Goal: Task Accomplishment & Management: Manage account settings

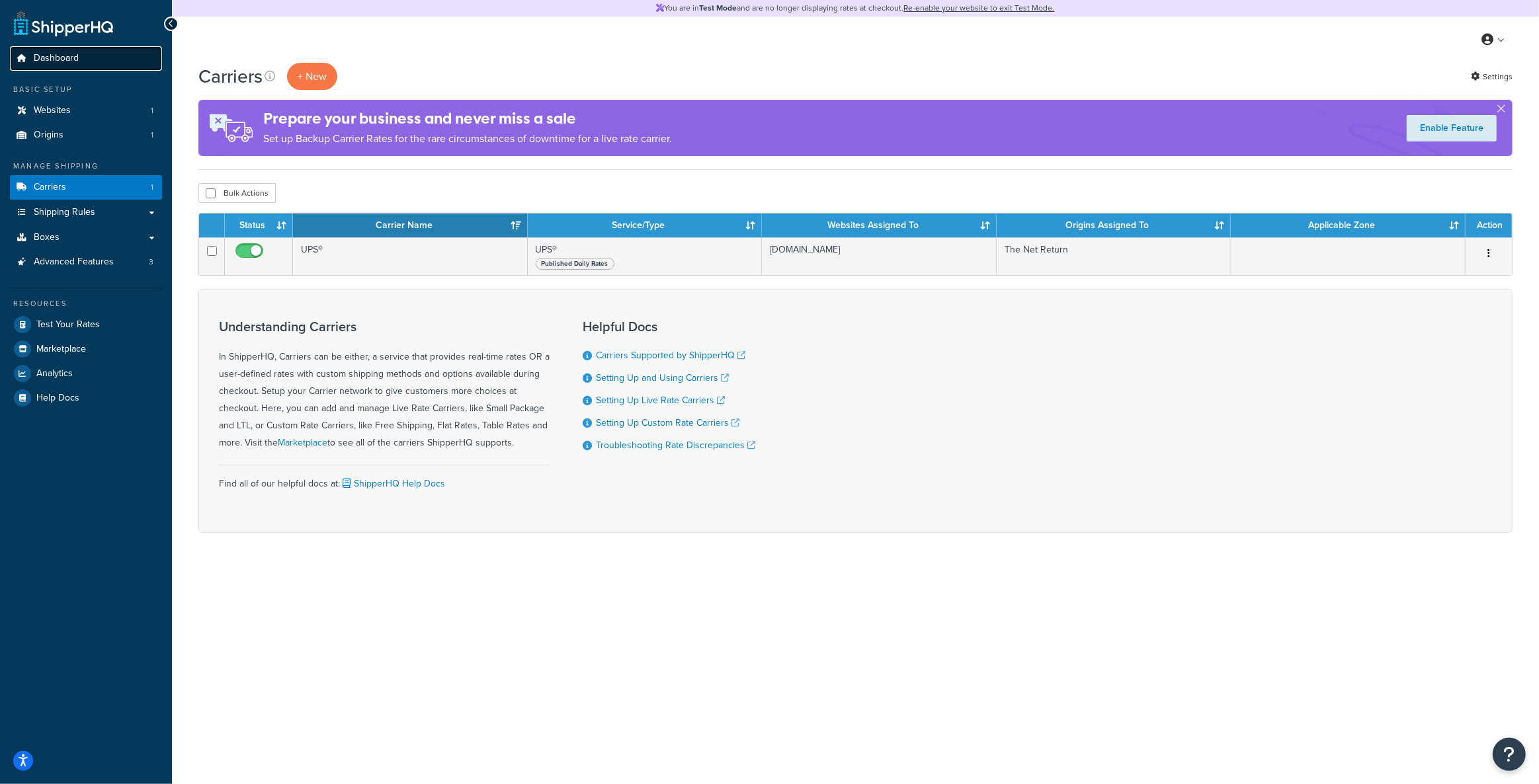
click at [84, 57] on link "Dashboard" at bounding box center [86, 58] width 152 height 24
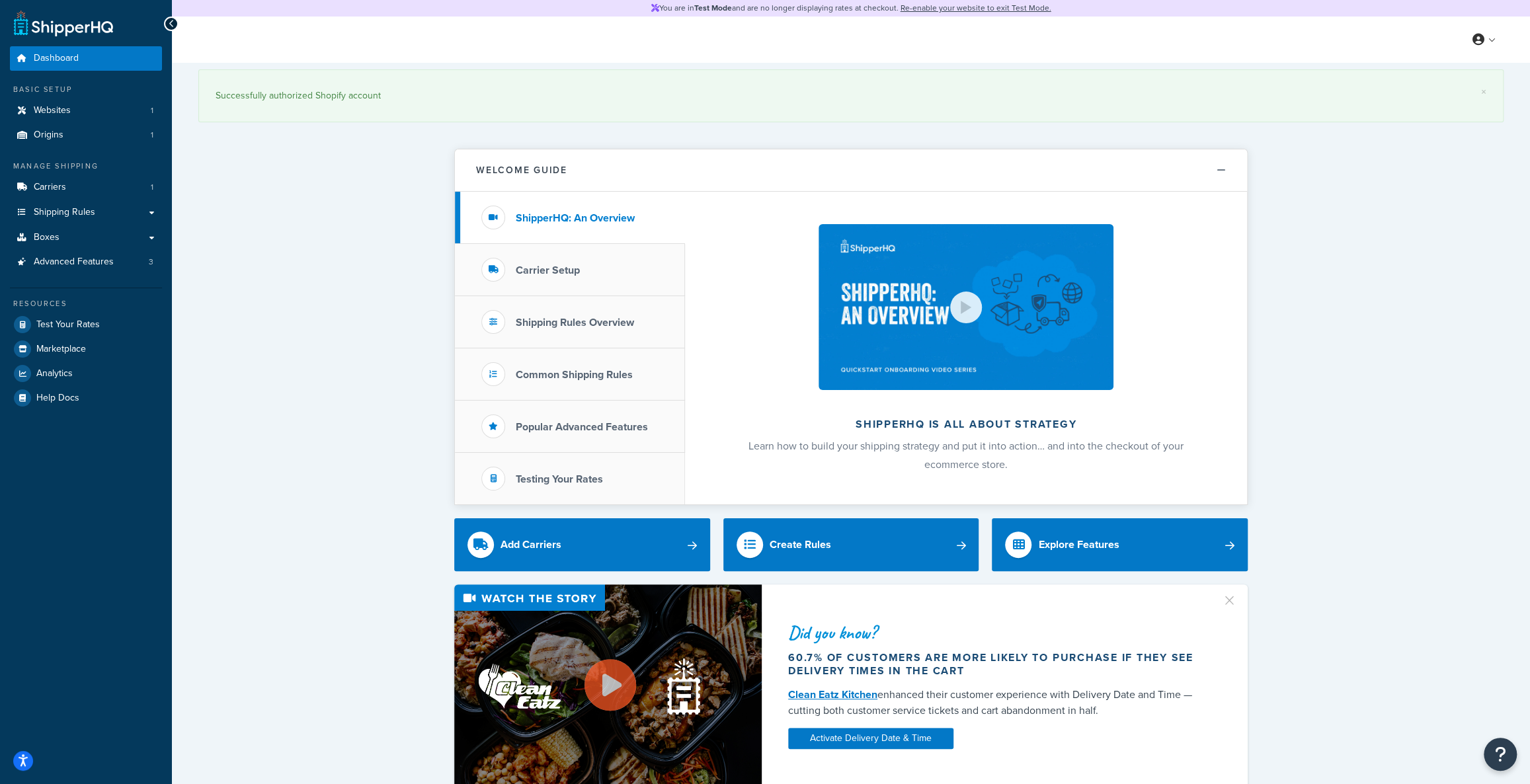
click at [278, 198] on div "× Successfully authorized Shopify account Welcome Guide ShipperHQ: An Overview …" at bounding box center [851, 749] width 1358 height 1373
click at [91, 240] on link "Boxes" at bounding box center [86, 237] width 152 height 24
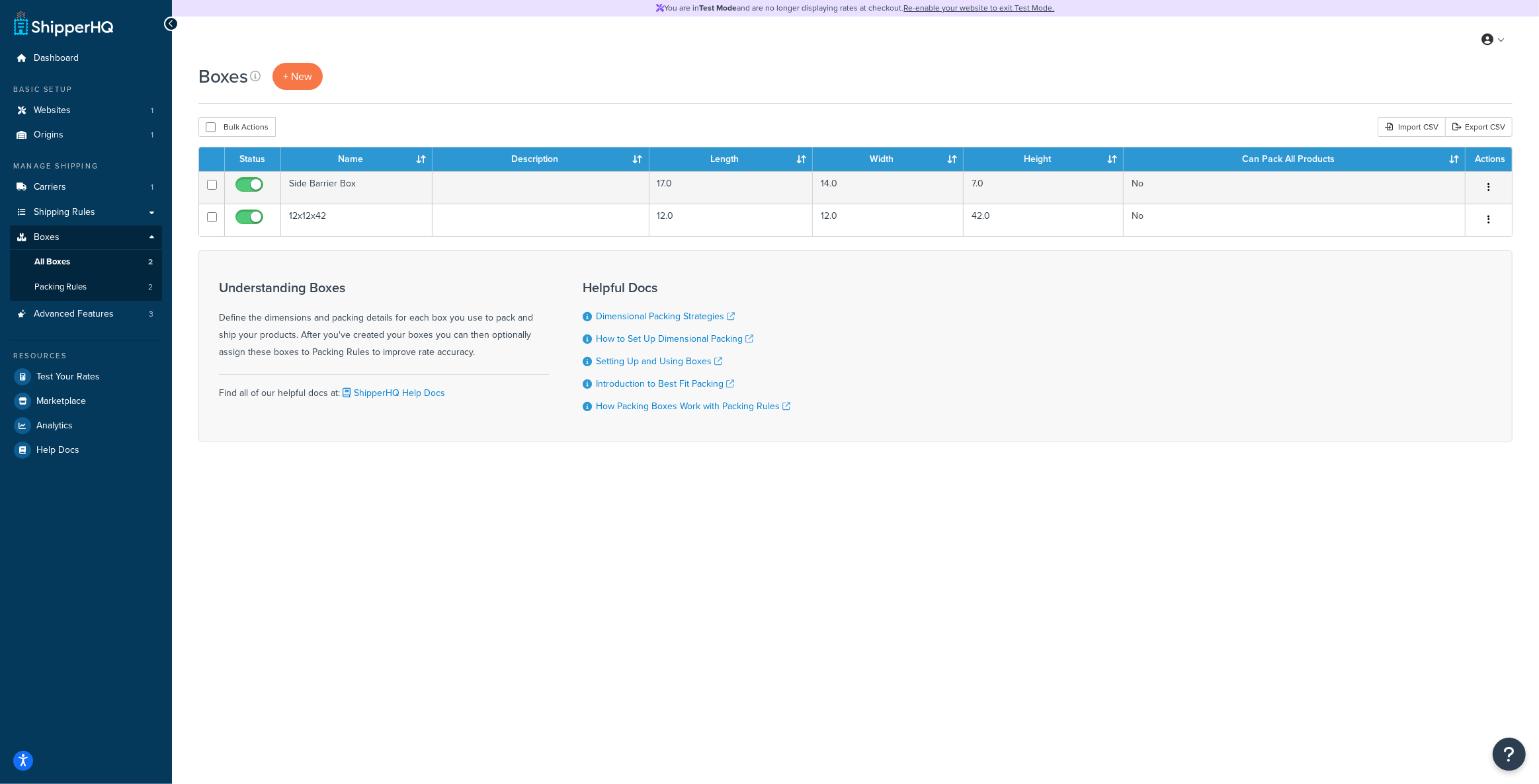
click at [570, 539] on div "You are in Test Mode and are no longer displaying rates at checkout. Re-enable …" at bounding box center [855, 392] width 1367 height 784
drag, startPoint x: 712, startPoint y: 495, endPoint x: 707, endPoint y: 480, distance: 15.8
click at [712, 494] on div "You are in Test Mode and are no longer displaying rates at checkout. Re-enable …" at bounding box center [855, 392] width 1367 height 784
click at [102, 283] on link "Packing Rules 2" at bounding box center [86, 287] width 152 height 24
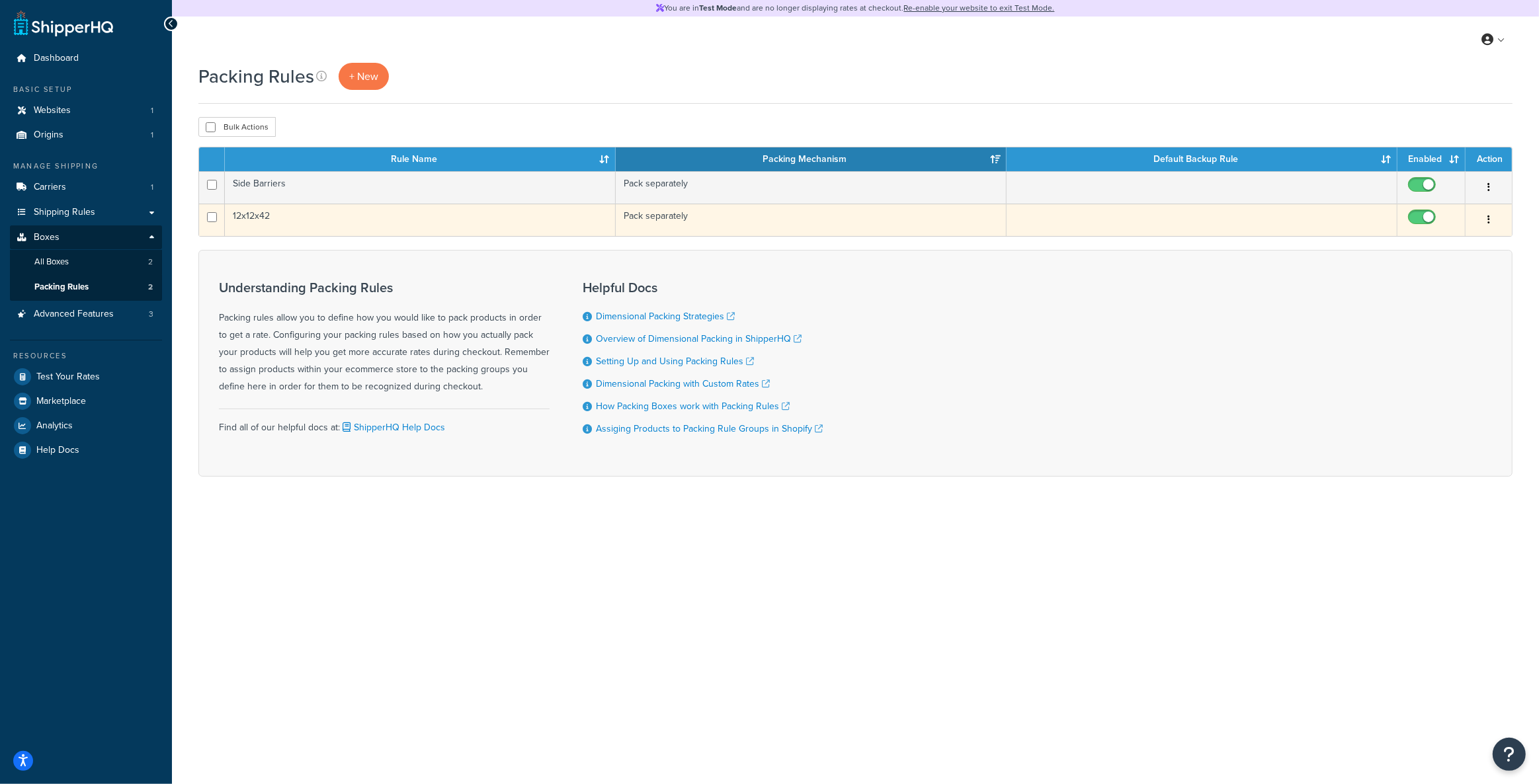
click at [345, 224] on td "12x12x42" at bounding box center [420, 220] width 391 height 32
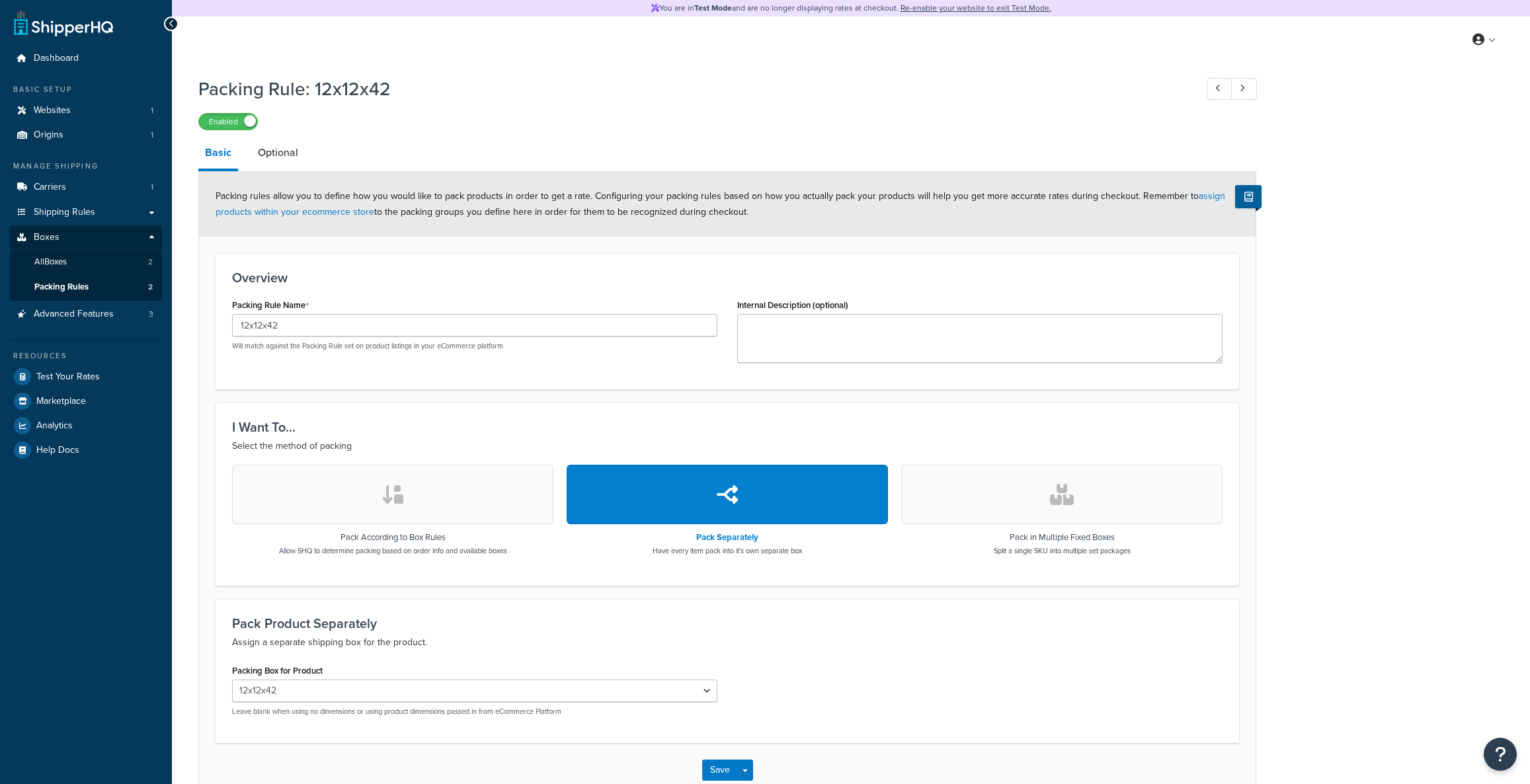
select select "743539"
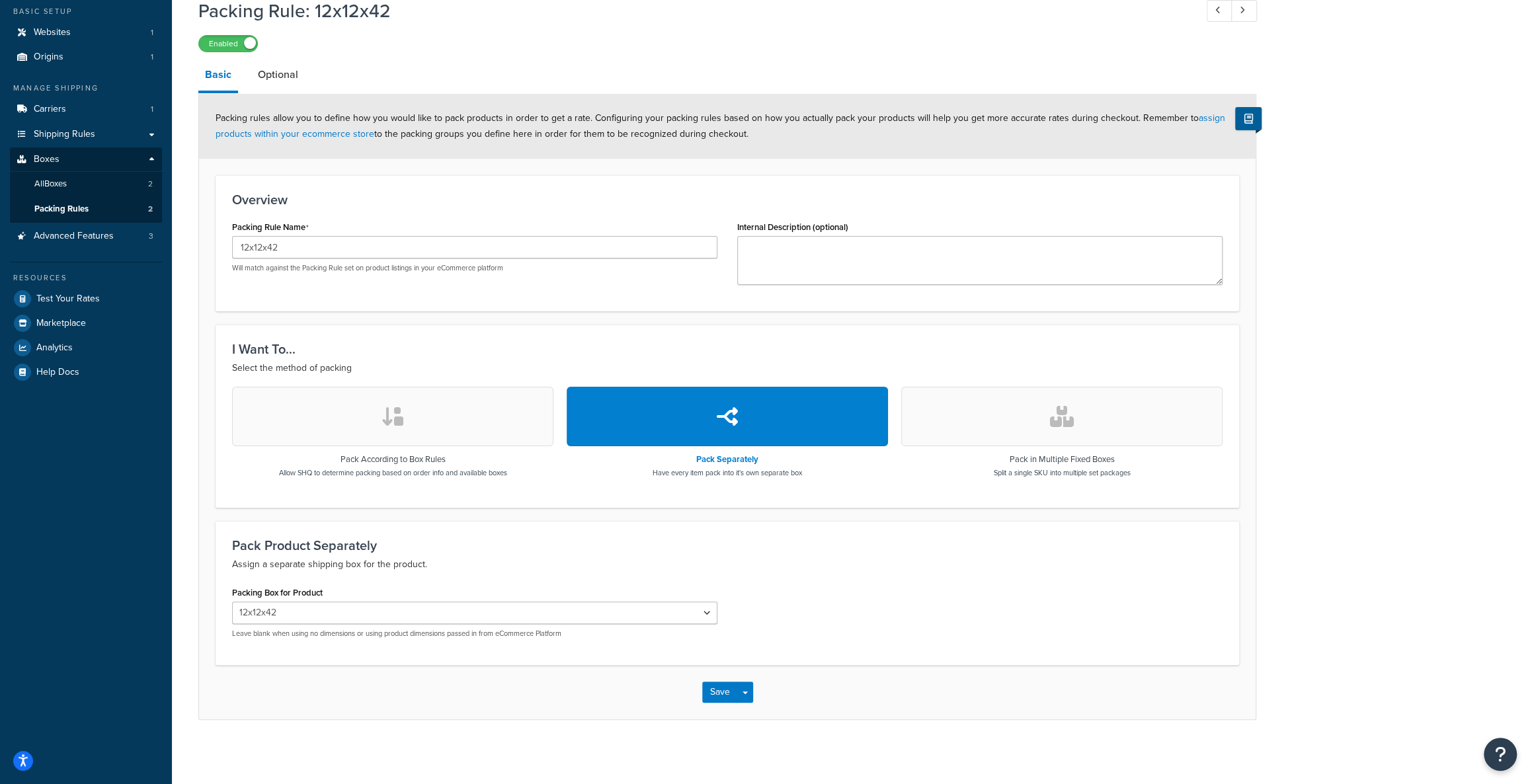
scroll to position [79, 0]
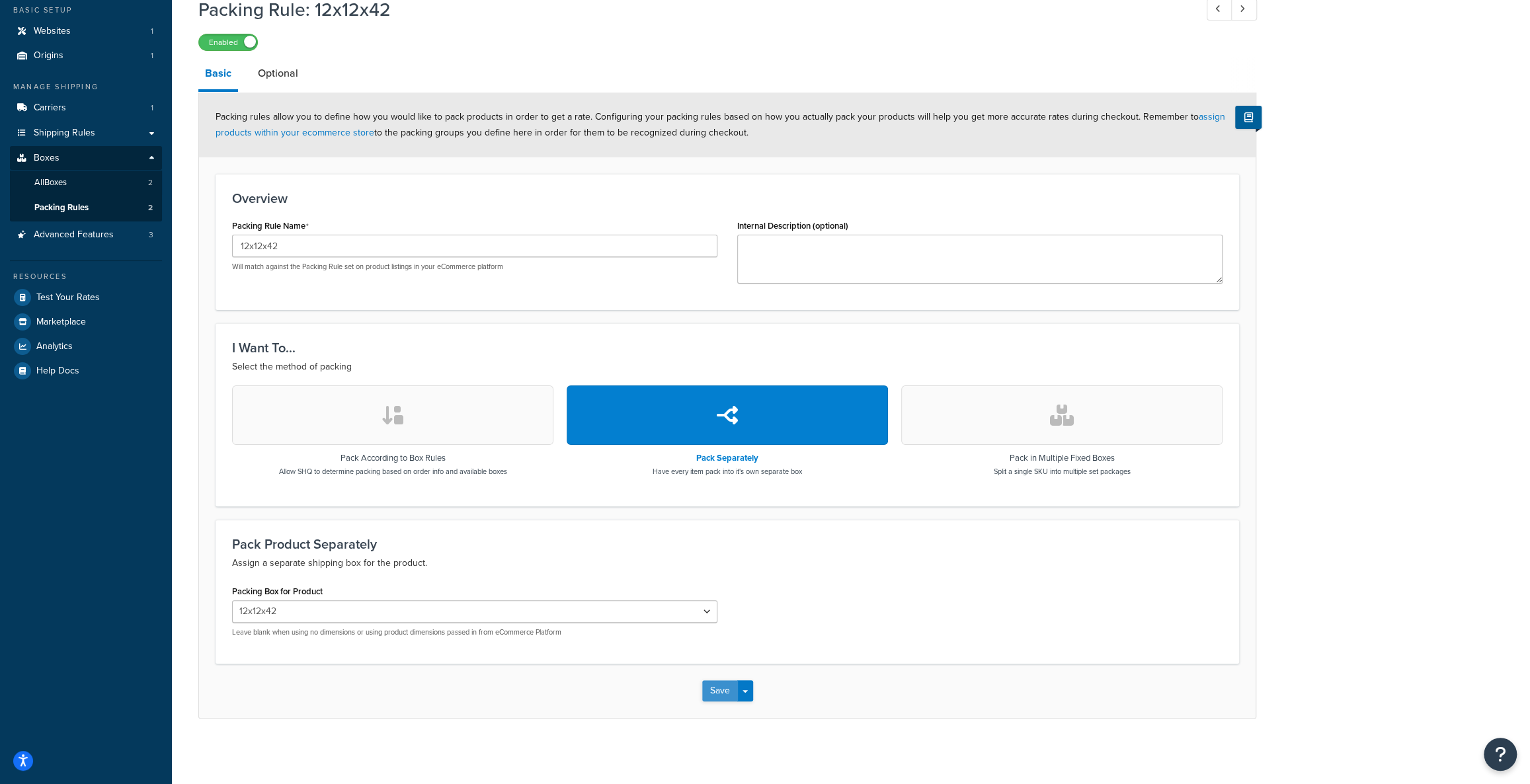
click at [714, 687] on button "Save" at bounding box center [720, 691] width 36 height 21
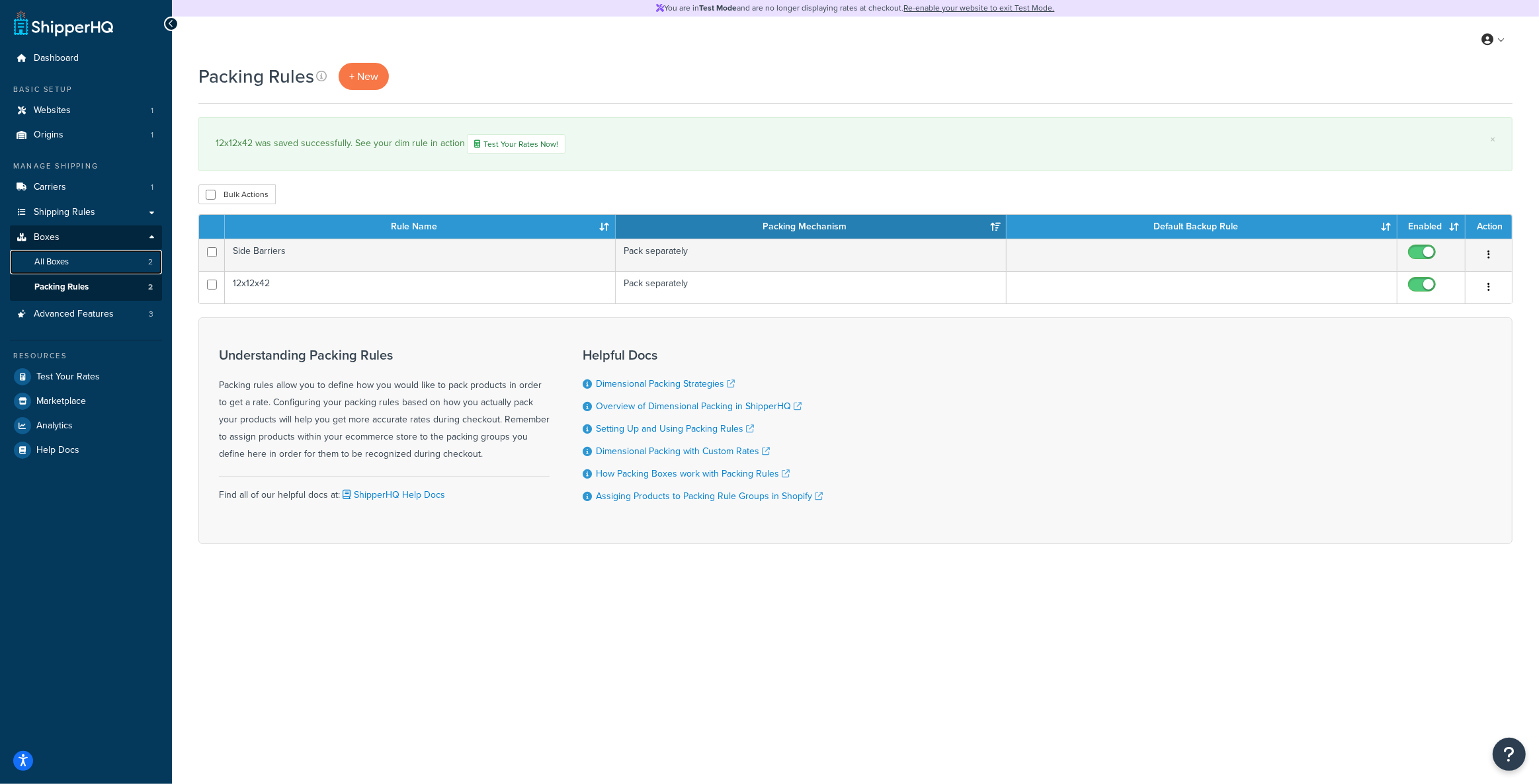
click at [108, 259] on link "All Boxes 2" at bounding box center [86, 262] width 152 height 24
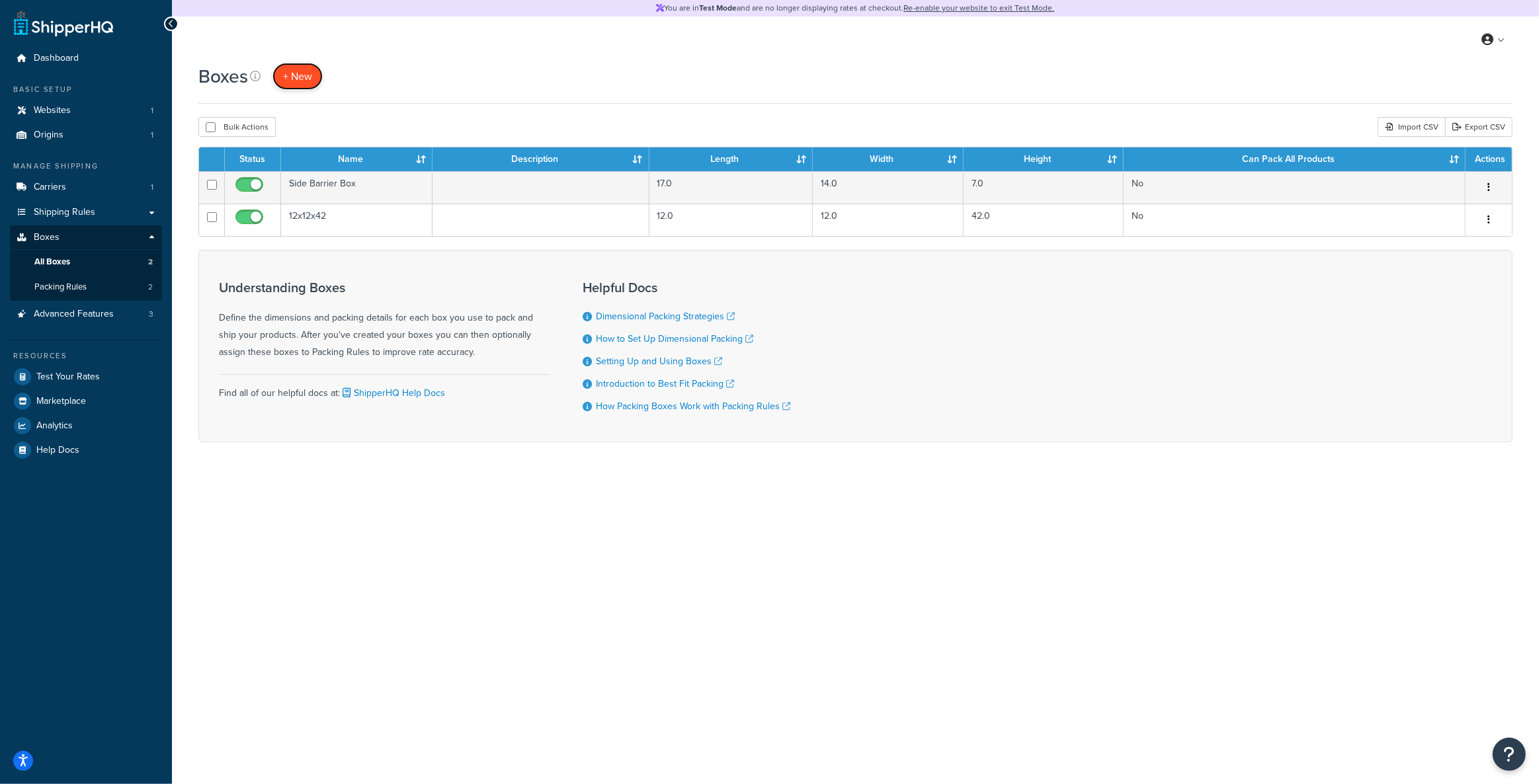
click at [307, 88] on link "+ New" at bounding box center [297, 76] width 50 height 27
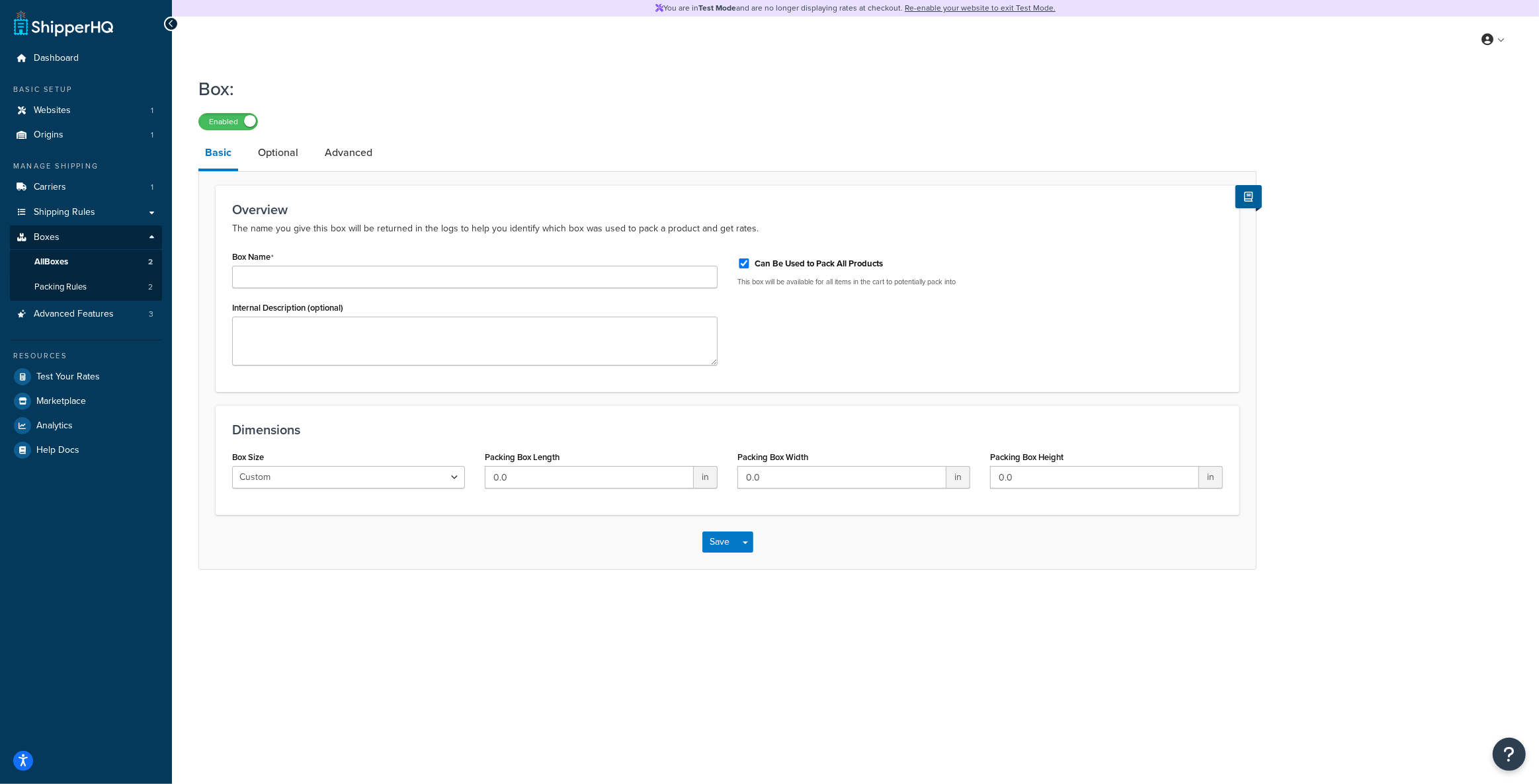
click at [316, 262] on div "Box Name" at bounding box center [475, 267] width 486 height 41
click at [319, 278] on input "Box Name" at bounding box center [475, 277] width 486 height 23
click at [297, 352] on textarea "Internal Description (optional)" at bounding box center [475, 341] width 486 height 49
click at [265, 565] on div "Save Save Dropdown Save and Edit Save and Duplicate Save and Create New" at bounding box center [727, 542] width 1057 height 54
click at [412, 472] on select "Custom USPS Small Flat Box USPS Medium Flat Box USPS Large Flat Box USPS Flat E…" at bounding box center [348, 477] width 233 height 23
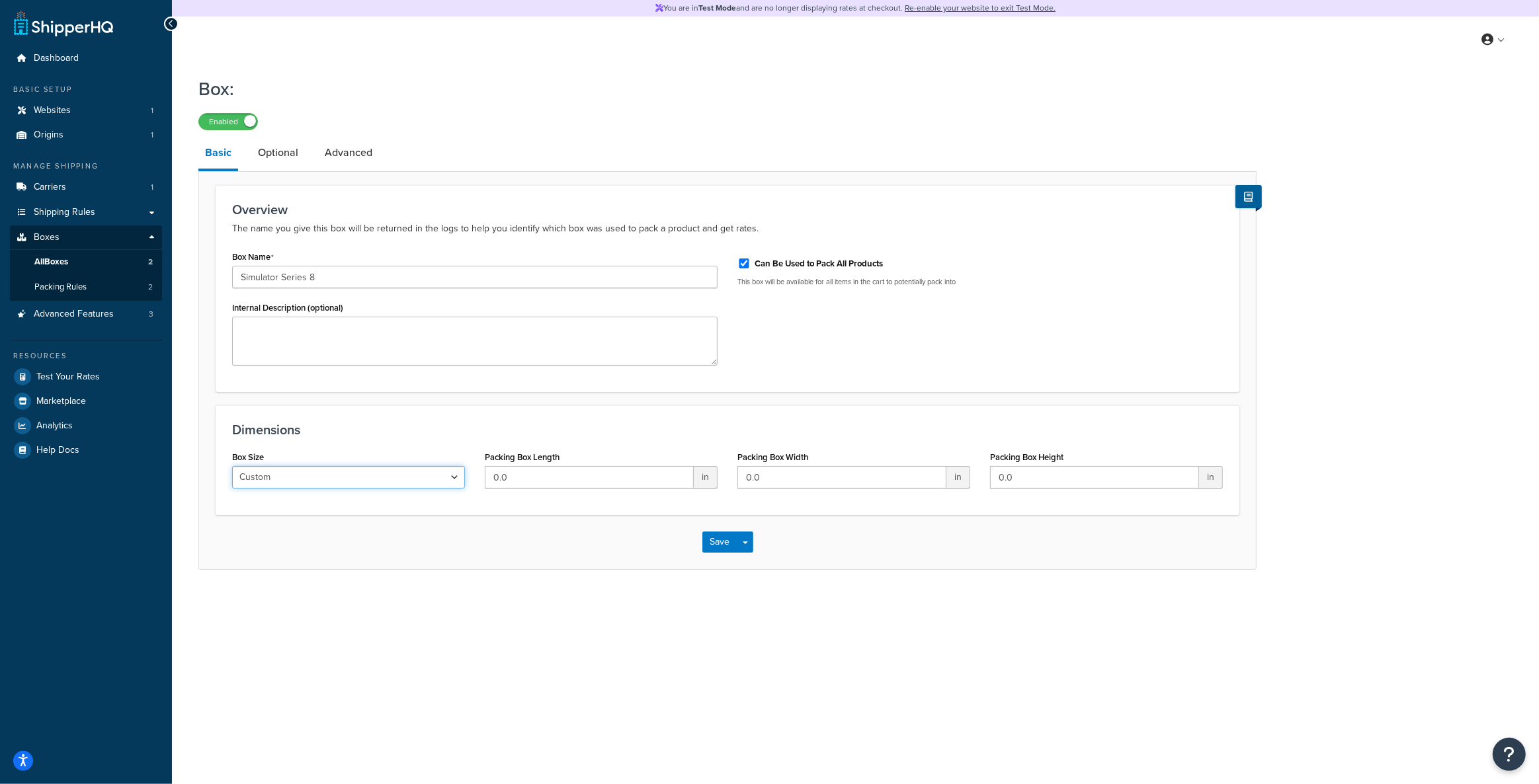
click at [232, 466] on select "Custom USPS Small Flat Box USPS Medium Flat Box USPS Large Flat Box USPS Flat E…" at bounding box center [348, 477] width 233 height 23
click at [515, 507] on div "Dimensions Box Size Custom USPS Small Flat Box USPS Medium Flat Box USPS Large …" at bounding box center [727, 460] width 1024 height 110
click at [382, 271] on input "Simulator Series 8" at bounding box center [475, 277] width 486 height 23
type input "Simulator Series 8 Box"
click at [555, 480] on input "0.0" at bounding box center [589, 477] width 209 height 23
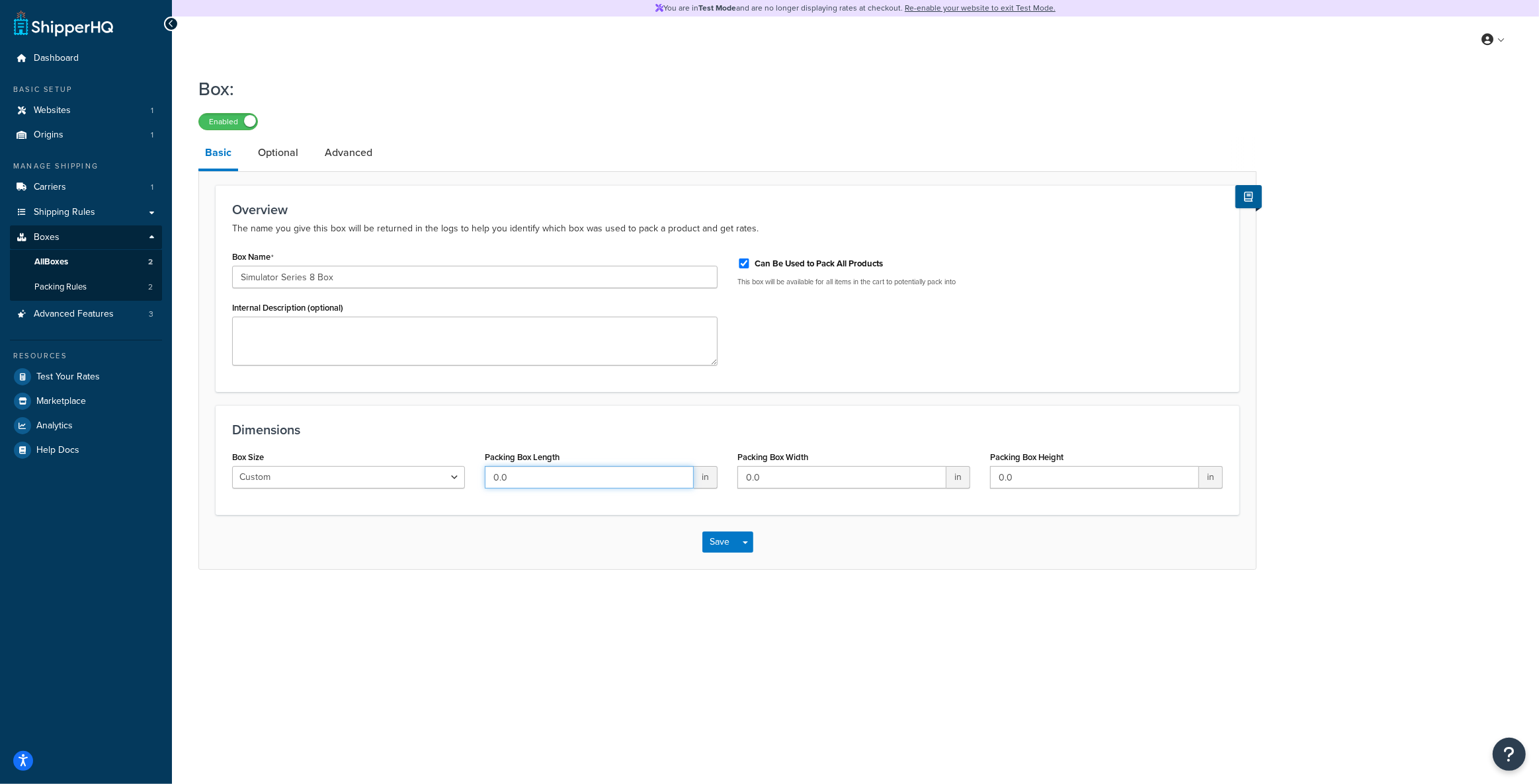
click at [555, 480] on input "0.0" at bounding box center [589, 477] width 209 height 23
click at [519, 525] on div "Save Save Dropdown Save and Edit Save and Duplicate Save and Create New" at bounding box center [727, 542] width 1057 height 54
click at [745, 267] on input "Can Be Used to Pack All Products" at bounding box center [743, 263] width 13 height 10
checkbox input "true"
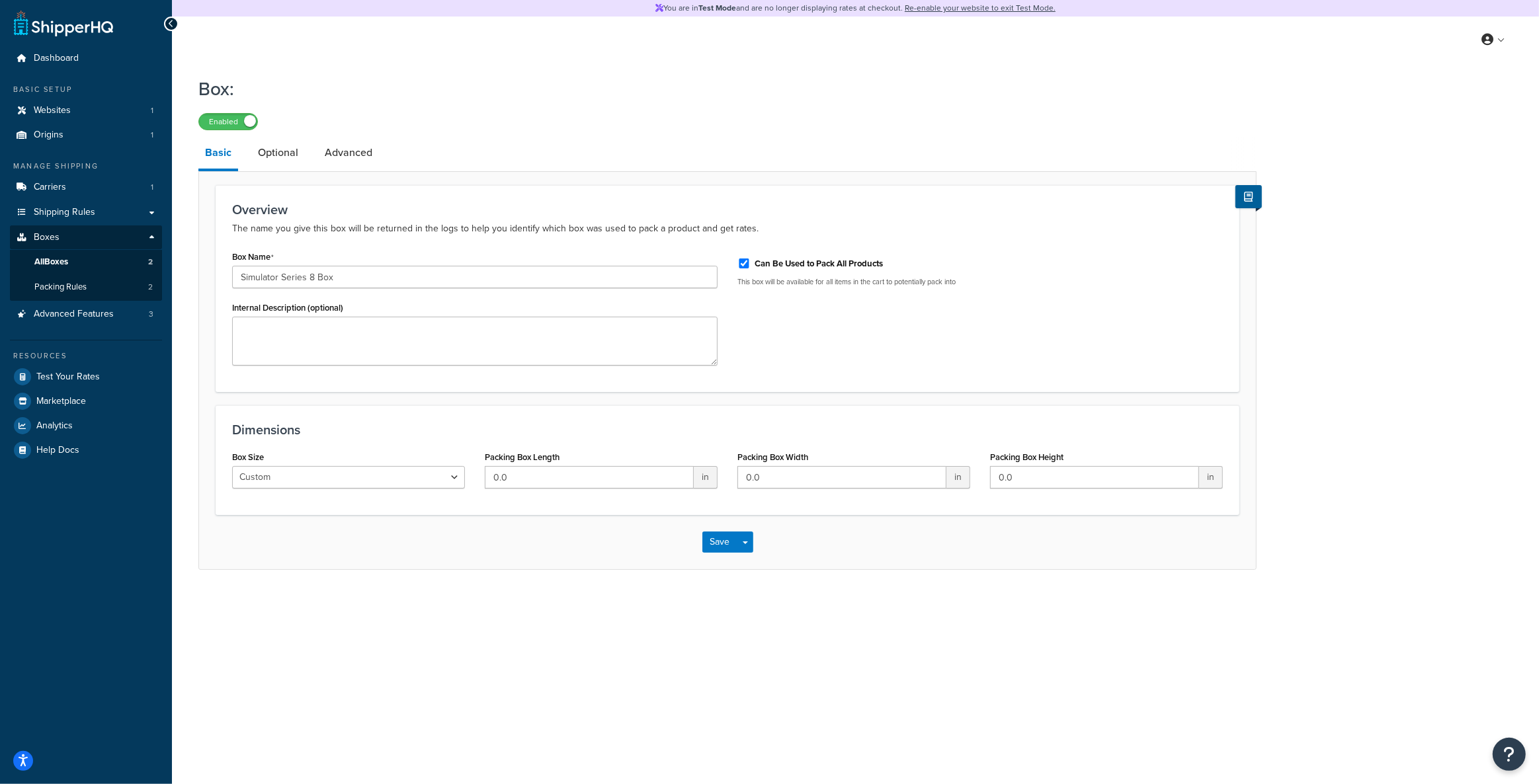
click at [363, 430] on h3 "Dimensions" at bounding box center [727, 430] width 991 height 15
click at [354, 276] on input "Simulator Series 8 Box" at bounding box center [475, 277] width 486 height 23
click at [101, 295] on link "Packing Rules 2" at bounding box center [86, 287] width 152 height 24
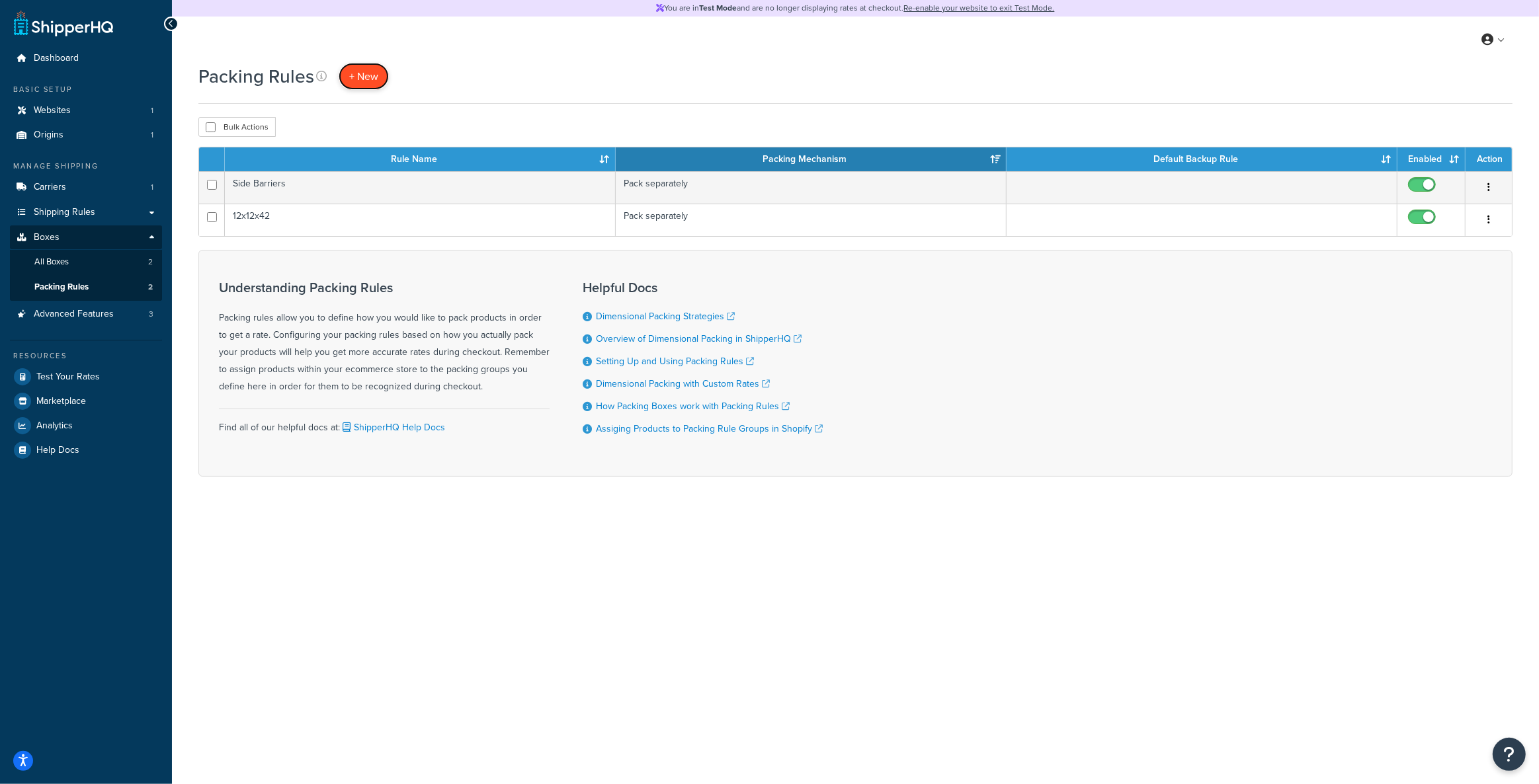
click at [347, 72] on link "+ New" at bounding box center [363, 76] width 50 height 27
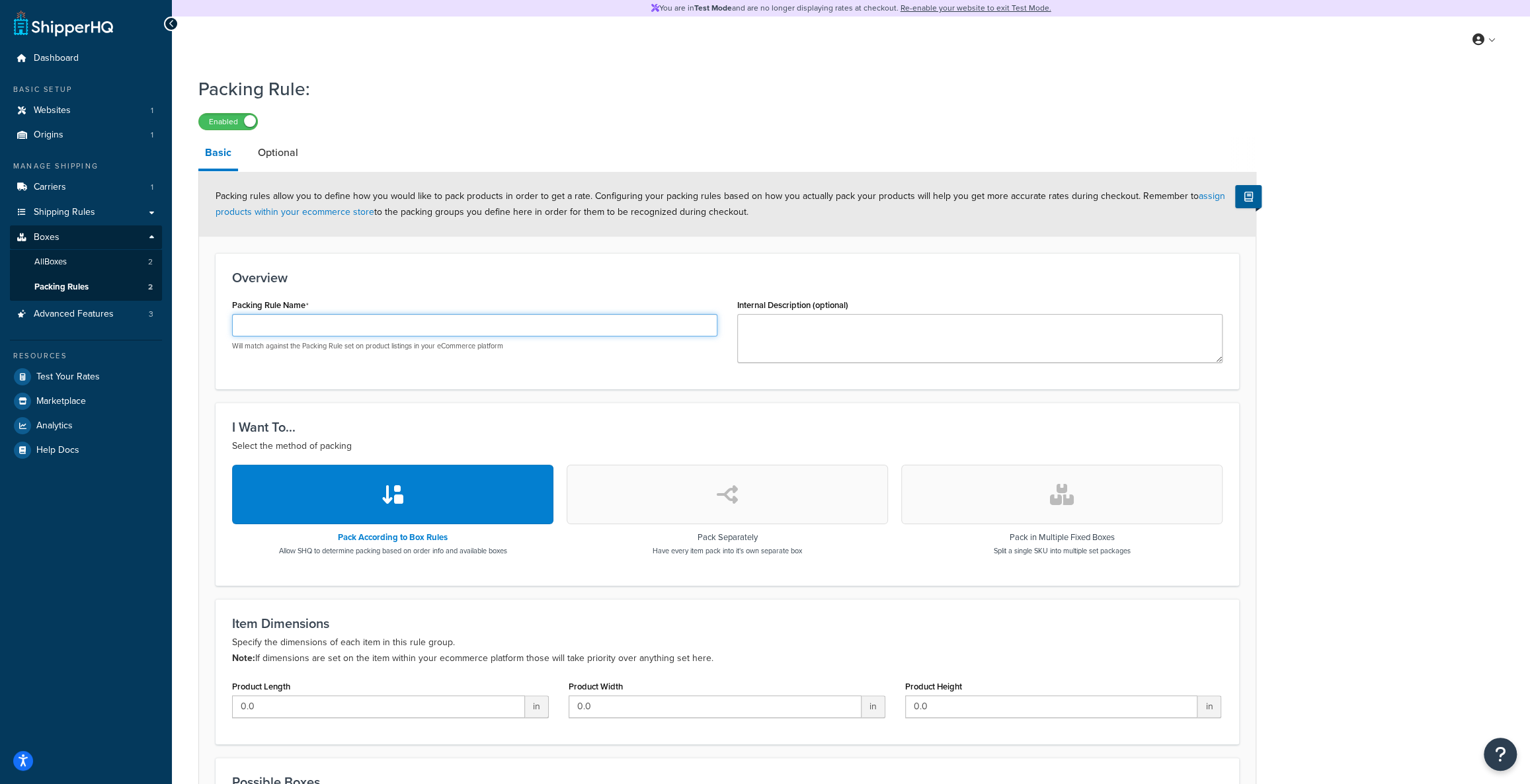
drag, startPoint x: 447, startPoint y: 326, endPoint x: 458, endPoint y: 318, distance: 13.6
click at [447, 326] on input "Packing Rule Name" at bounding box center [475, 325] width 486 height 23
drag, startPoint x: 610, startPoint y: 260, endPoint x: 604, endPoint y: 268, distance: 10.0
click at [610, 260] on div "Overview Packing Rule Name Will match against the Packing Rule set on product l…" at bounding box center [727, 321] width 1024 height 136
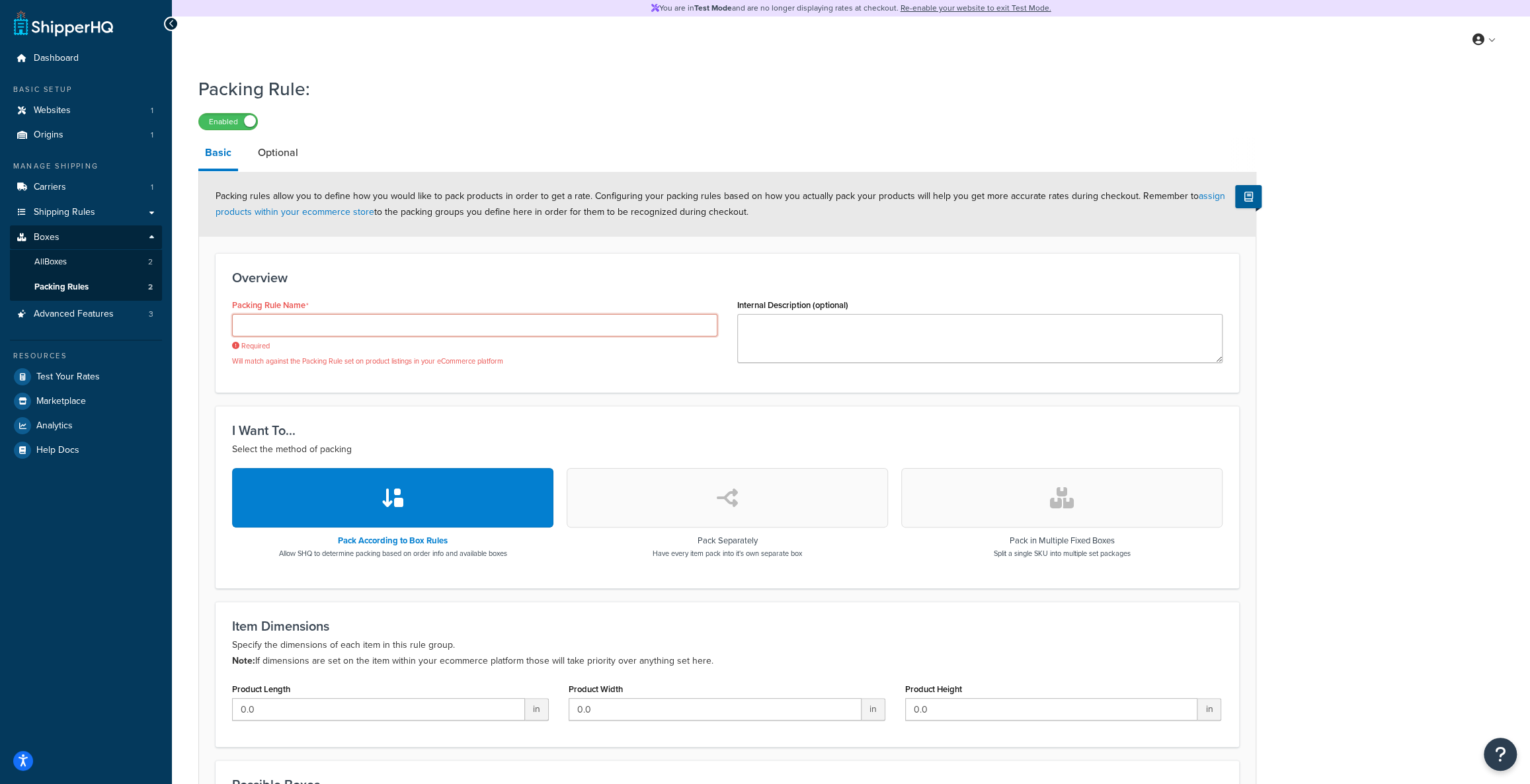
click at [564, 323] on input "Packing Rule Name" at bounding box center [475, 325] width 486 height 23
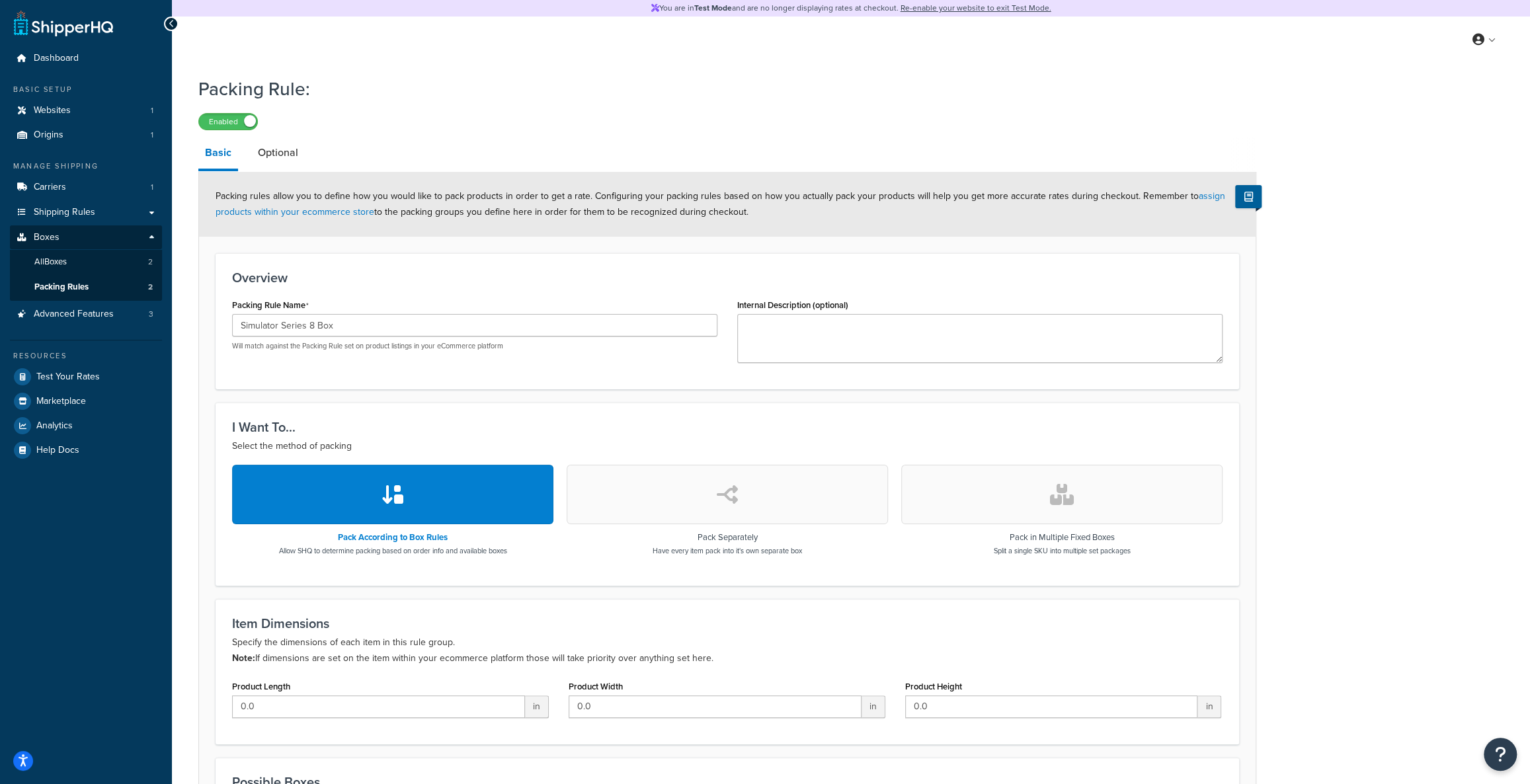
click at [588, 291] on div "Overview Packing Rule Name Simulator Series 8 Box Will match against the Packin…" at bounding box center [727, 321] width 1024 height 136
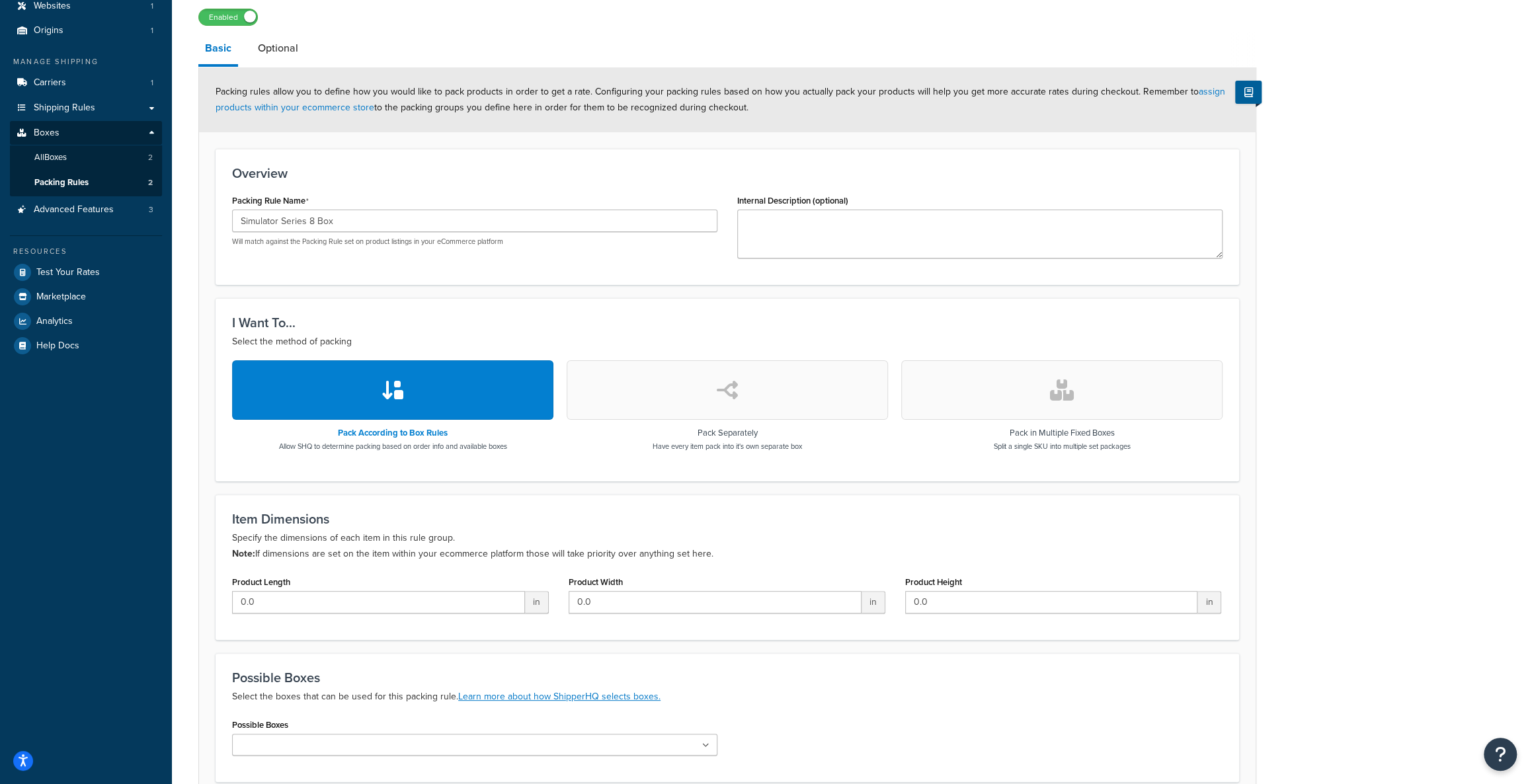
scroll to position [119, 0]
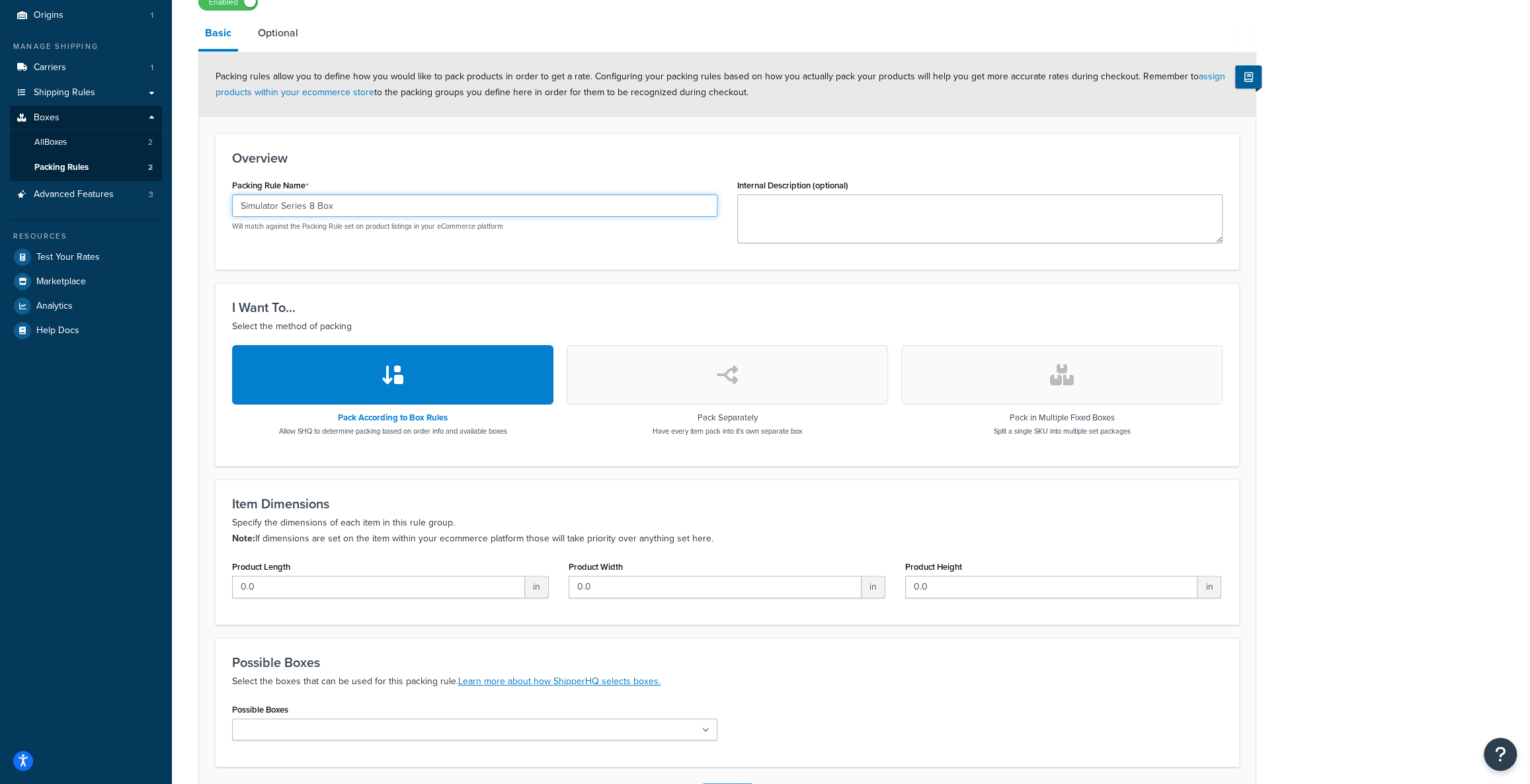
click at [499, 203] on input "Simulator Series 8 Box" at bounding box center [475, 205] width 486 height 23
drag, startPoint x: 330, startPoint y: 204, endPoint x: 314, endPoint y: 209, distance: 16.8
click at [314, 209] on input "Simulator Series 8 Box" at bounding box center [475, 205] width 486 height 23
type input "Simulator Series 8 Packing Rule"
drag, startPoint x: 666, startPoint y: 247, endPoint x: 608, endPoint y: 310, distance: 85.6
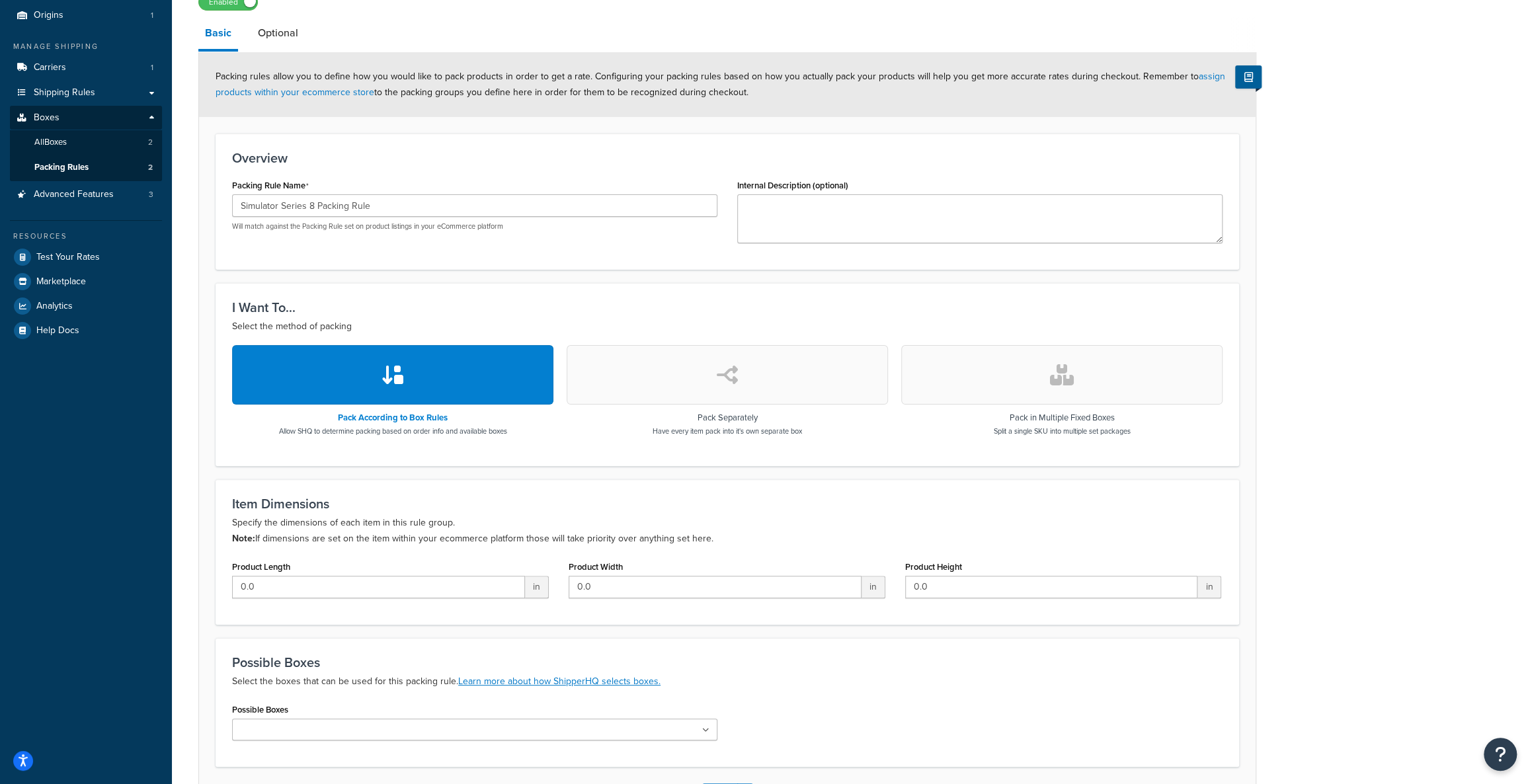
click at [666, 247] on div "Packing Rule Name Simulator Series 8 Packing Rule Will match against the Packin…" at bounding box center [727, 215] width 1011 height 77
click at [1033, 390] on button "button" at bounding box center [1062, 375] width 321 height 59
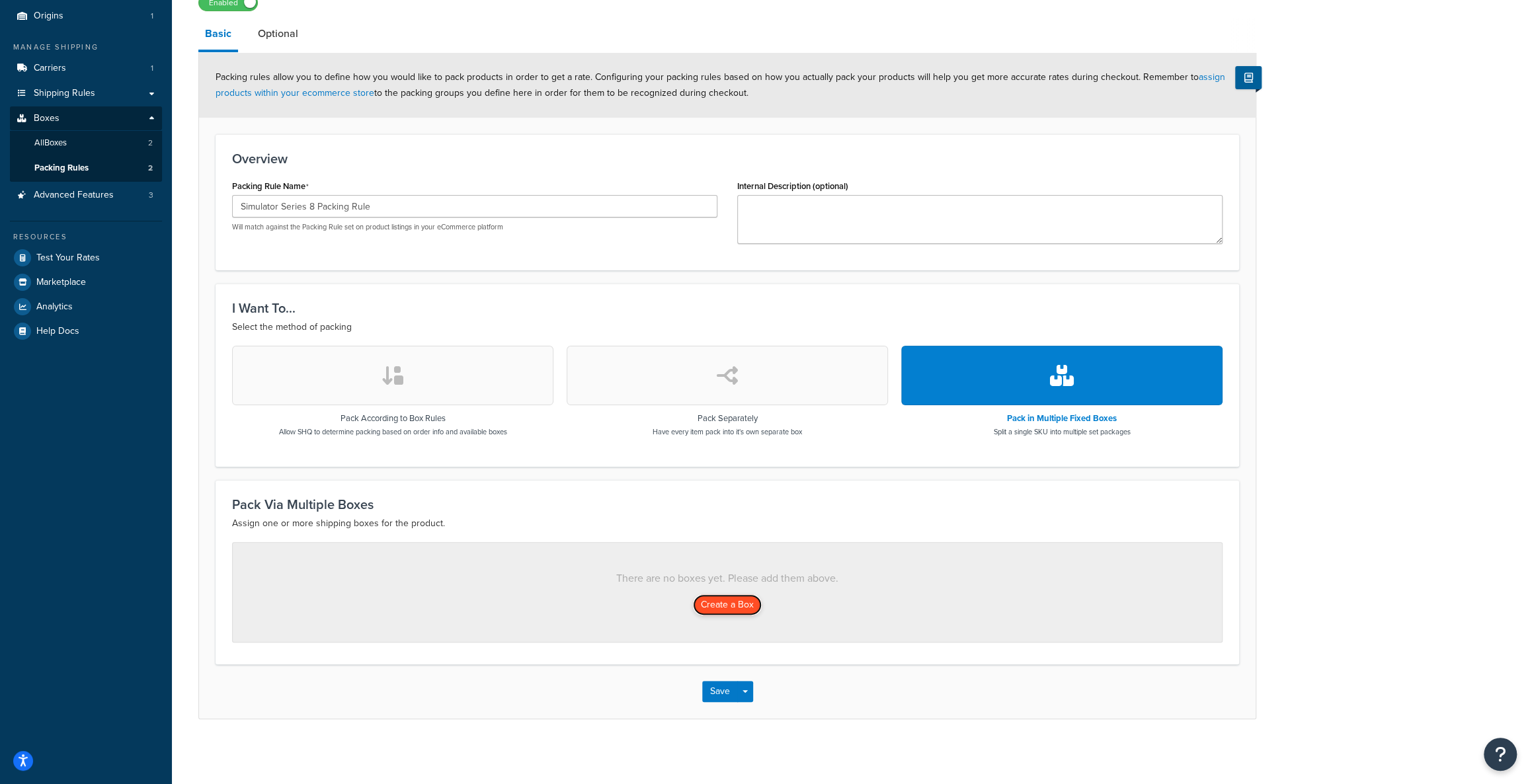
click at [700, 602] on button "Create a Box" at bounding box center [727, 605] width 69 height 21
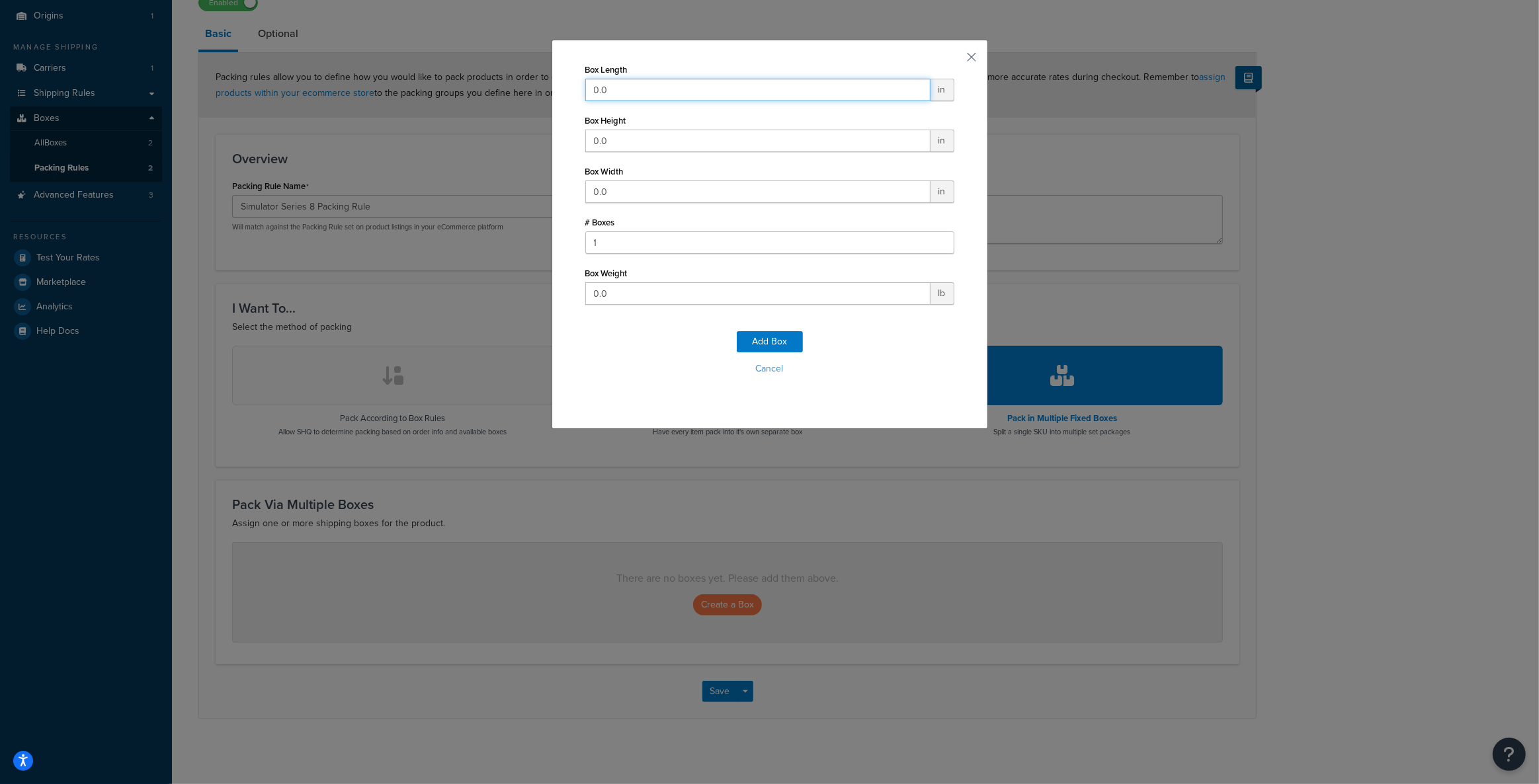
click at [722, 88] on input "0.0" at bounding box center [758, 90] width 345 height 23
click at [954, 60] on button "button" at bounding box center [953, 61] width 3 height 3
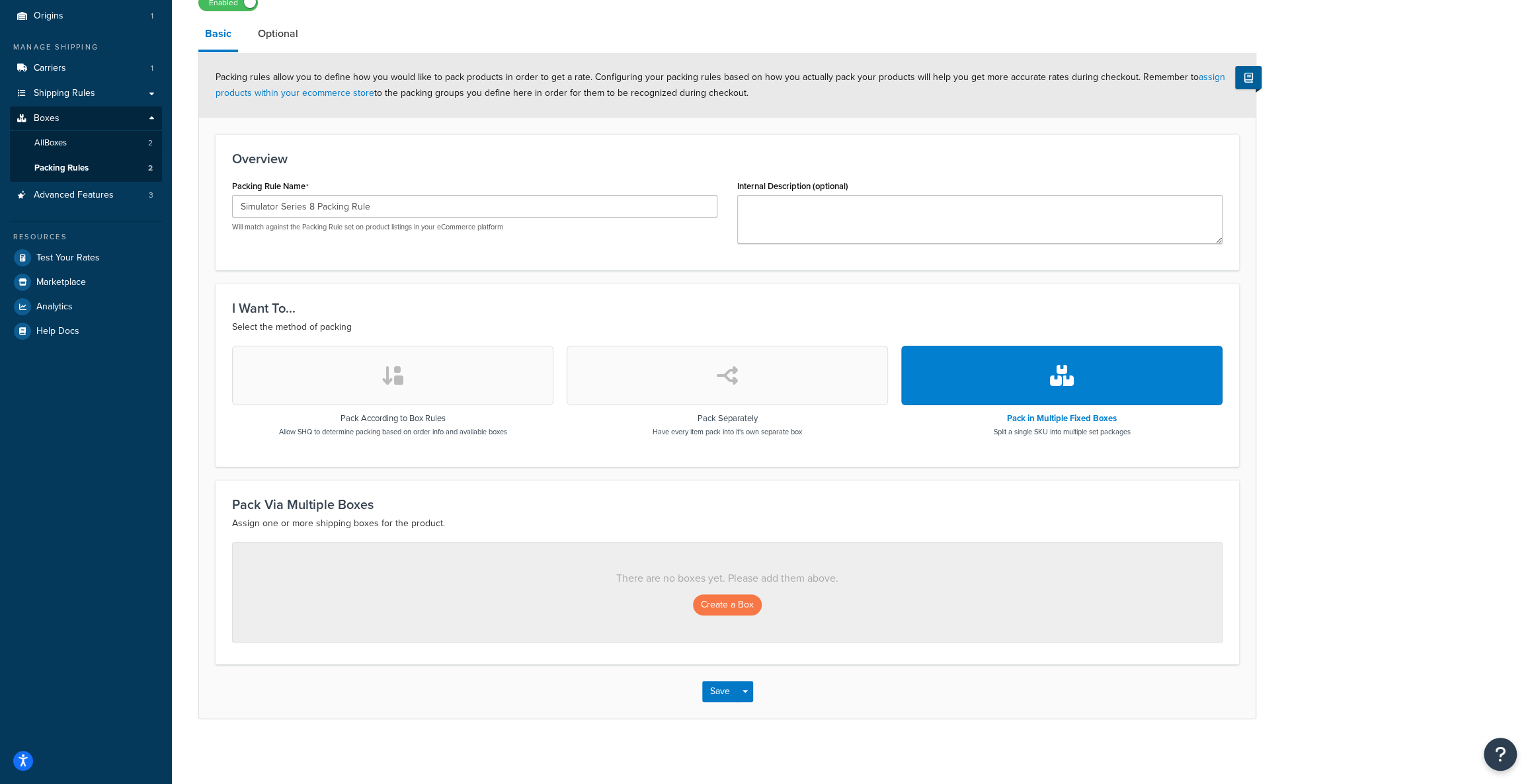
click at [805, 397] on button "button" at bounding box center [727, 376] width 321 height 59
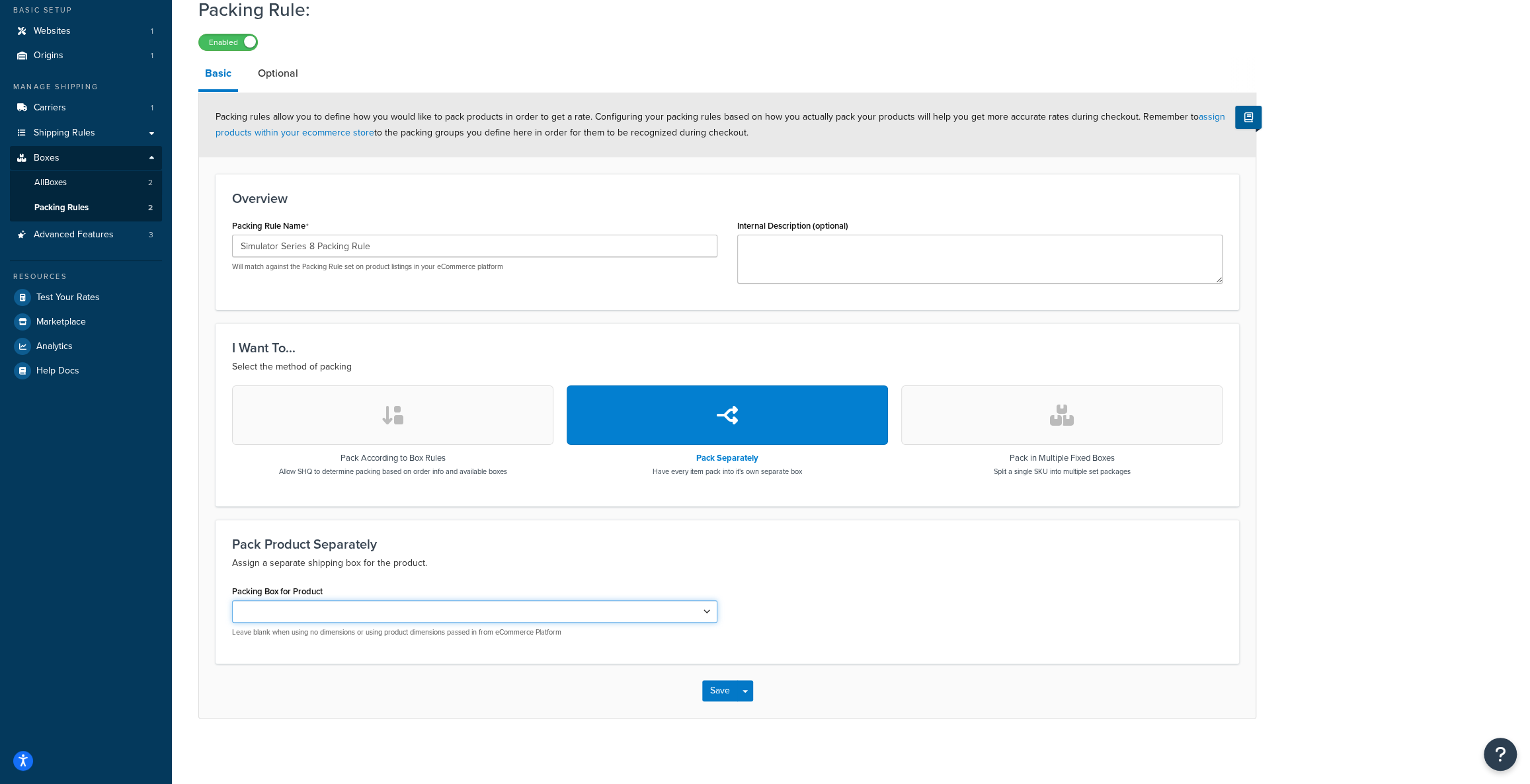
click at [530, 609] on select "Side Barrier Box 12x12x42" at bounding box center [475, 611] width 486 height 23
click at [548, 613] on select "Side Barrier Box 12x12x42" at bounding box center [475, 611] width 486 height 23
select select "743536"
click at [232, 600] on select "Side Barrier Box 12x12x42" at bounding box center [475, 611] width 486 height 23
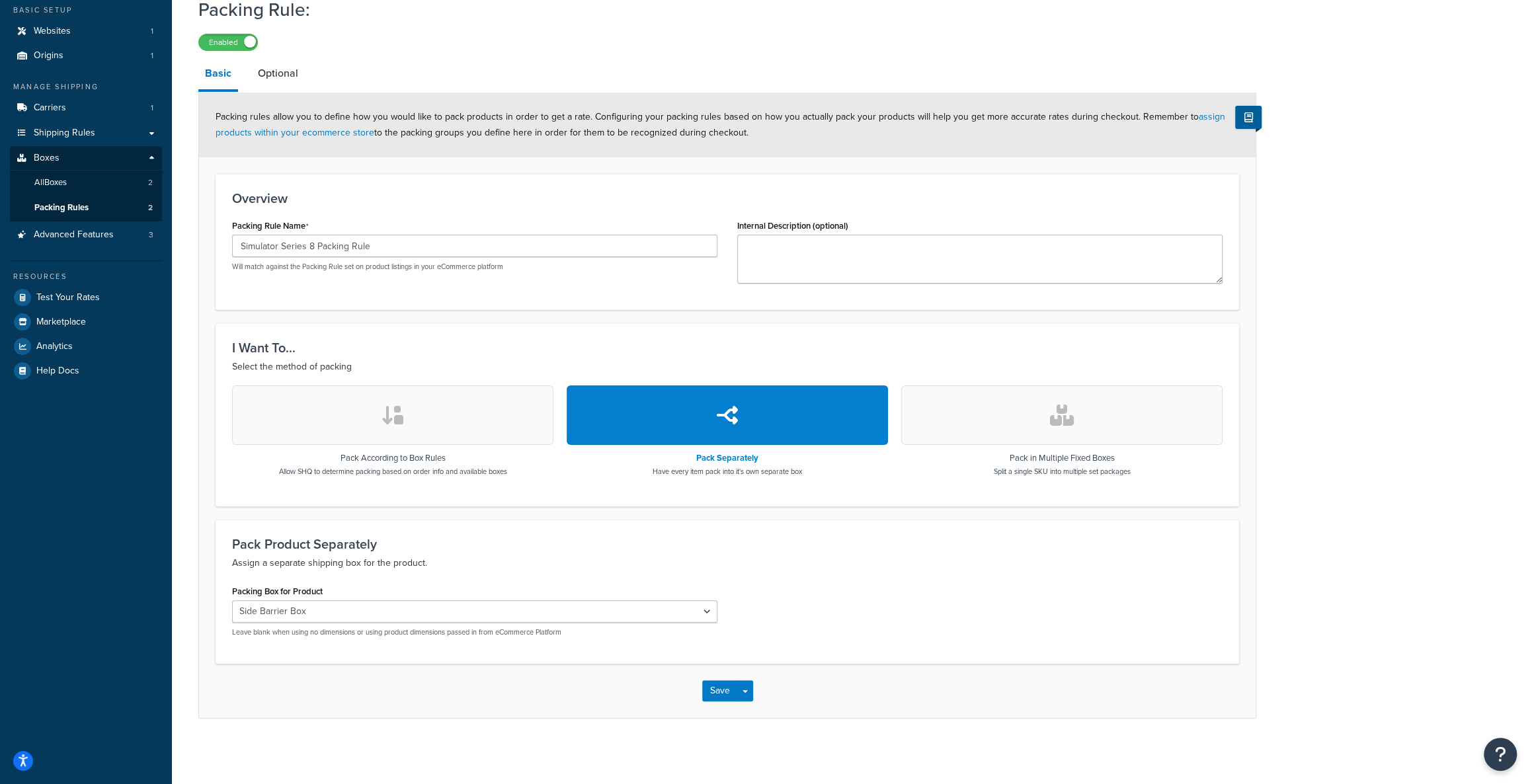
drag, startPoint x: 877, startPoint y: 613, endPoint x: 870, endPoint y: 620, distance: 9.9
click at [877, 614] on div "Packing Box for Product Side Barrier Box 12x12x42 Leave blank when using no dim…" at bounding box center [727, 614] width 1011 height 66
click at [948, 543] on h3 "Pack Product Separately" at bounding box center [727, 544] width 991 height 15
click at [985, 422] on button "button" at bounding box center [1062, 415] width 321 height 59
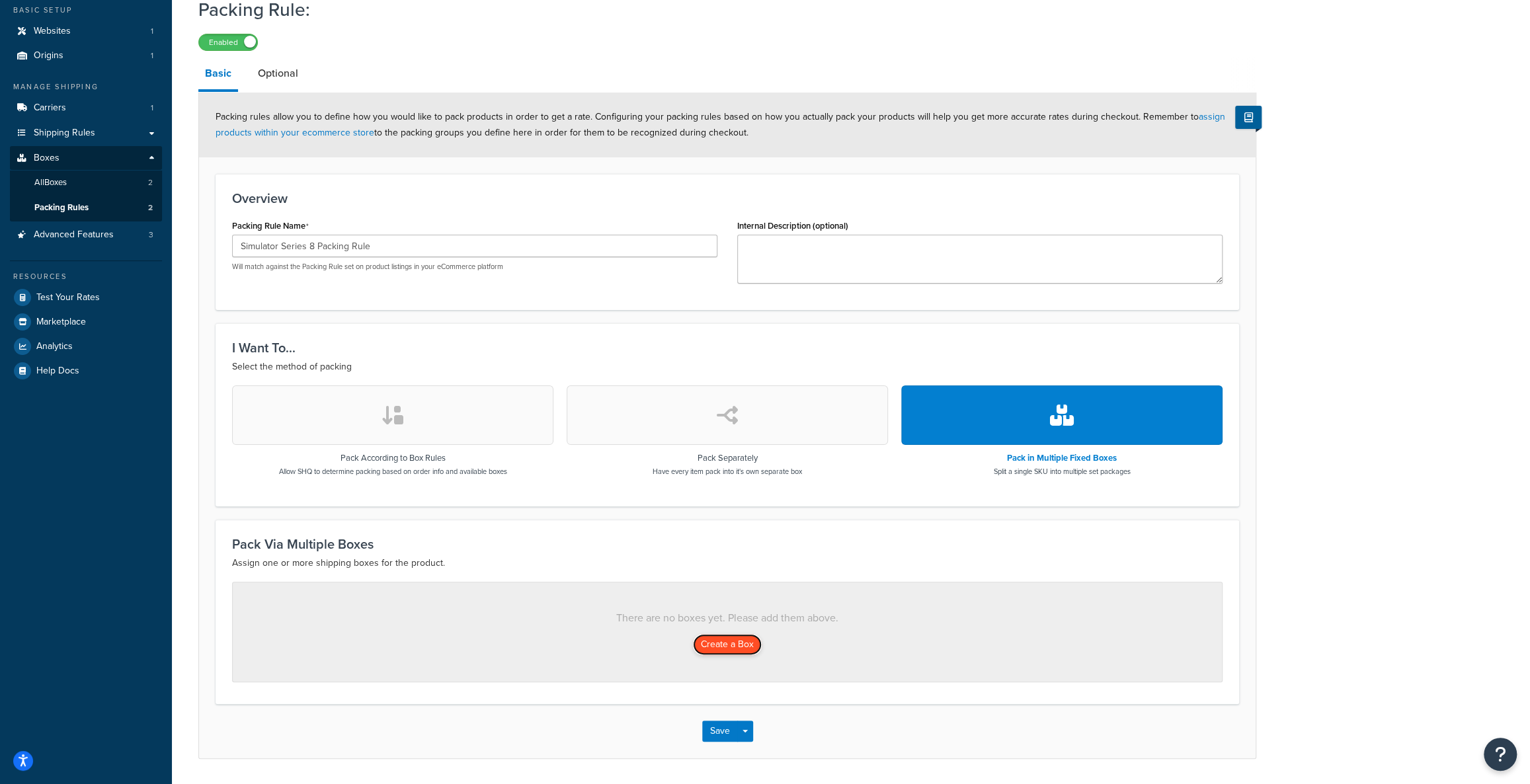
click at [711, 642] on button "Create a Box" at bounding box center [727, 644] width 69 height 21
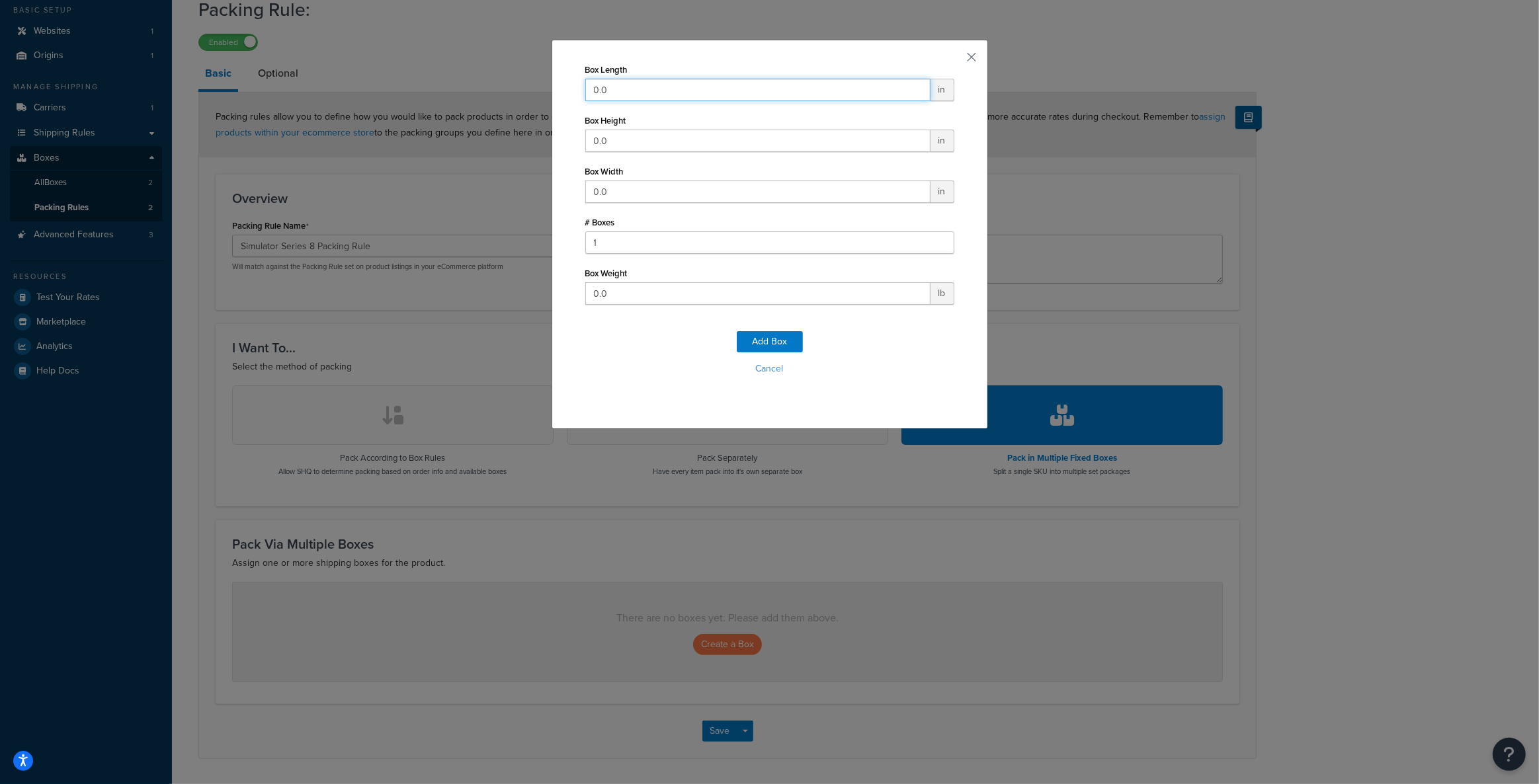
drag, startPoint x: 631, startPoint y: 98, endPoint x: 629, endPoint y: 89, distance: 9.2
click at [629, 93] on input "0.0" at bounding box center [758, 90] width 345 height 23
click at [629, 89] on input "0.0" at bounding box center [758, 90] width 345 height 23
click at [629, 89] on input "0.012" at bounding box center [758, 90] width 345 height 23
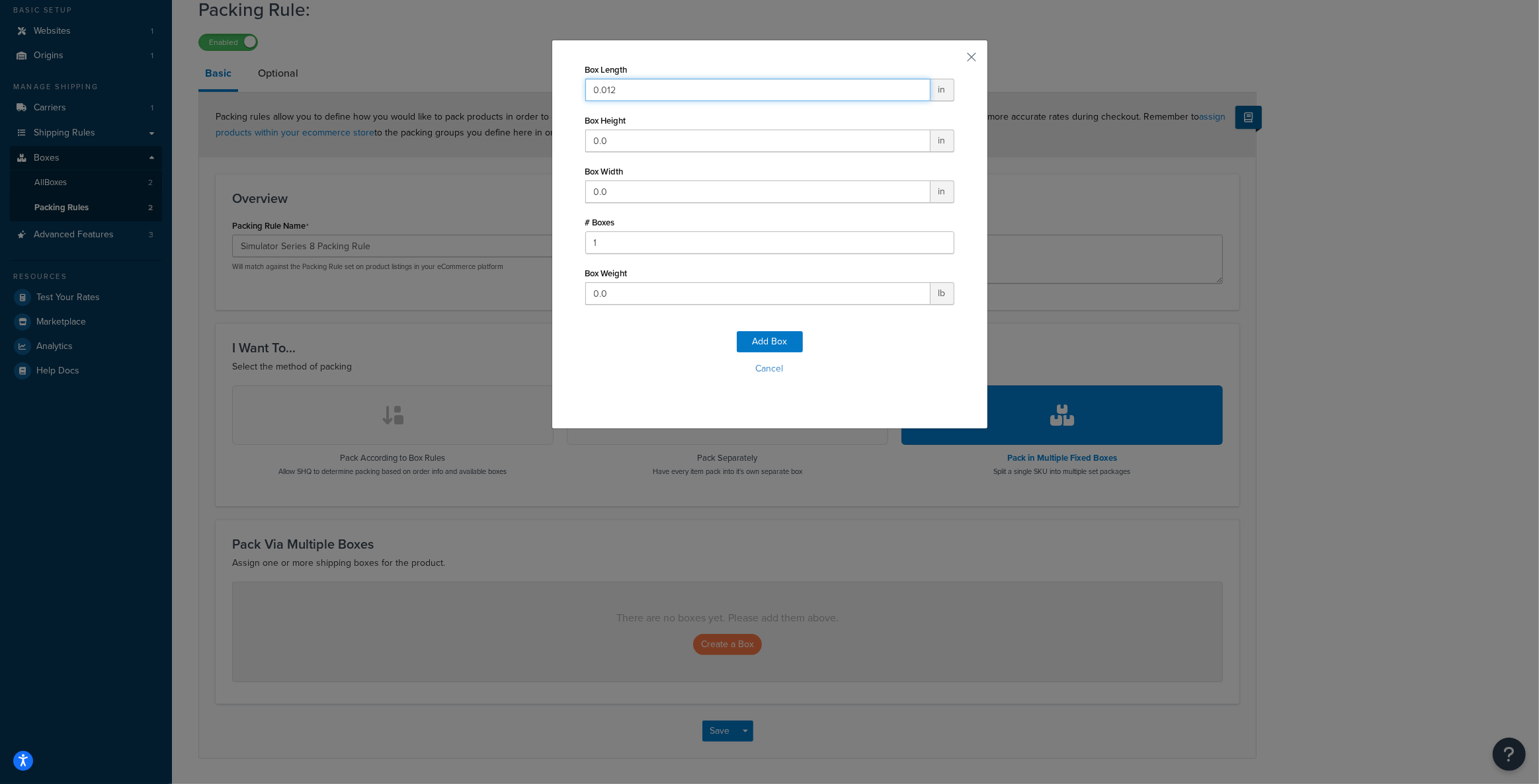
click at [629, 89] on input "0.012" at bounding box center [758, 90] width 345 height 23
type input "12"
type input "42"
click at [666, 299] on input "0.0" at bounding box center [758, 294] width 345 height 23
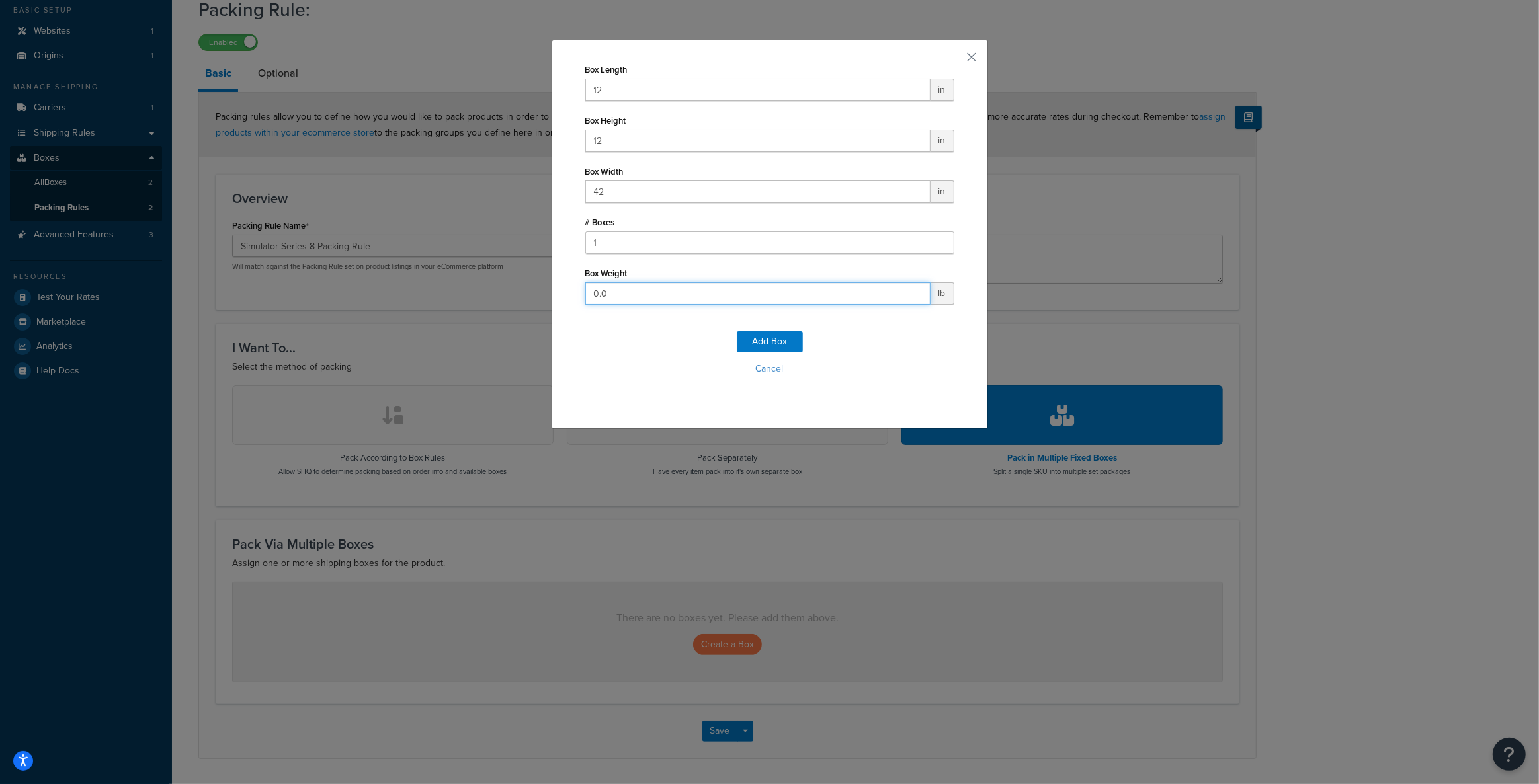
click at [666, 299] on input "0.0" at bounding box center [758, 294] width 345 height 23
click at [666, 300] on input "0.0" at bounding box center [758, 294] width 345 height 23
type input "36"
click at [775, 341] on button "Add Box" at bounding box center [770, 342] width 66 height 21
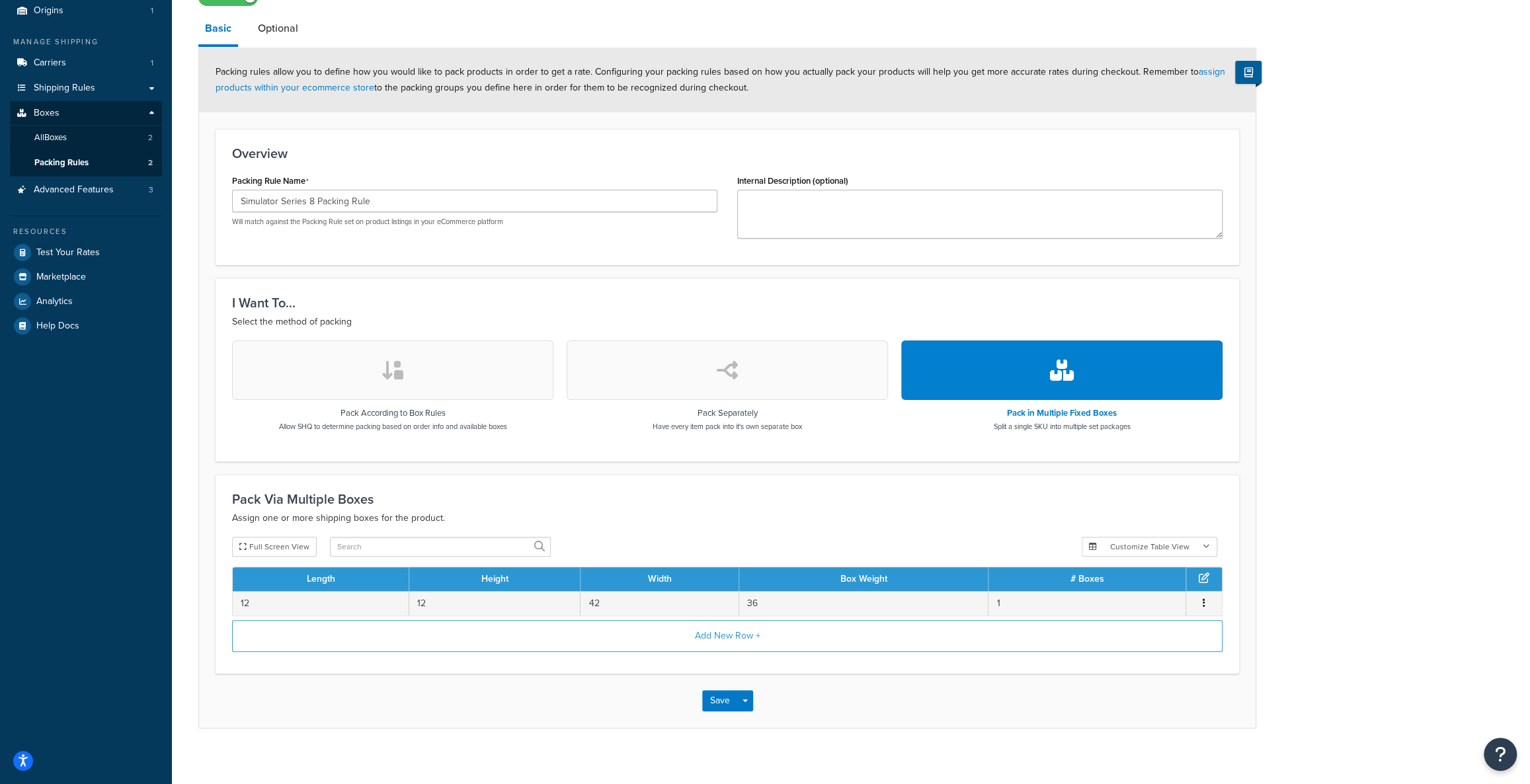
scroll to position [133, 0]
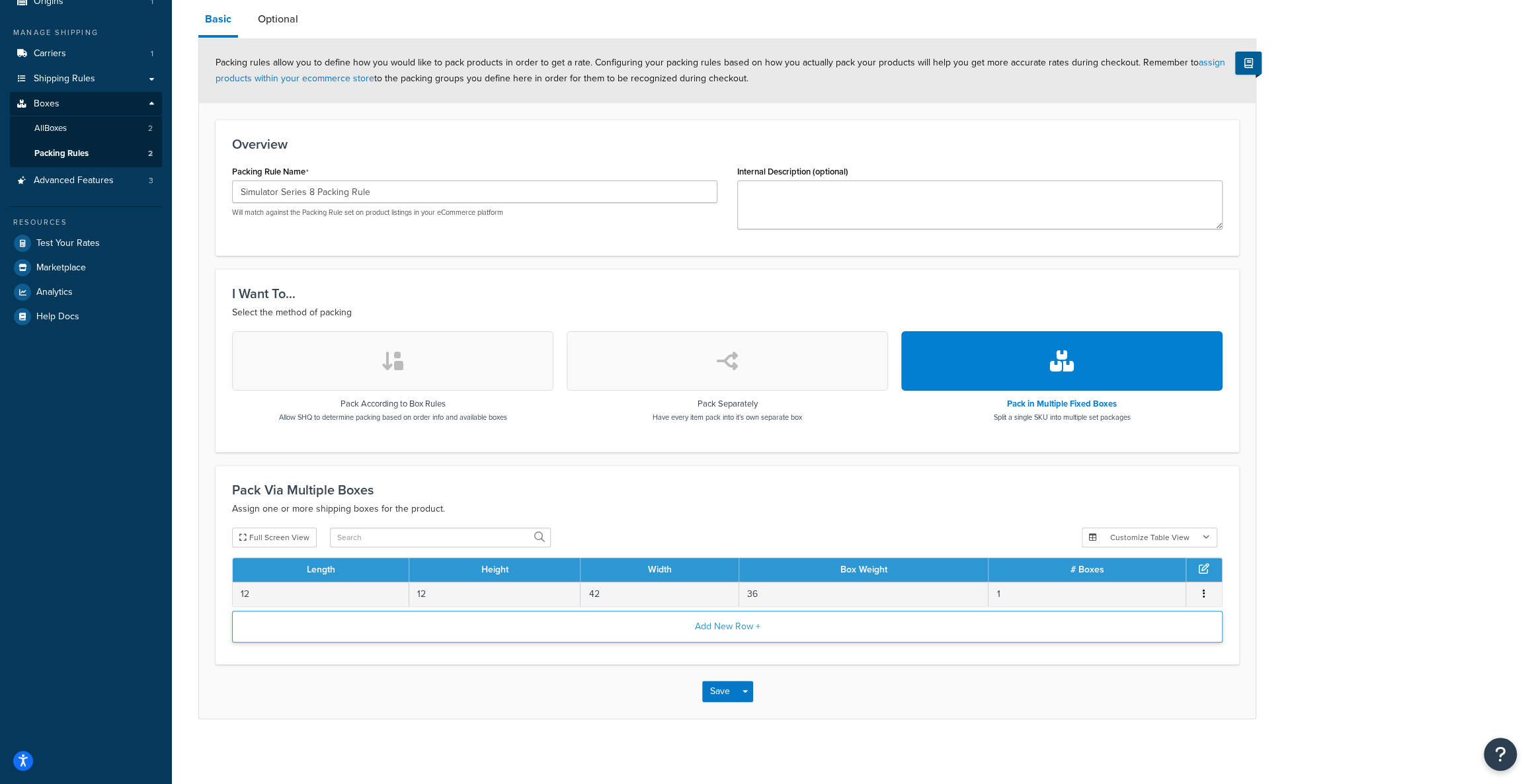
click at [710, 627] on button "Add New Row +" at bounding box center [727, 627] width 991 height 32
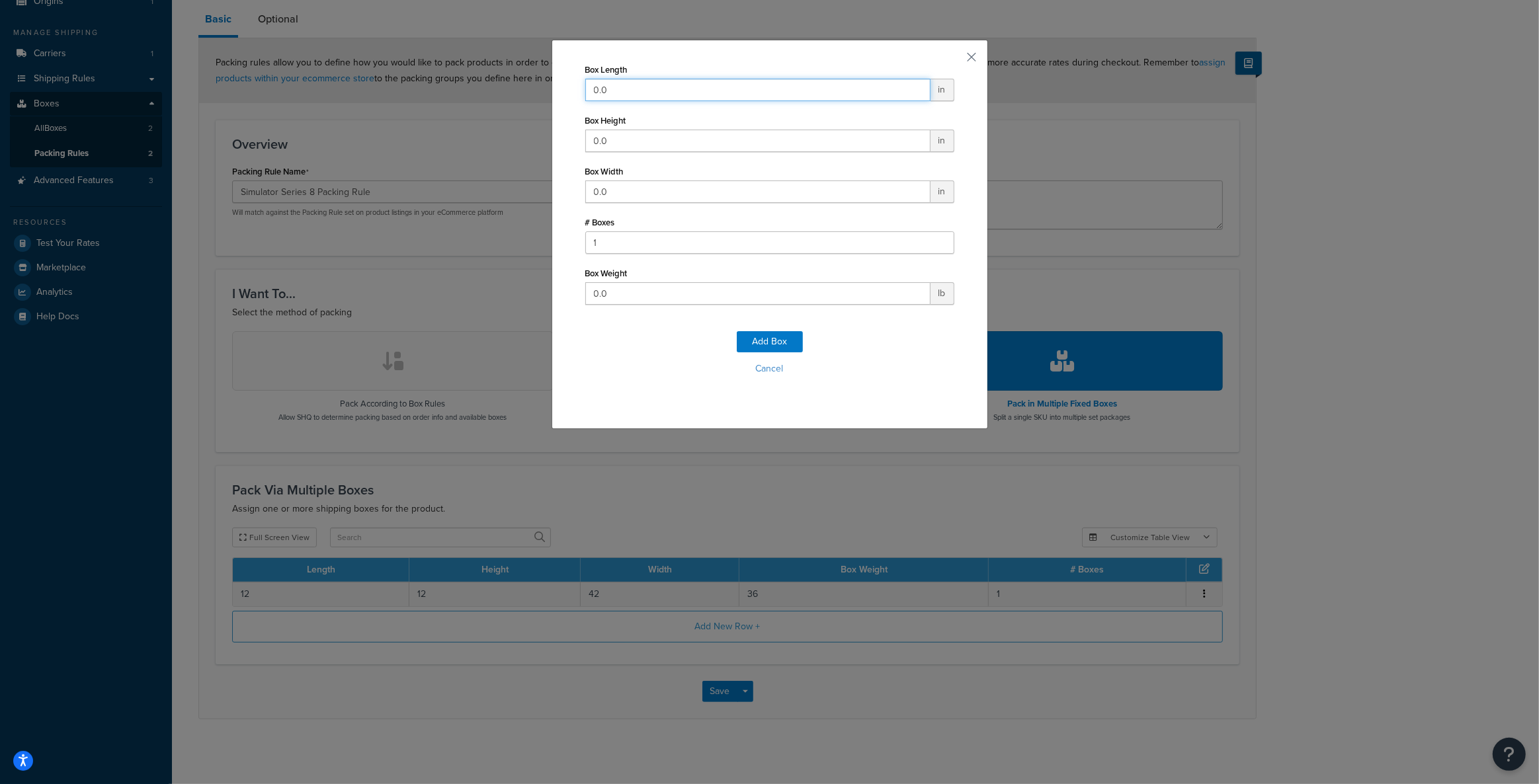
click at [618, 93] on input "0.0" at bounding box center [758, 90] width 345 height 23
click at [618, 93] on input "0.012" at bounding box center [758, 90] width 345 height 23
click at [619, 93] on input "0.012" at bounding box center [758, 90] width 345 height 23
type input "12"
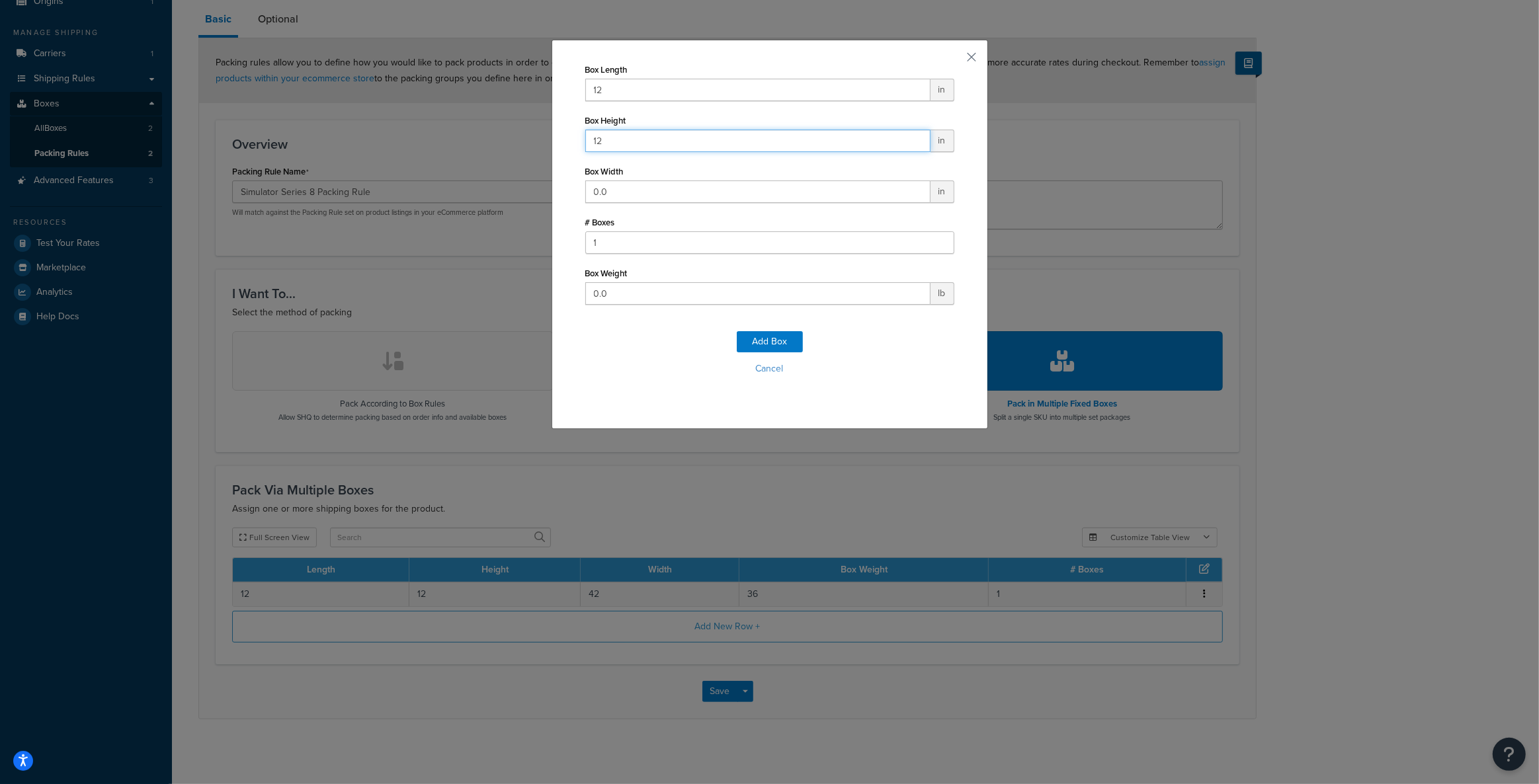
type input "12"
type input "42"
type input "2"
type input "37"
click at [743, 335] on button "Add Box" at bounding box center [770, 342] width 66 height 21
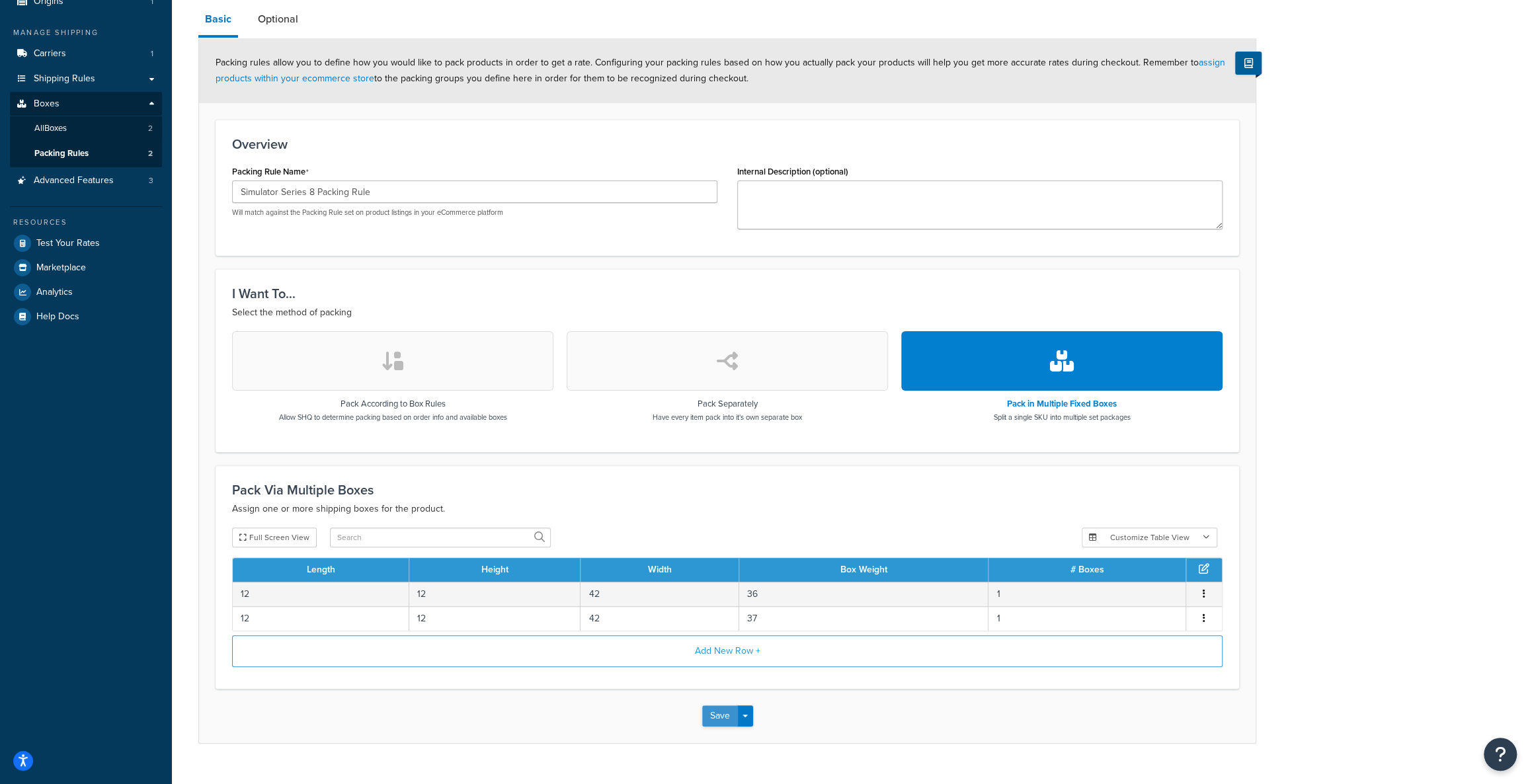
click at [723, 716] on button "Save" at bounding box center [720, 716] width 36 height 21
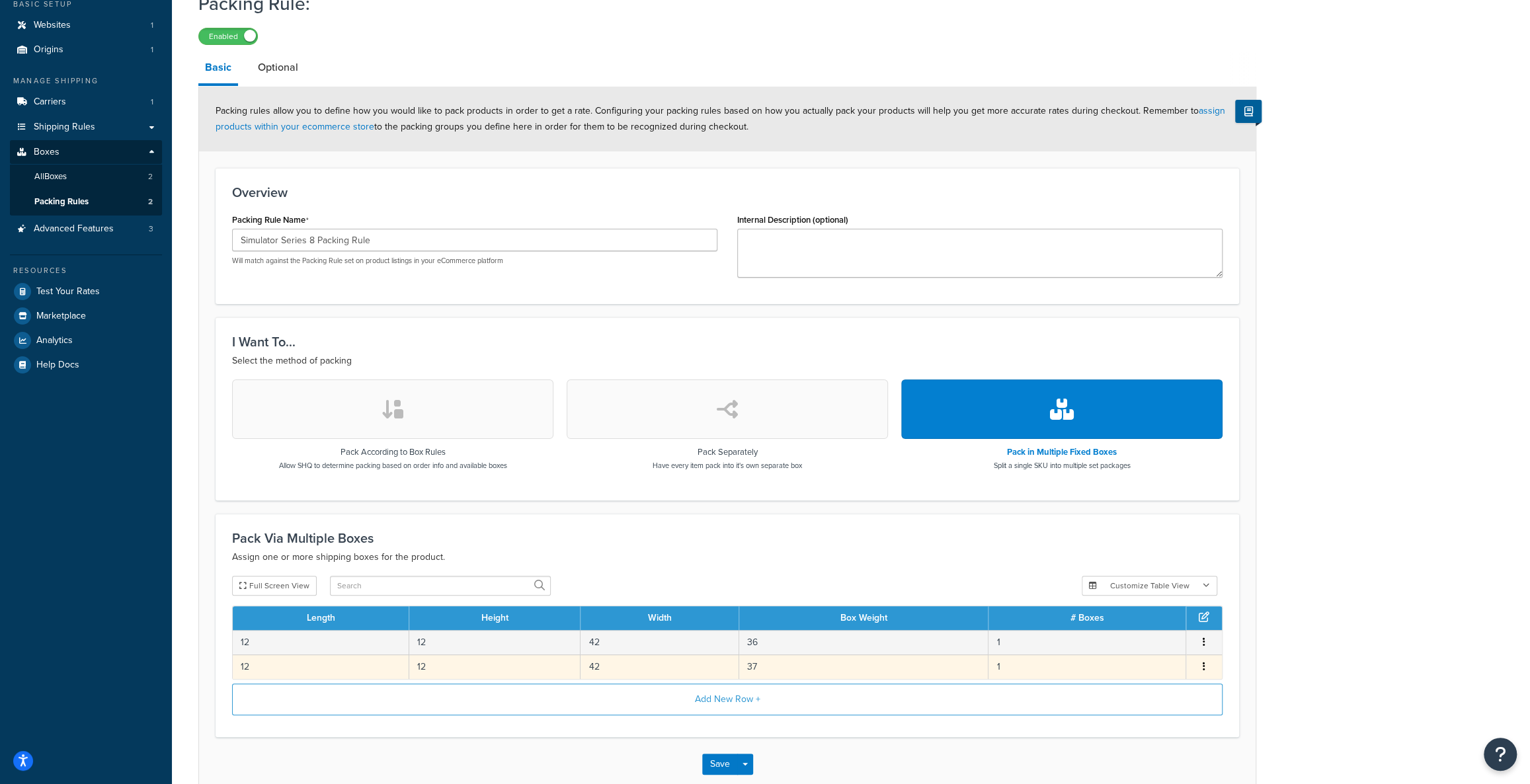
scroll to position [159, 0]
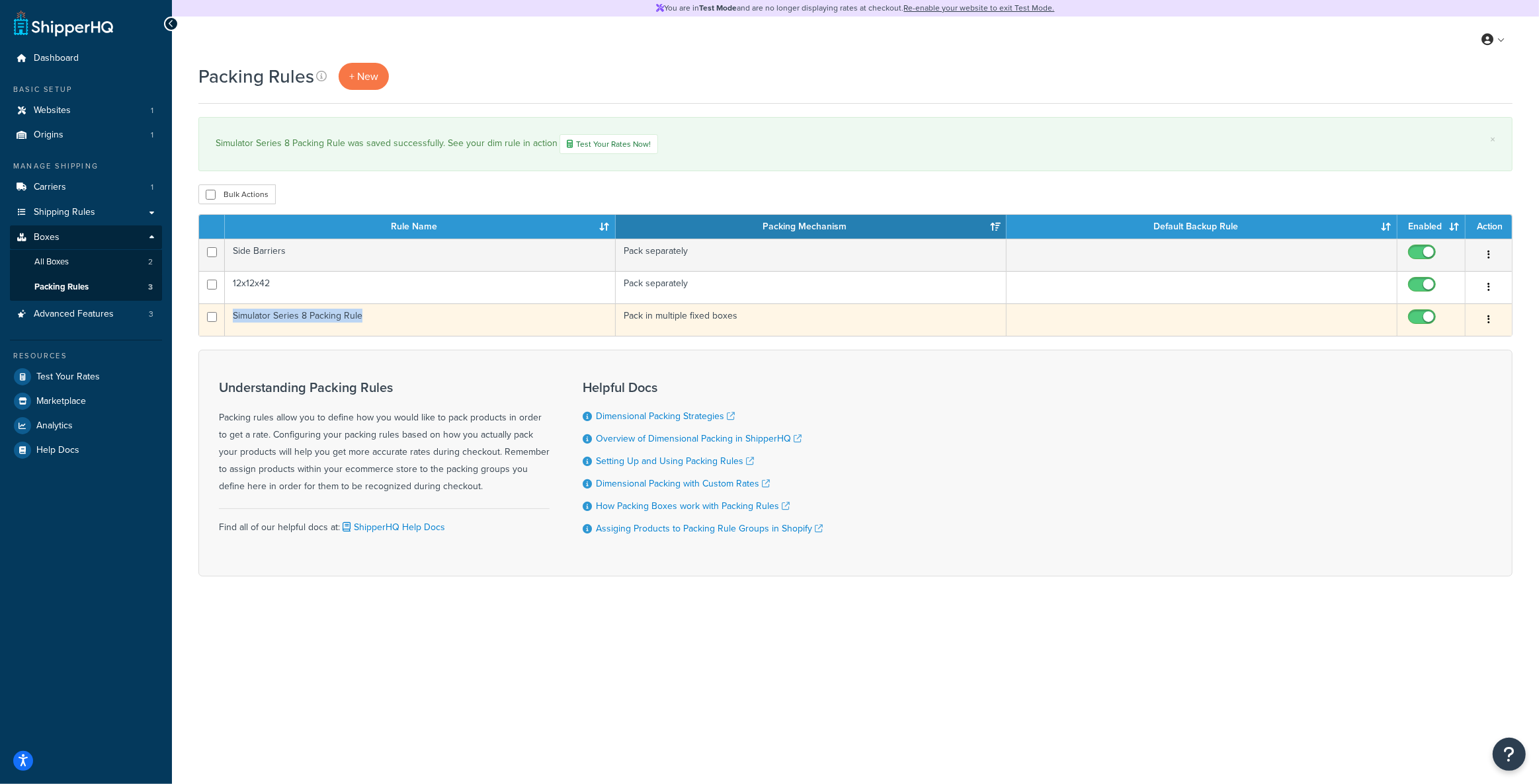
drag, startPoint x: 370, startPoint y: 318, endPoint x: 218, endPoint y: 323, distance: 152.1
click at [218, 323] on tr "Simulator Series 8 Packing Rule Pack in multiple fixed boxes Edit Duplicate Del…" at bounding box center [855, 319] width 1312 height 32
copy tr "Simulator Series 8 Packing Rule"
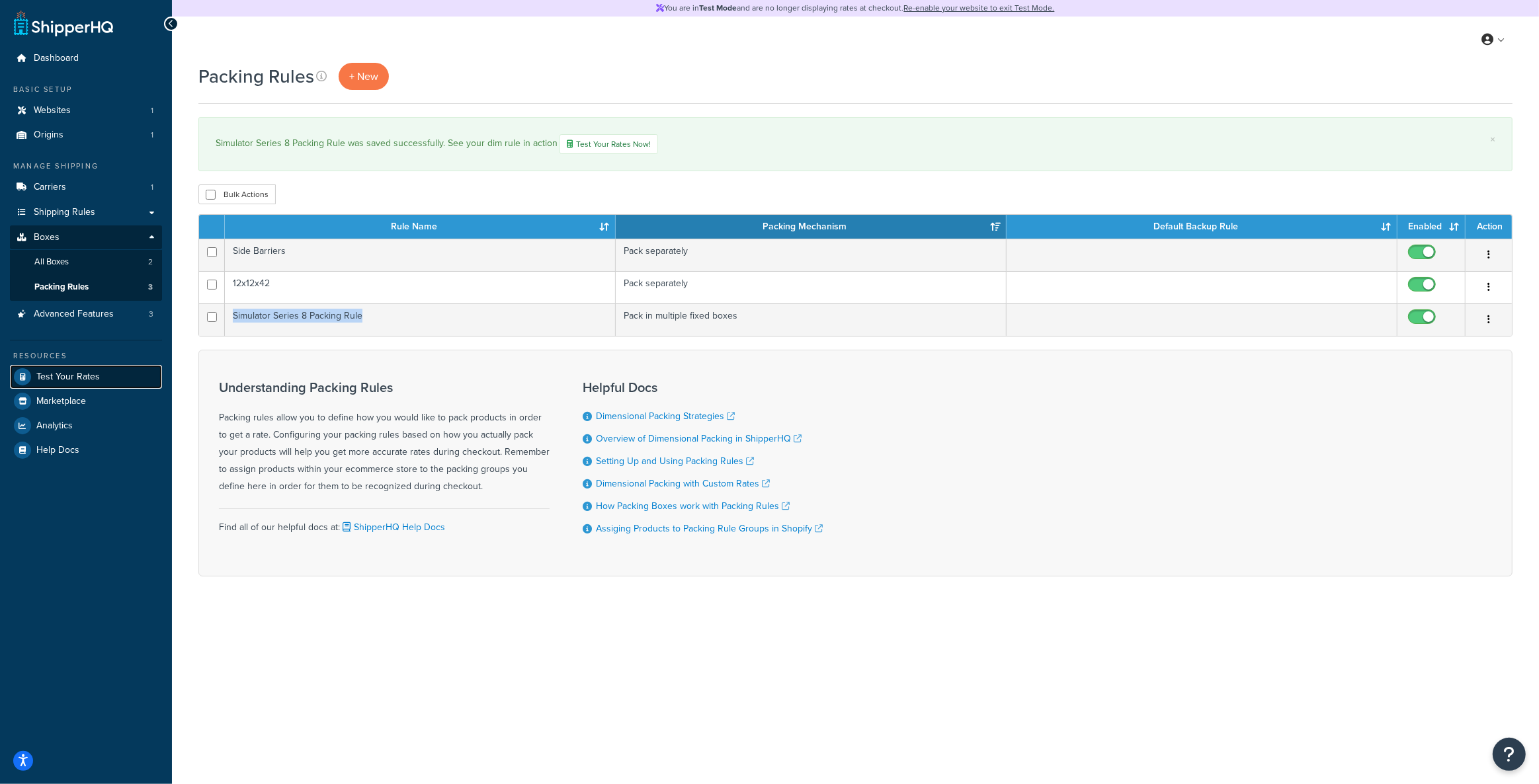
click at [92, 372] on span "Test Your Rates" at bounding box center [68, 377] width 64 height 11
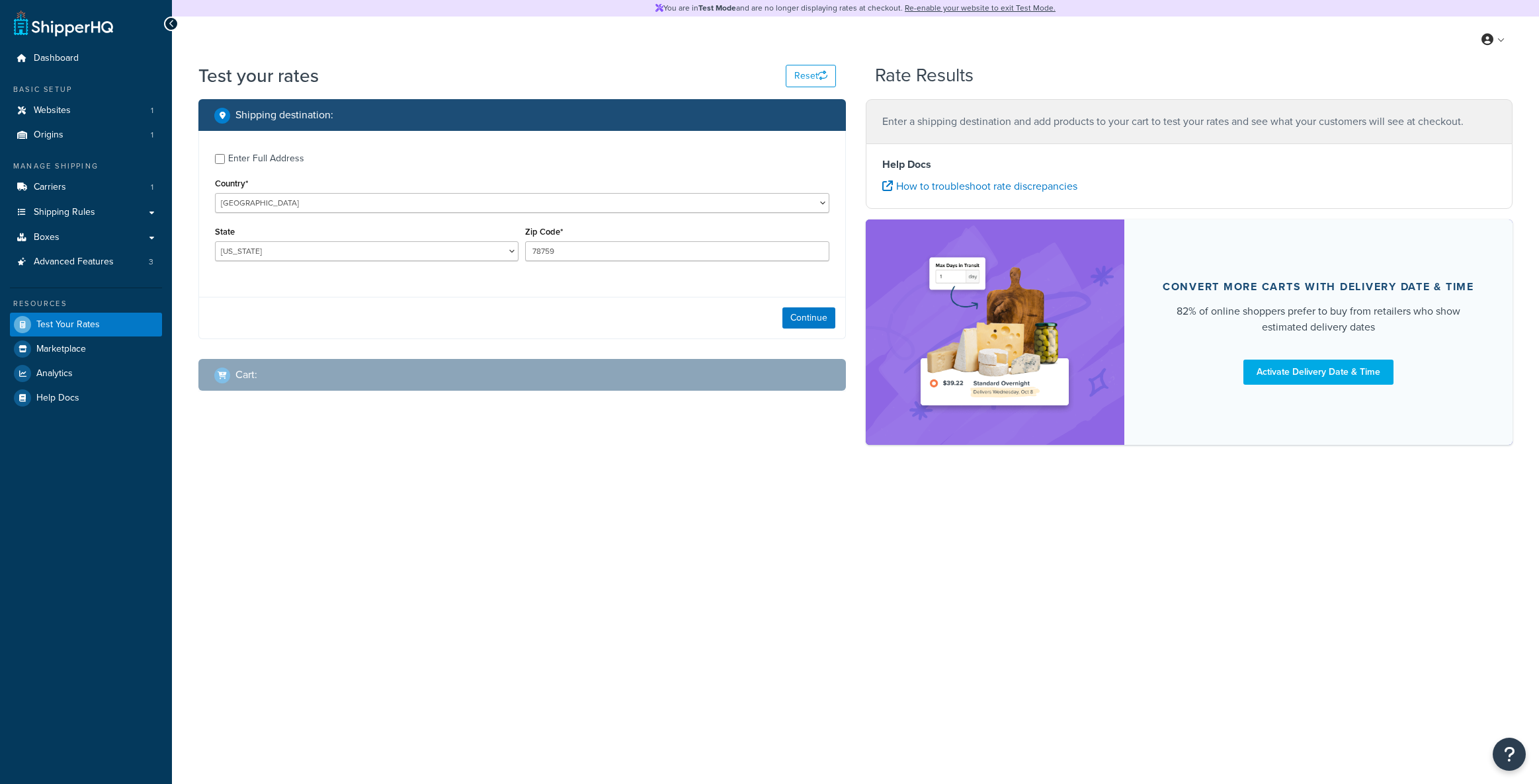
select select "[GEOGRAPHIC_DATA]"
click at [111, 207] on link "Shipping Rules" at bounding box center [86, 212] width 152 height 24
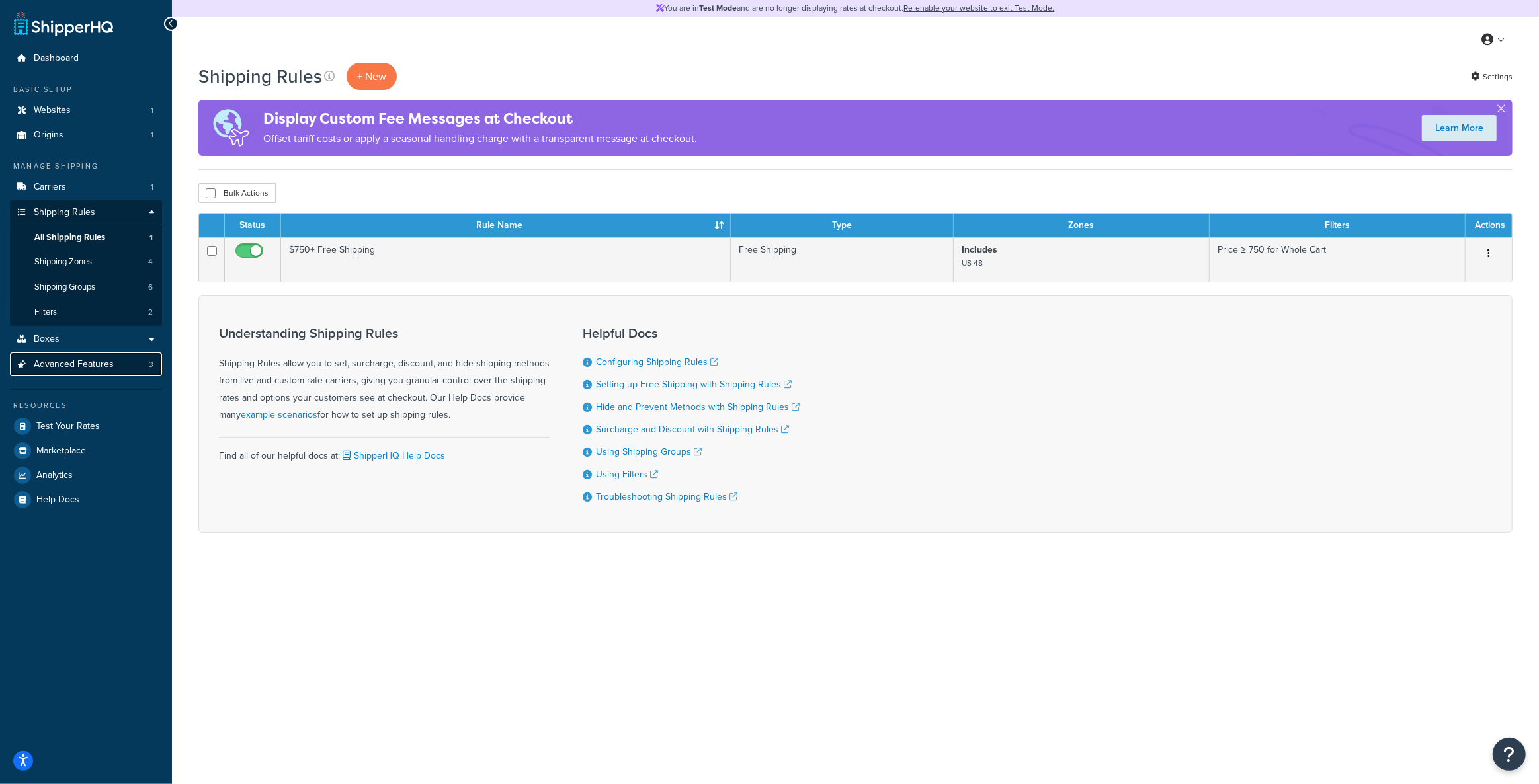
click at [142, 361] on link "Advanced Features 3" at bounding box center [86, 364] width 152 height 24
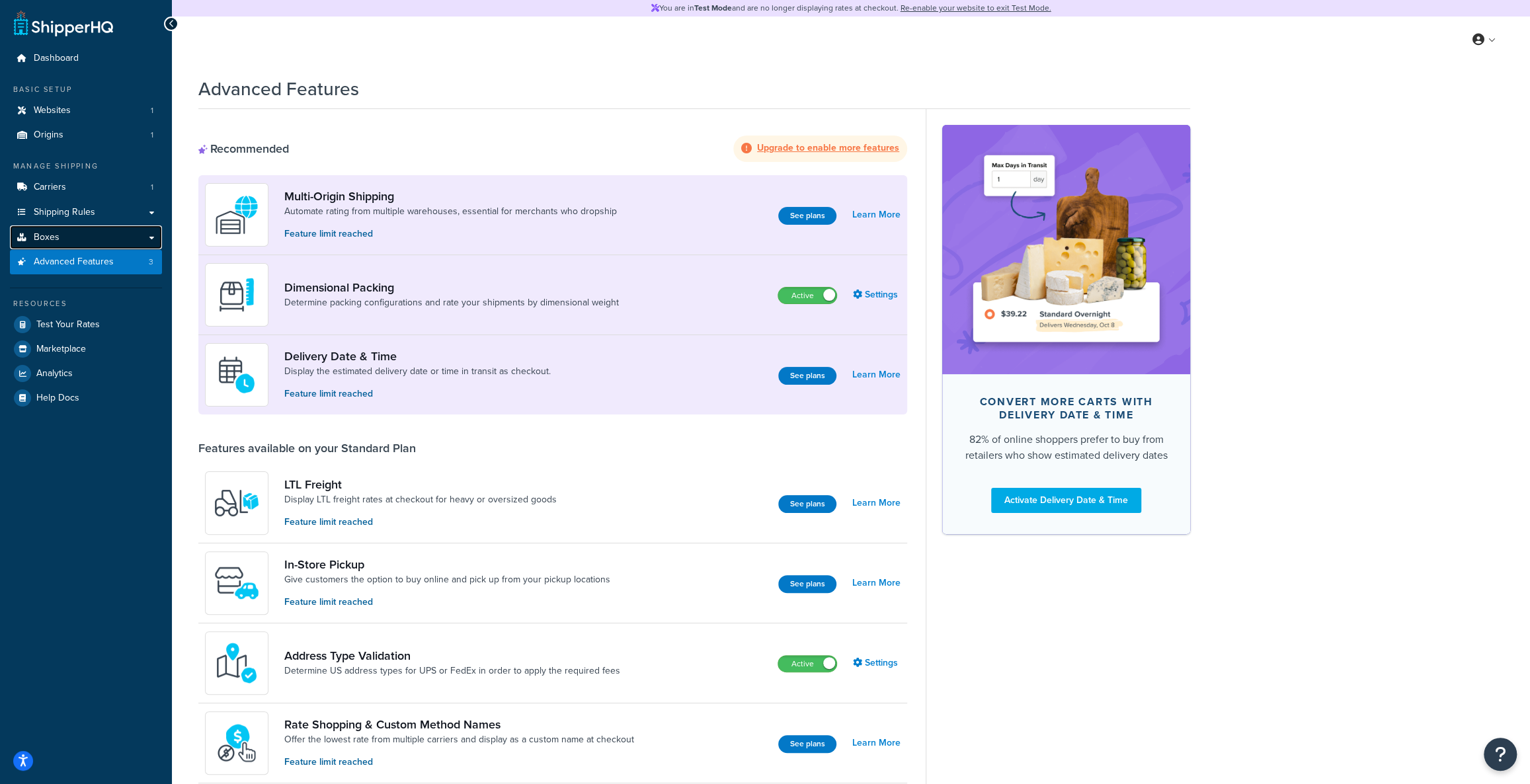
click at [103, 238] on link "Boxes" at bounding box center [86, 237] width 152 height 24
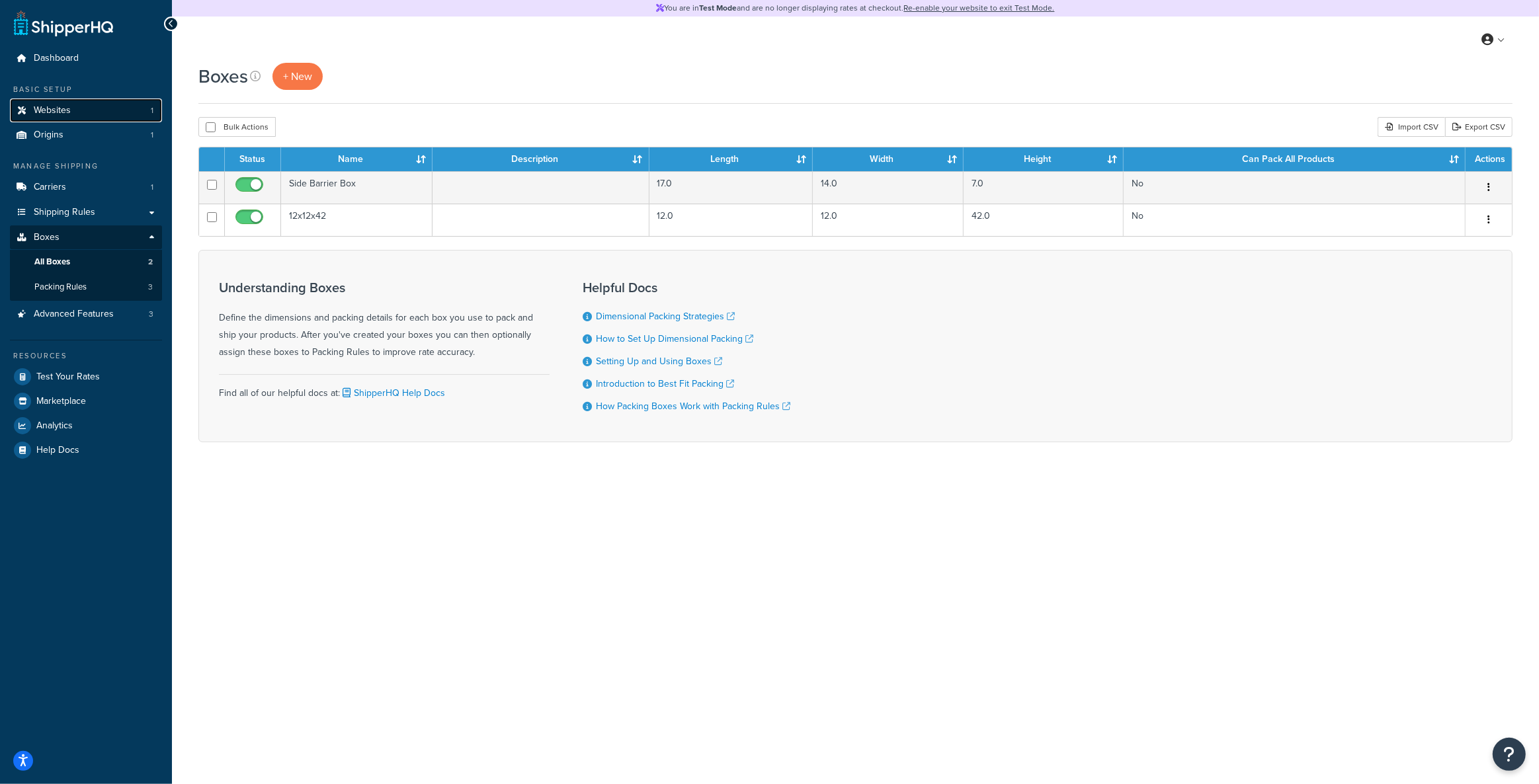
click at [88, 109] on link "Websites 1" at bounding box center [86, 111] width 152 height 24
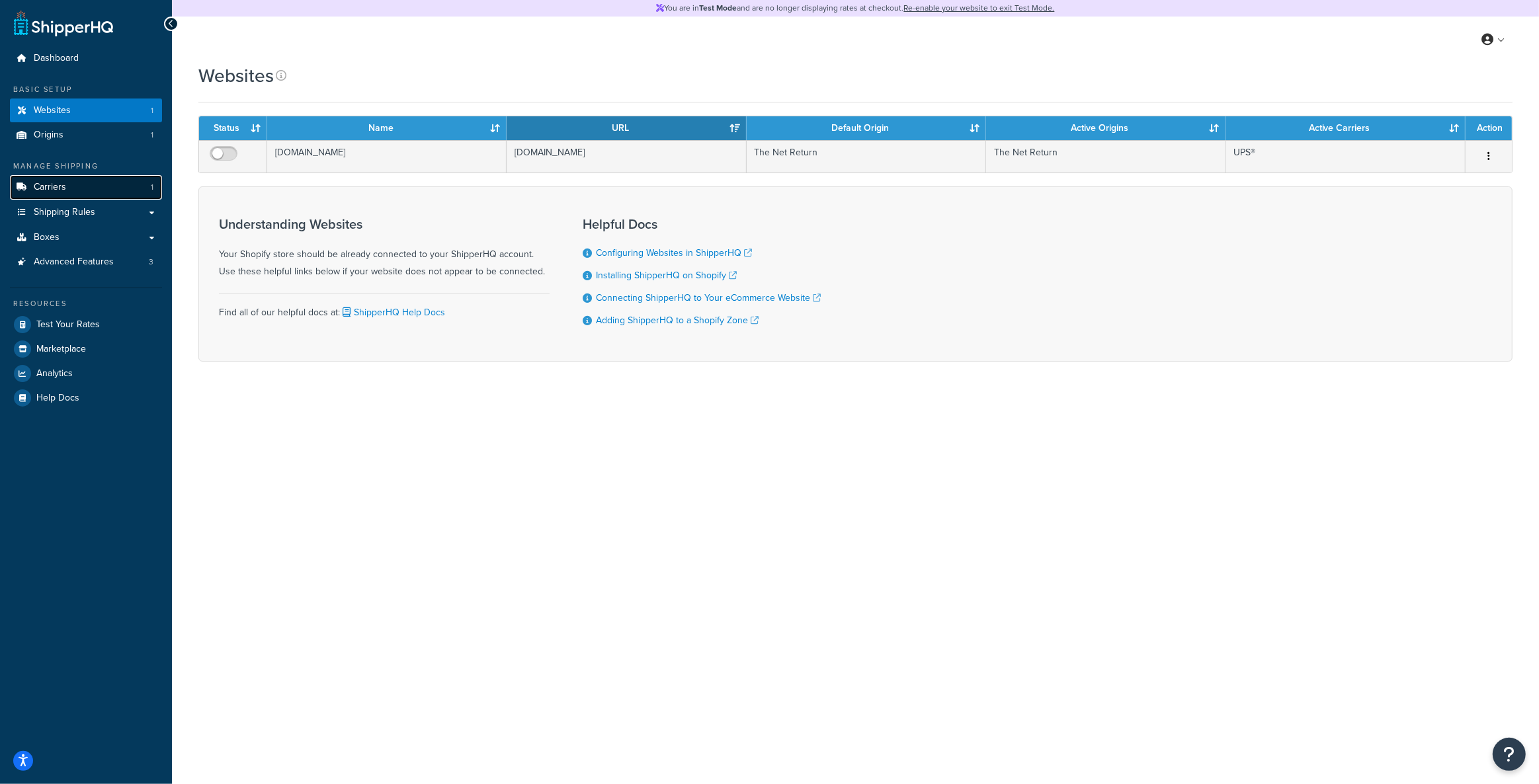
click at [111, 192] on link "Carriers 1" at bounding box center [86, 187] width 152 height 24
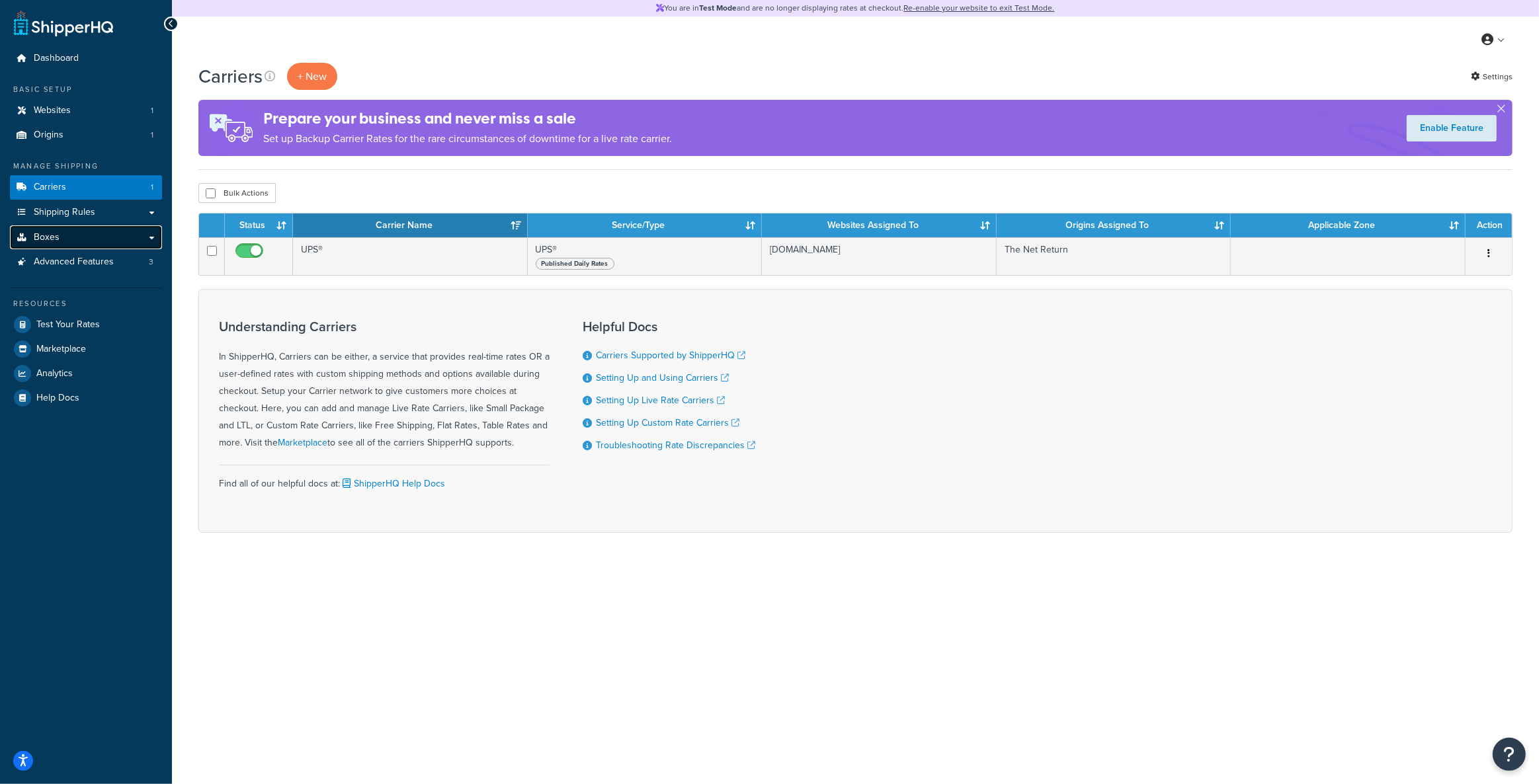
click at [143, 240] on link "Boxes" at bounding box center [86, 237] width 152 height 24
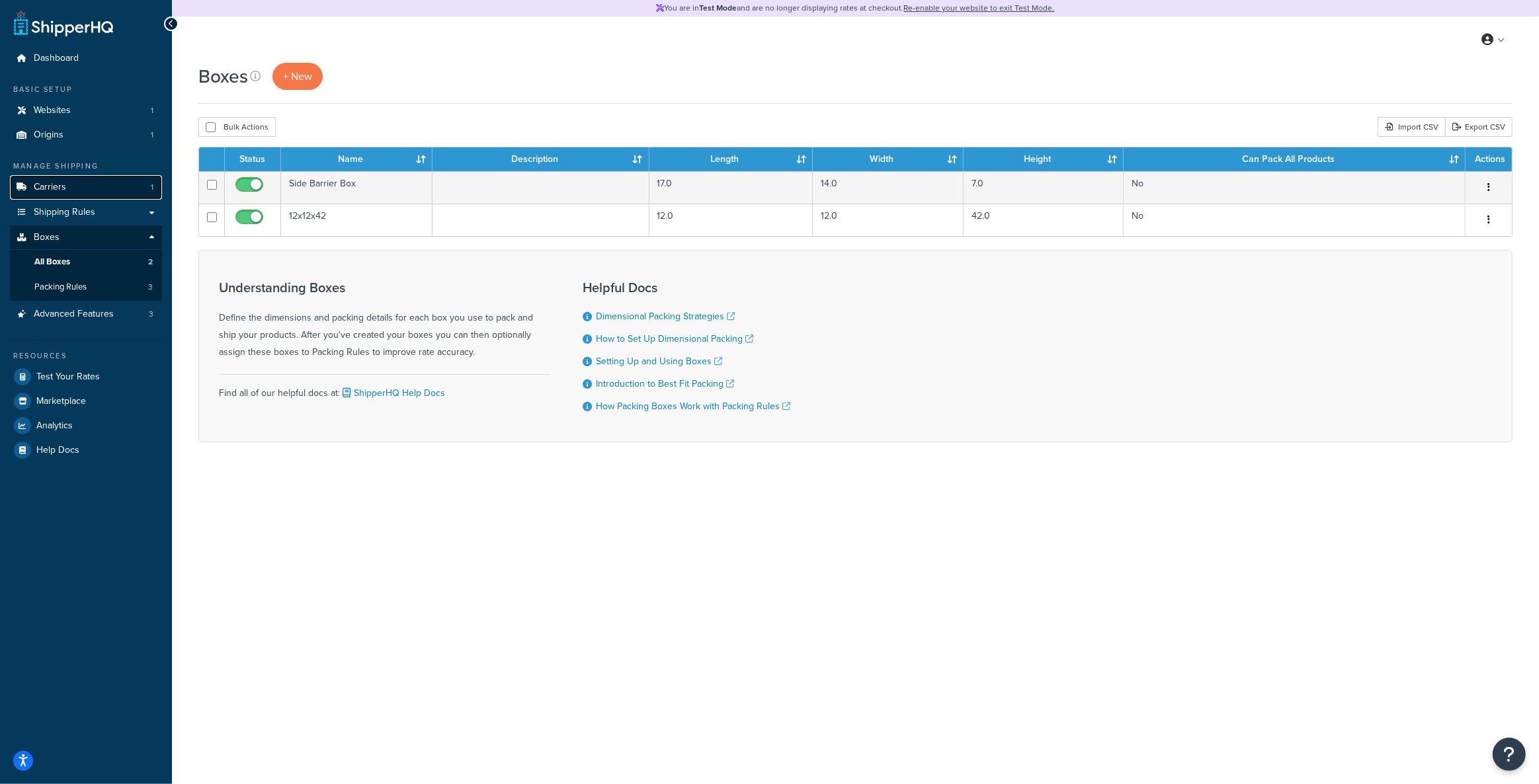
click at [124, 193] on link "Carriers 1" at bounding box center [86, 187] width 152 height 24
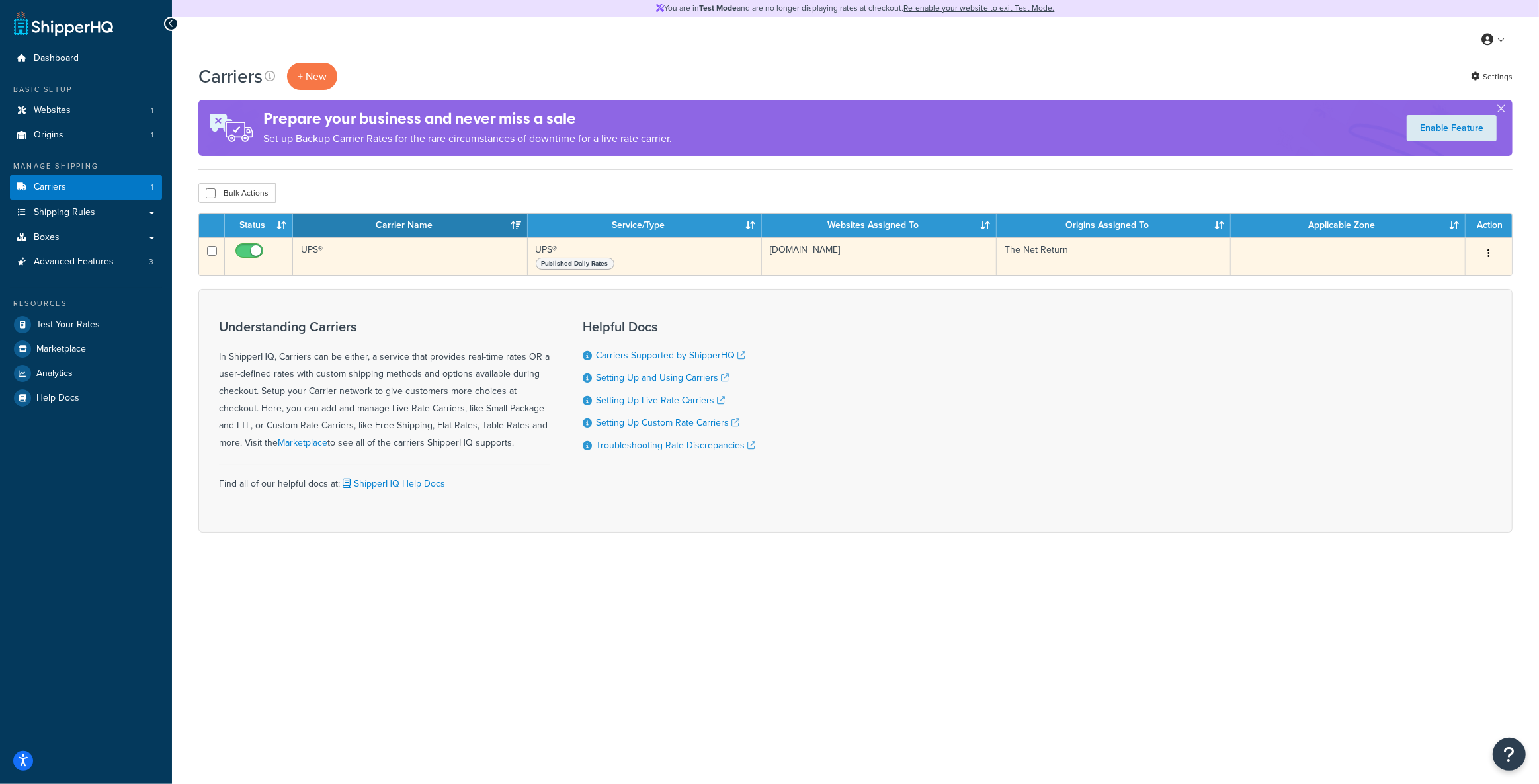
click at [323, 254] on td "UPS®" at bounding box center [410, 256] width 235 height 38
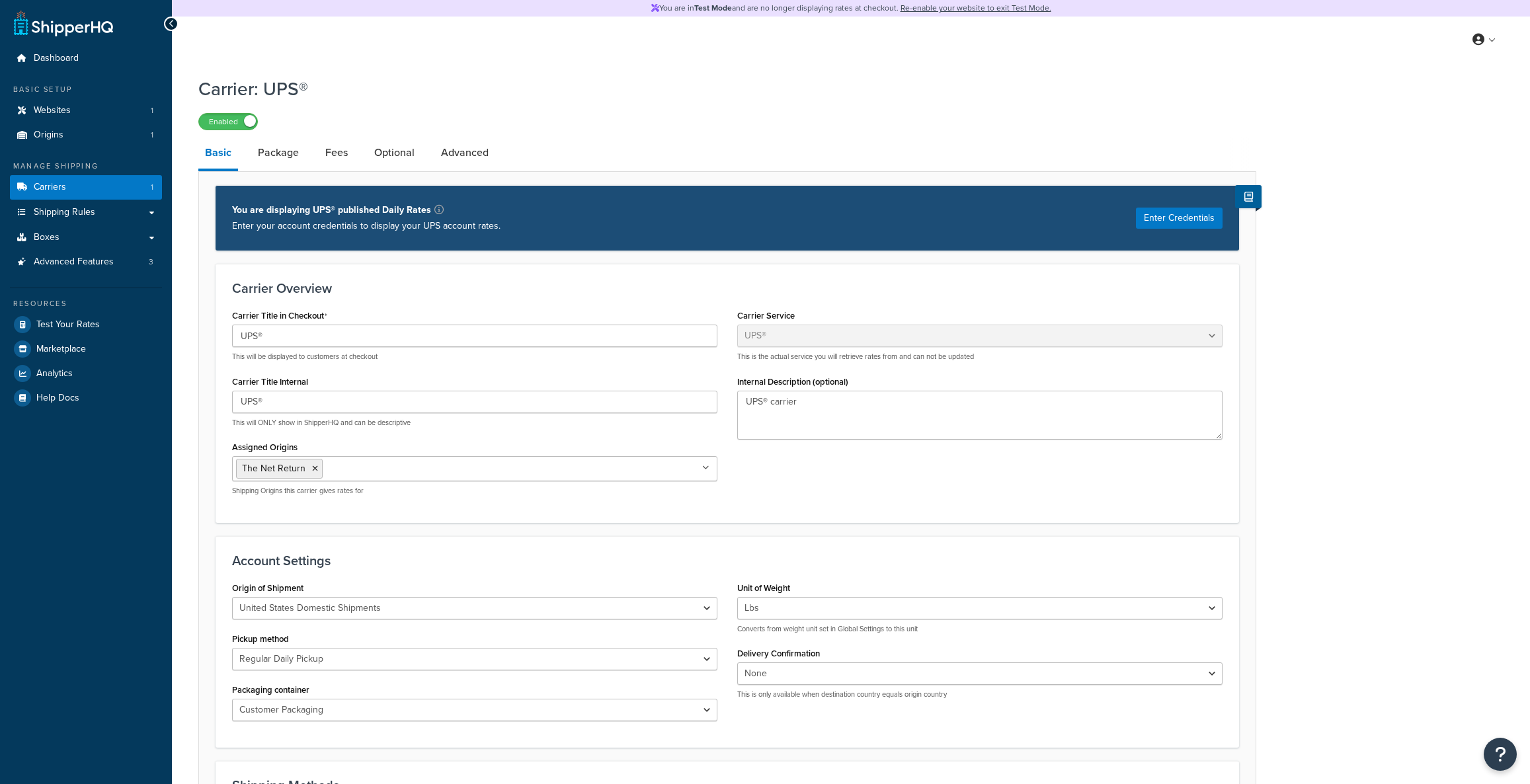
select select "ups"
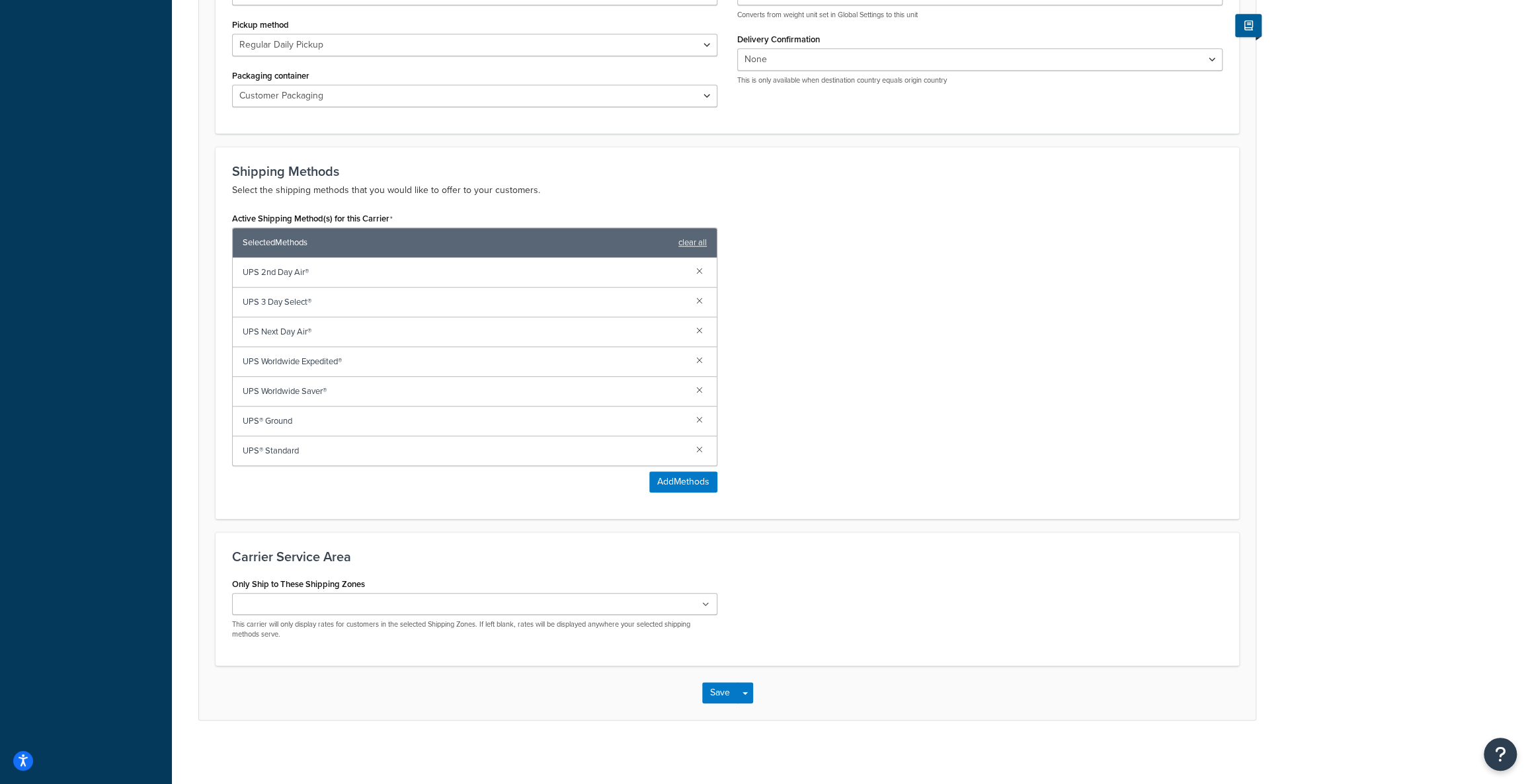
scroll to position [615, 0]
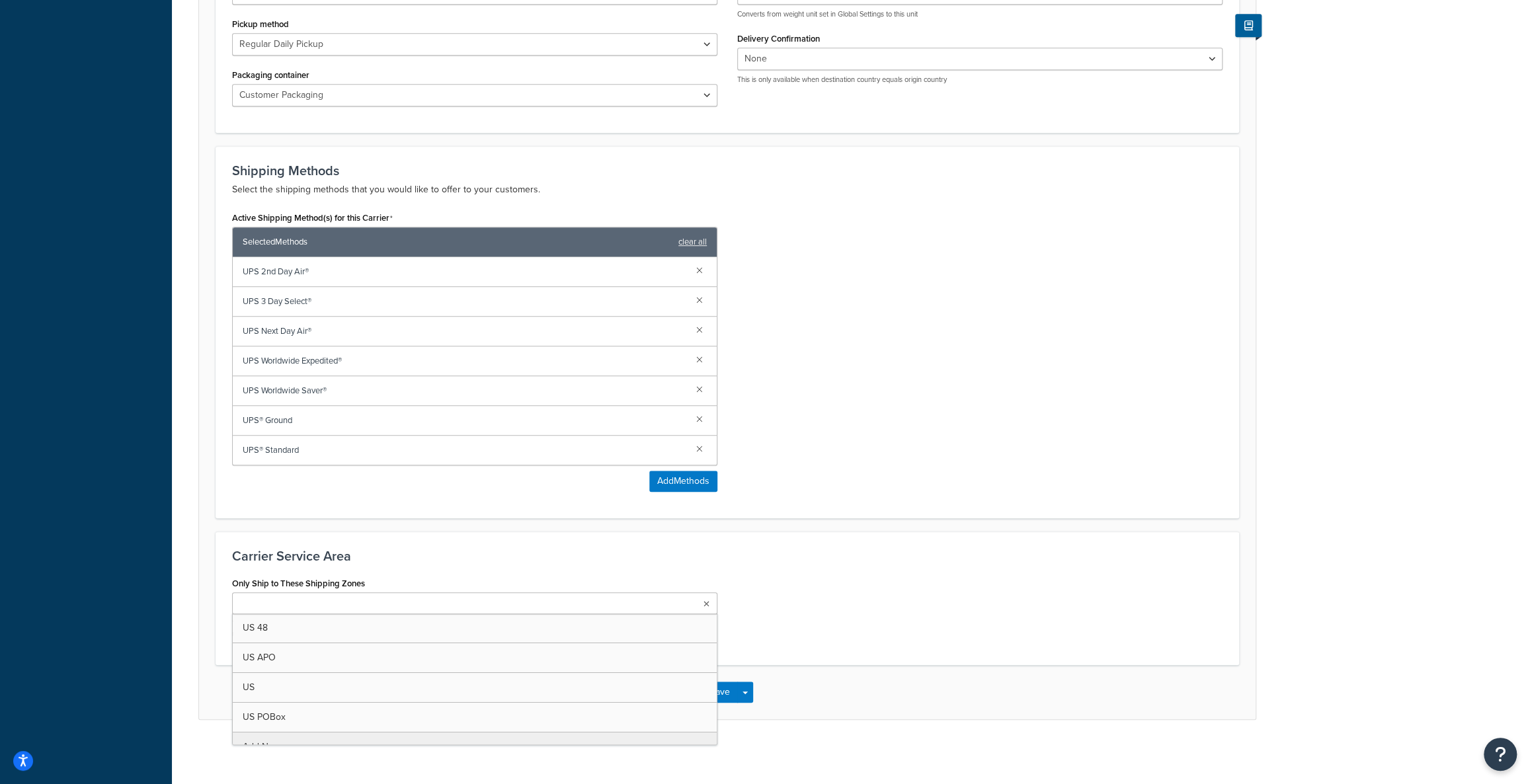
click at [377, 593] on ul at bounding box center [475, 604] width 486 height 22
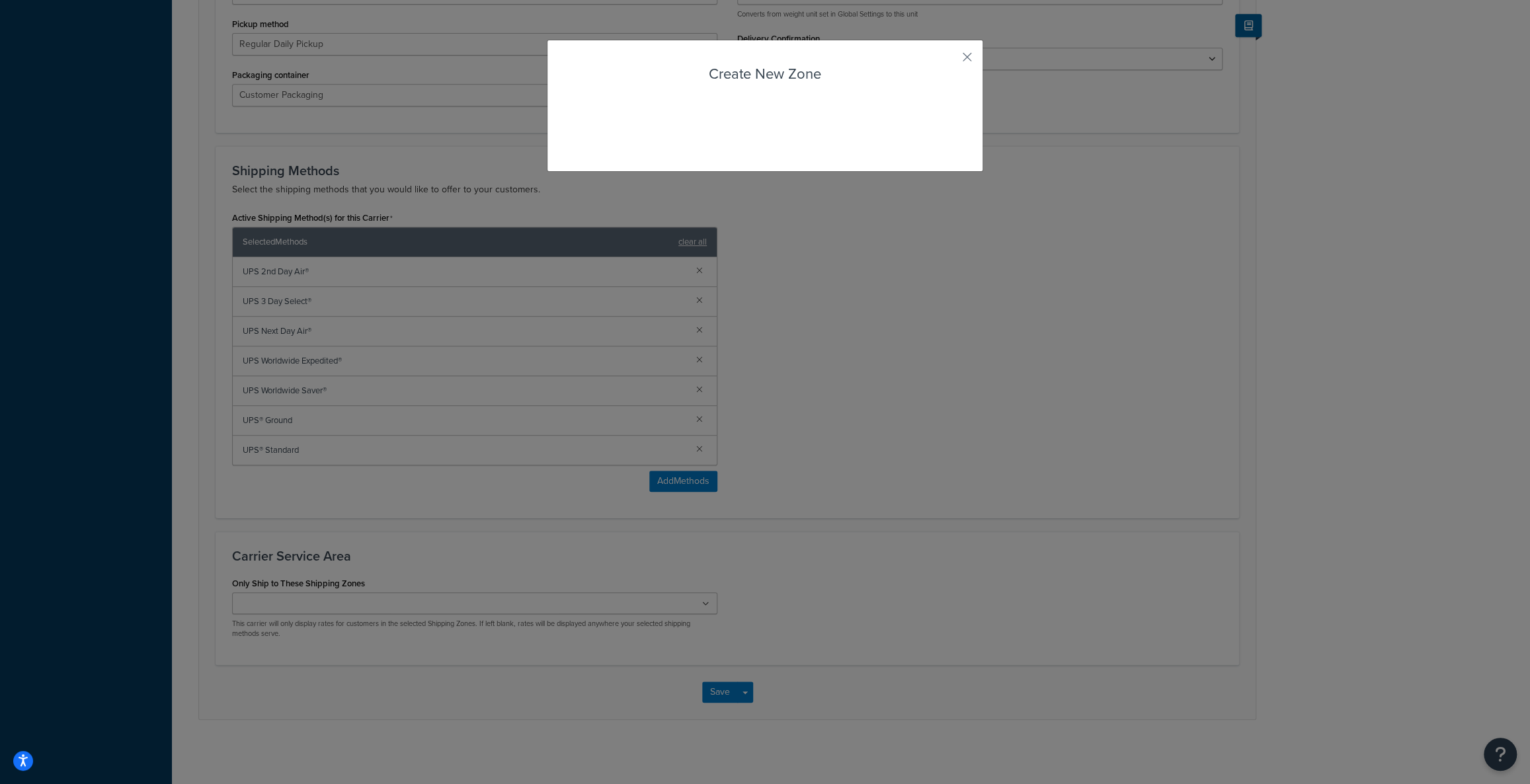
click at [279, 728] on div "Carrier: UPS® Enabled Basic Package Fees Optional Advanced You are displaying U…" at bounding box center [851, 104] width 1358 height 1299
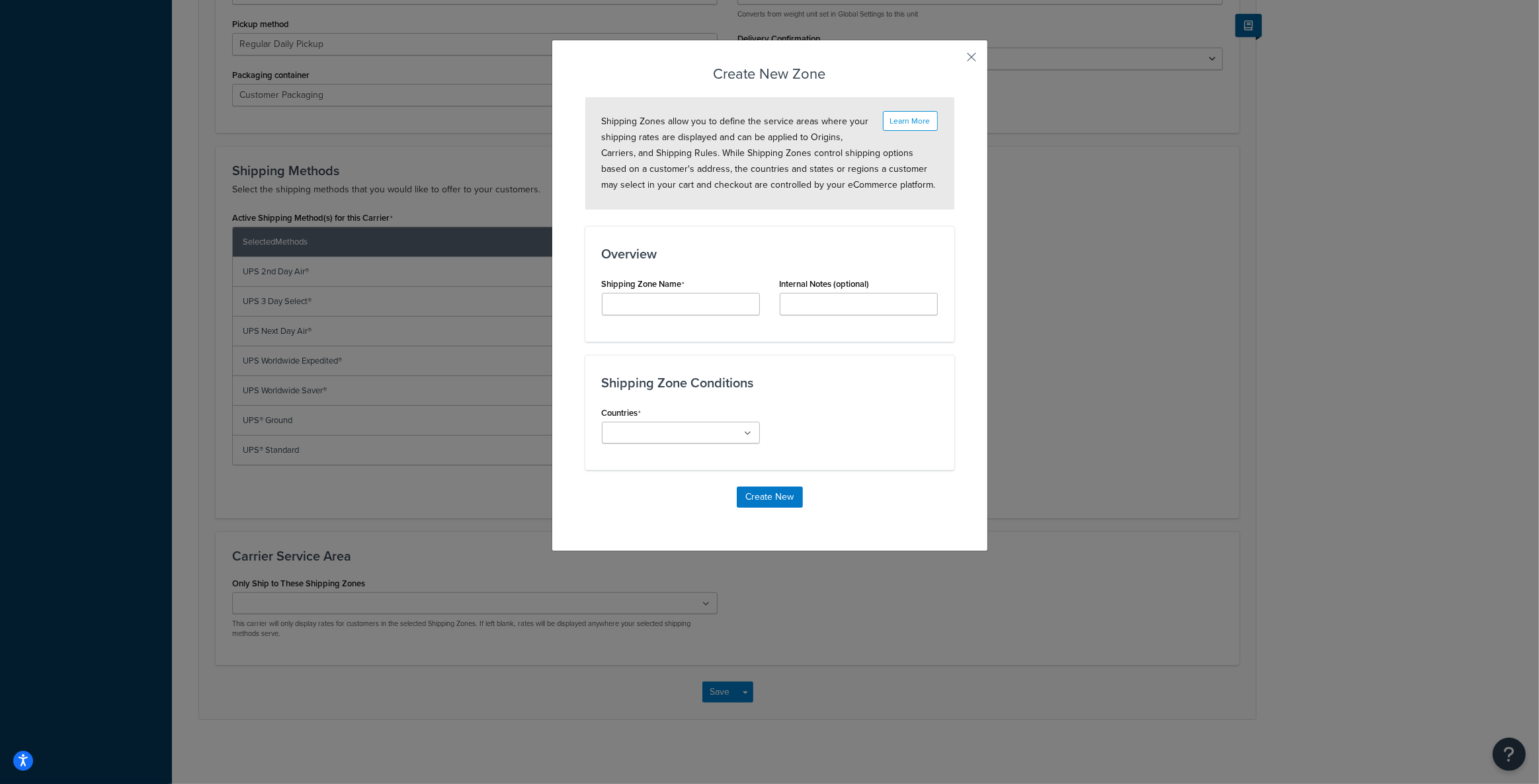
click at [702, 316] on div "Shipping Zone Name" at bounding box center [681, 300] width 178 height 51
click at [707, 305] on input "Carrier Title Internal" at bounding box center [680, 304] width 158 height 23
click at [734, 274] on div "Shipping Zone Name" at bounding box center [680, 294] width 158 height 41
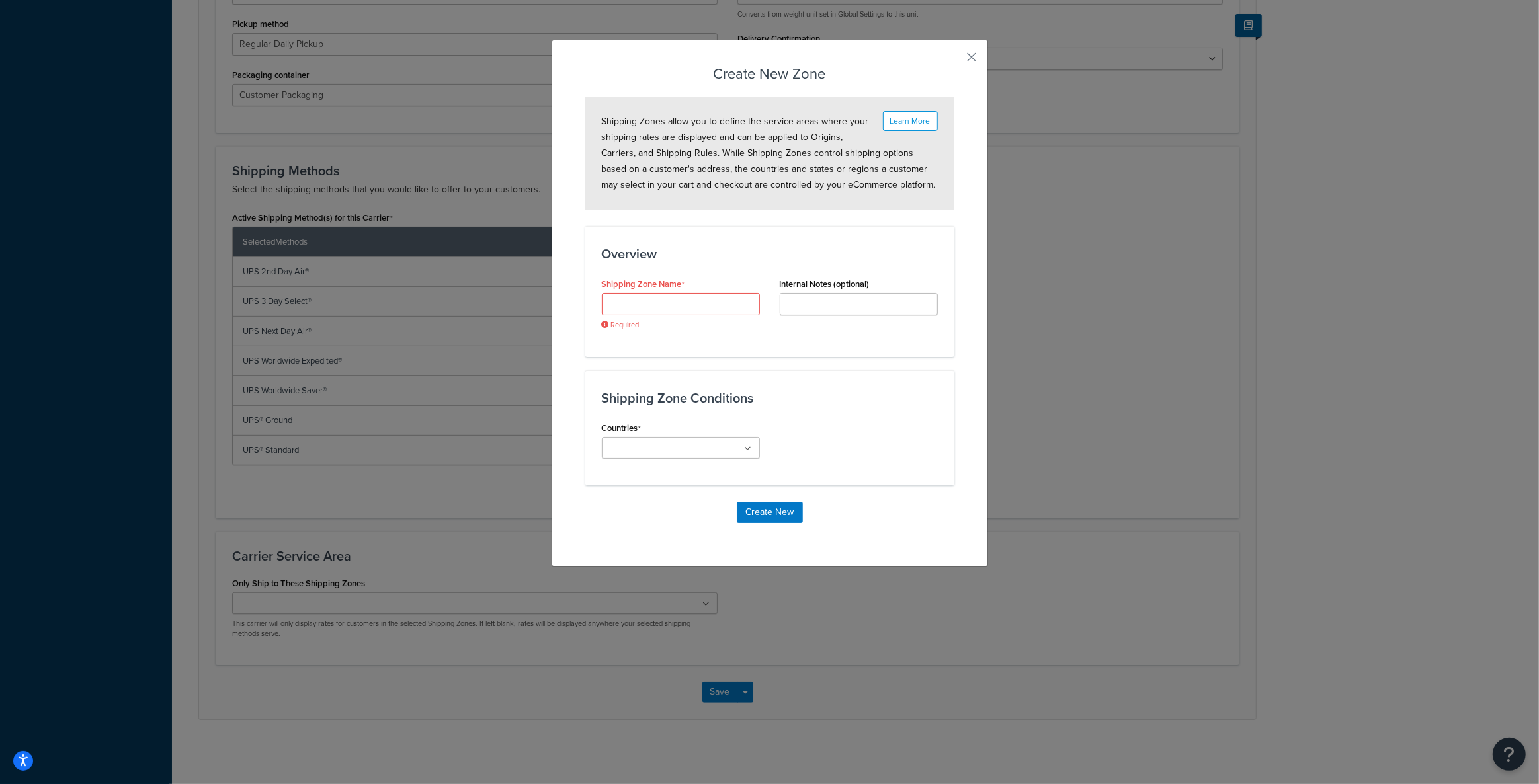
click at [755, 287] on div "Shipping Zone Name Required" at bounding box center [681, 307] width 178 height 66
click at [954, 60] on button "button" at bounding box center [953, 61] width 3 height 3
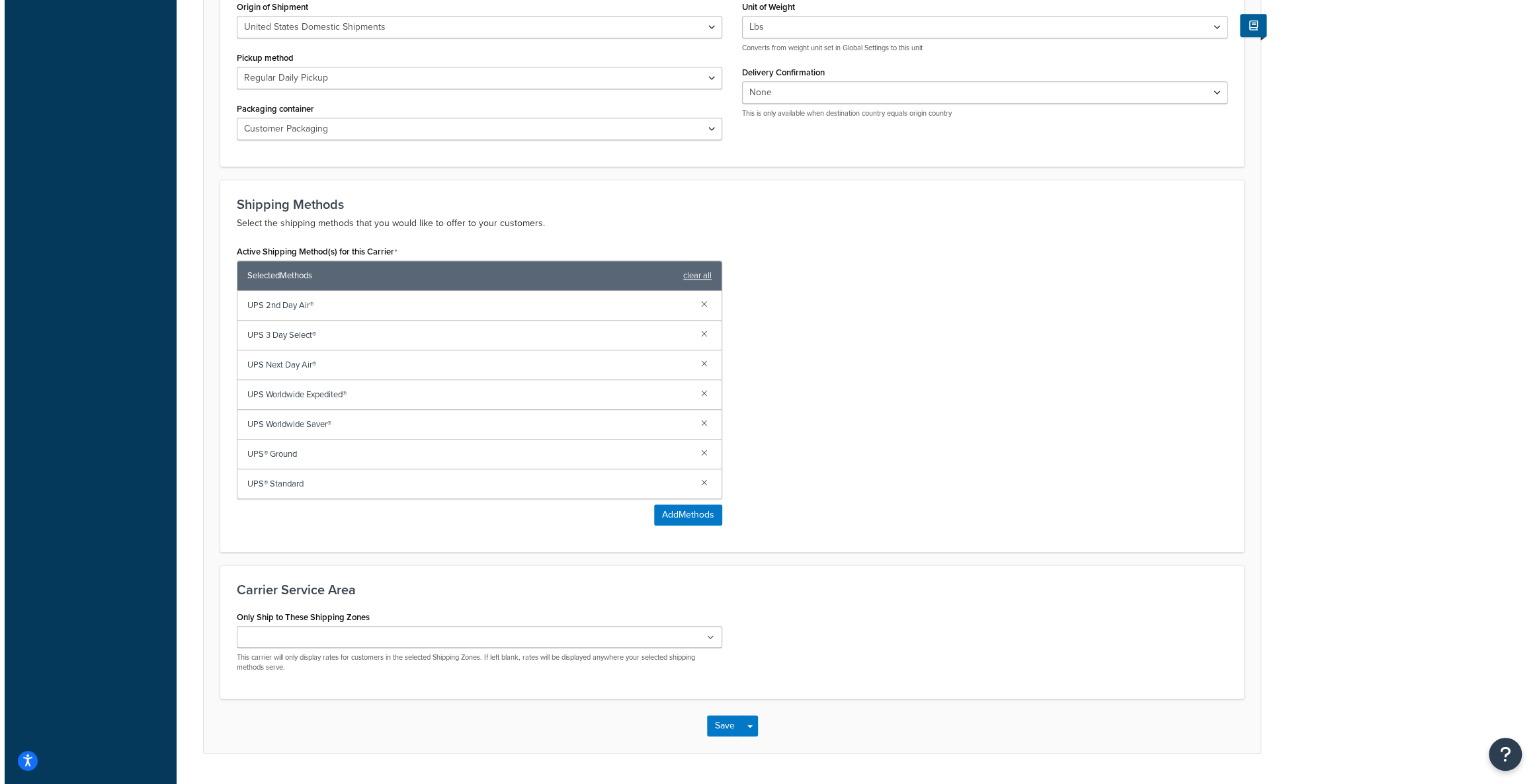
scroll to position [615, 0]
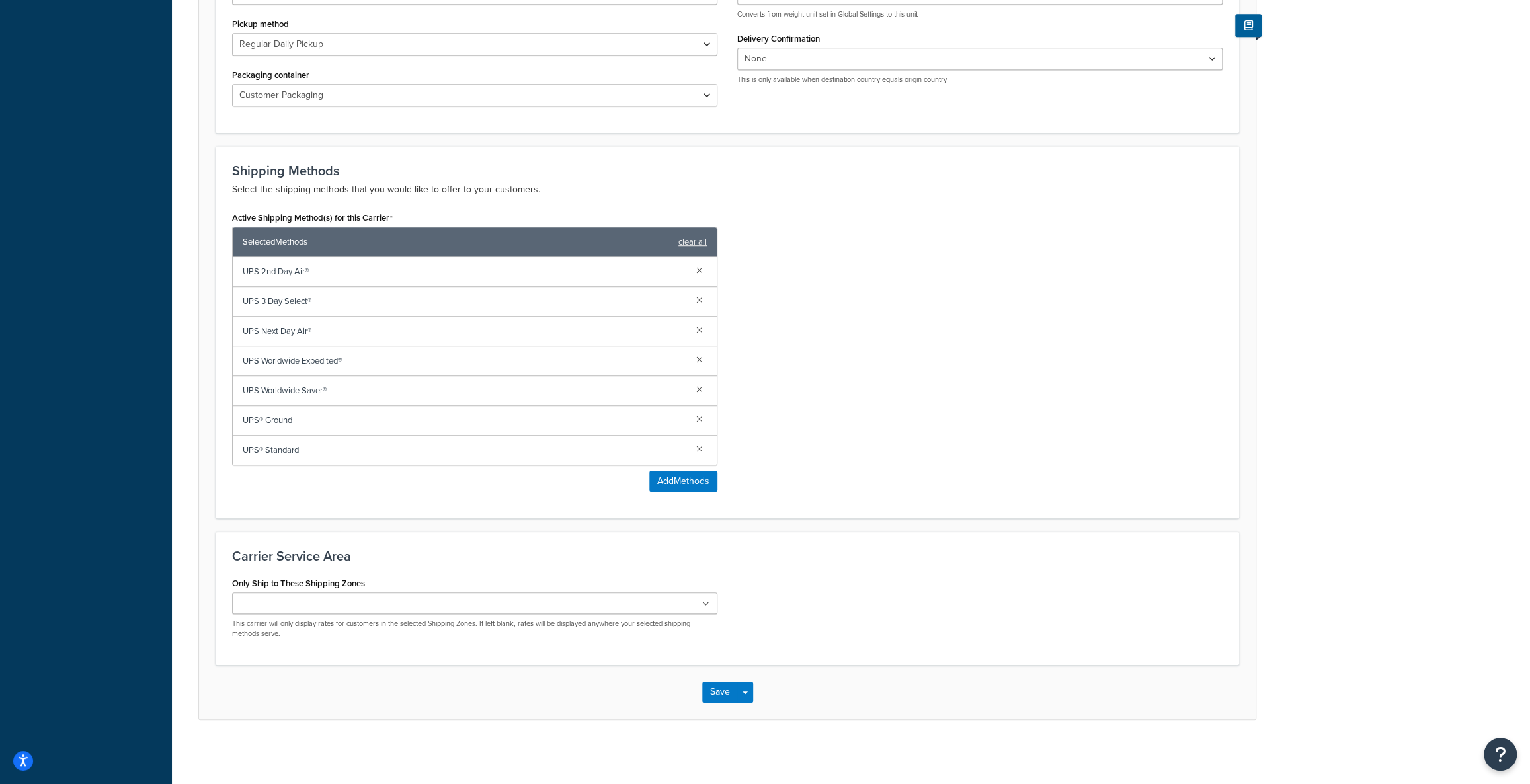
click at [312, 604] on input "Only Ship to These Shipping Zones" at bounding box center [294, 604] width 117 height 15
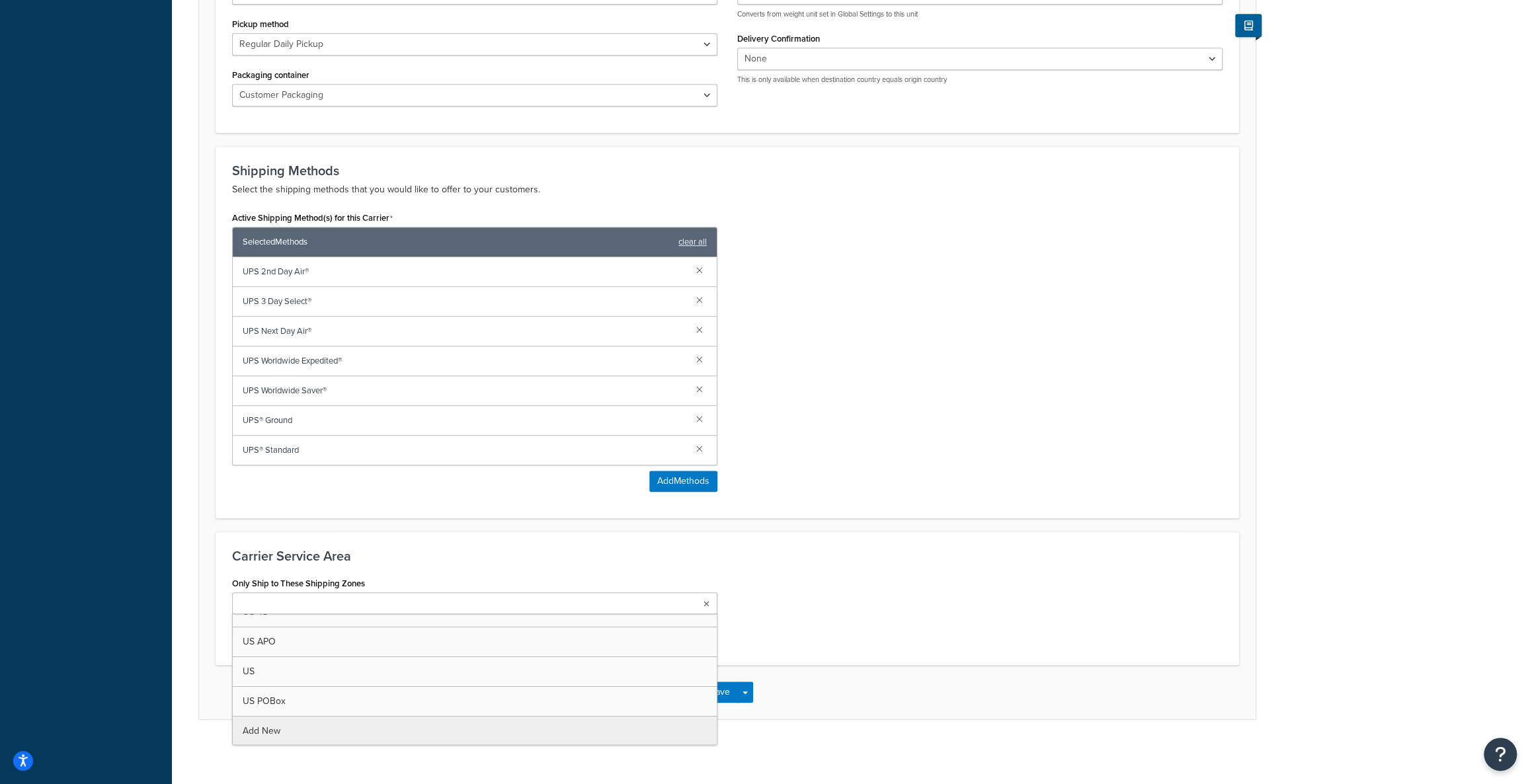
click at [267, 730] on div "Carrier: UPS® Enabled Basic Package Fees Optional Advanced You are displaying U…" at bounding box center [851, 104] width 1358 height 1299
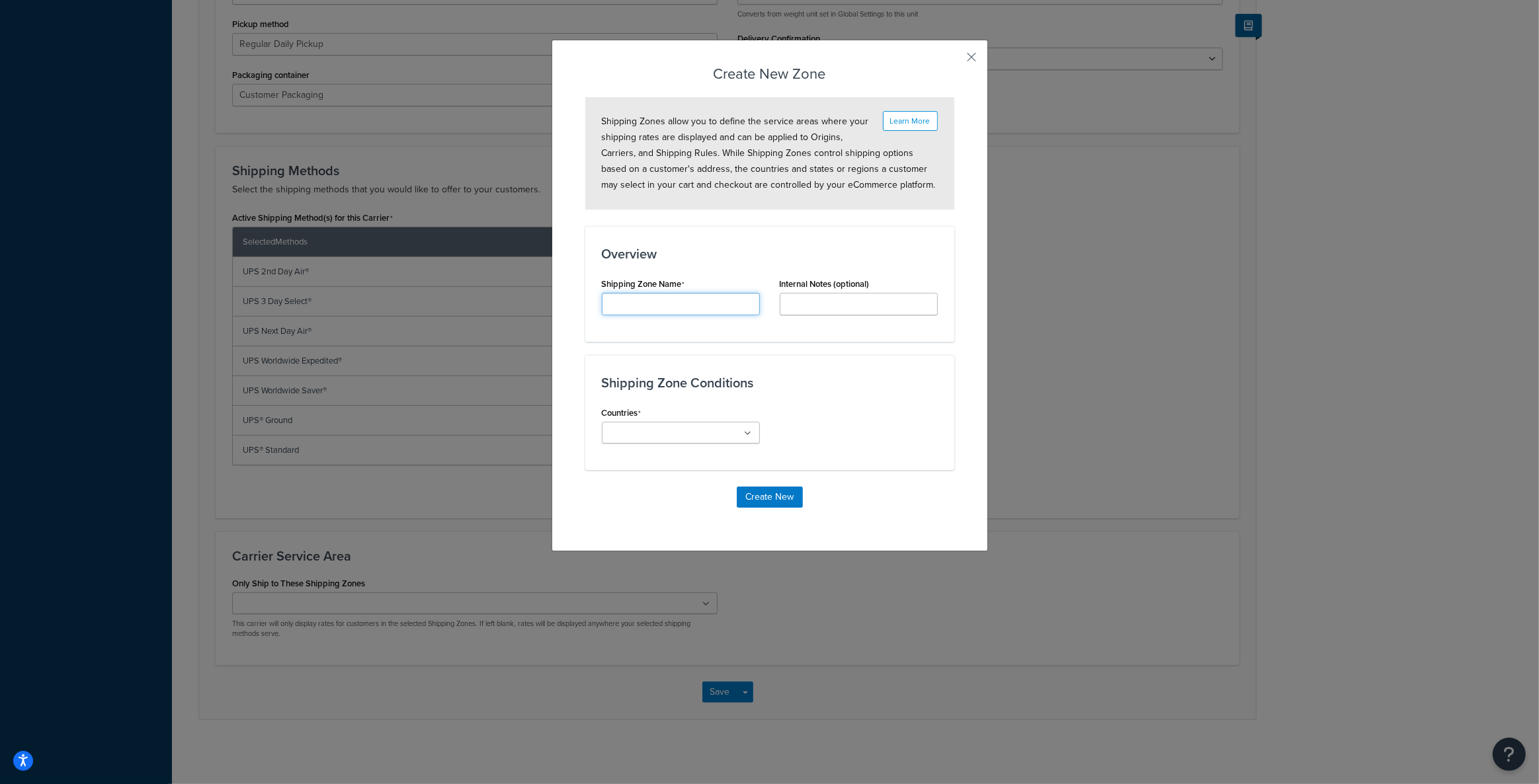
click at [658, 298] on input "Carrier Title Internal" at bounding box center [680, 304] width 158 height 23
type input "Custom Test"
click at [691, 445] on div "Countries All Countries ALL United States USA Afghanistan AFG Albania ALB Alger…" at bounding box center [681, 428] width 178 height 50
click at [689, 439] on input "Countries" at bounding box center [664, 433] width 117 height 15
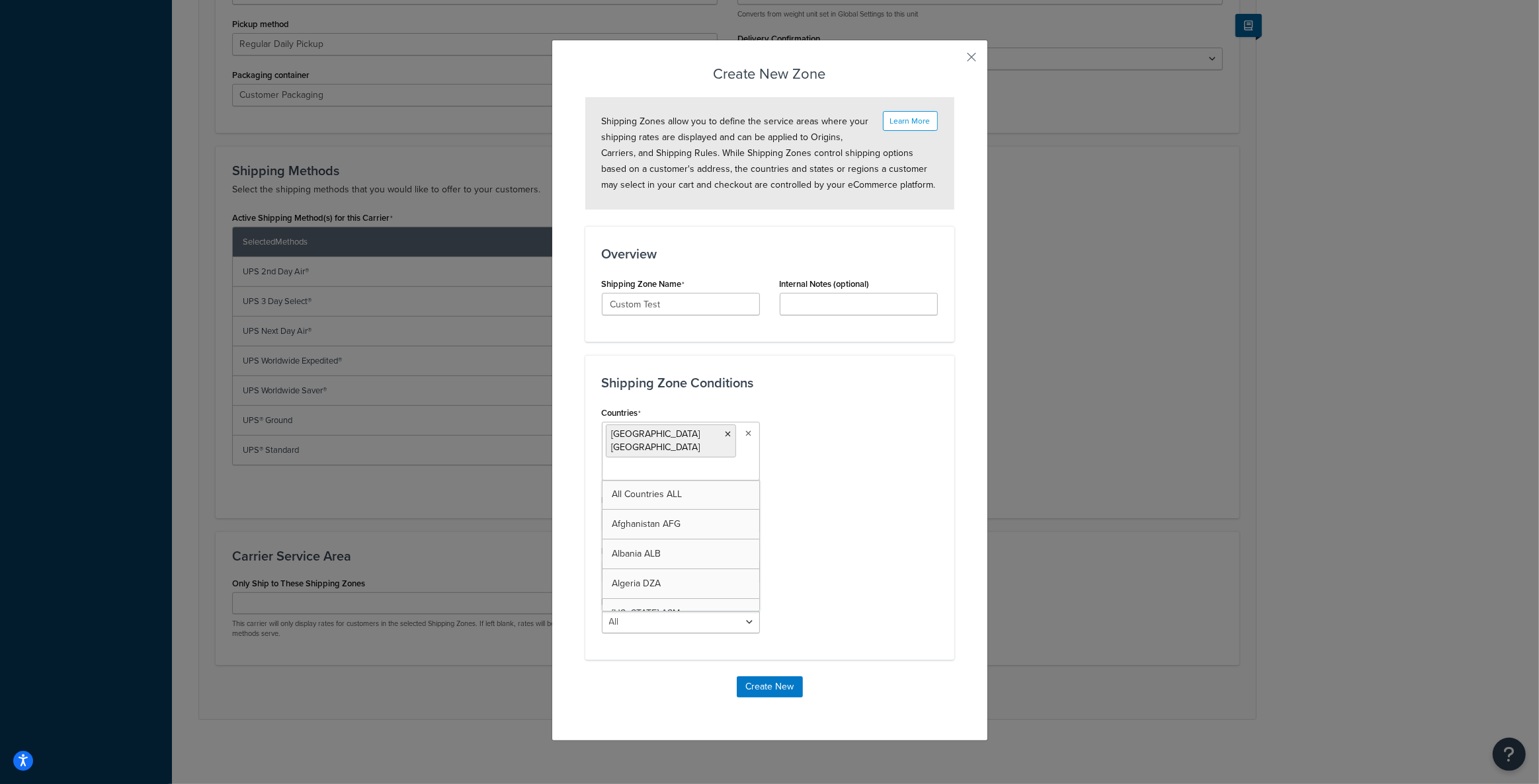
click at [955, 492] on div "Create New Zone Learn More Shipping Zones allow you to define the service areas…" at bounding box center [770, 390] width 437 height 702
click at [687, 611] on select "All Including Excluding" at bounding box center [680, 622] width 158 height 23
select select "including"
click at [602, 611] on select "All Including Excluding" at bounding box center [680, 622] width 158 height 23
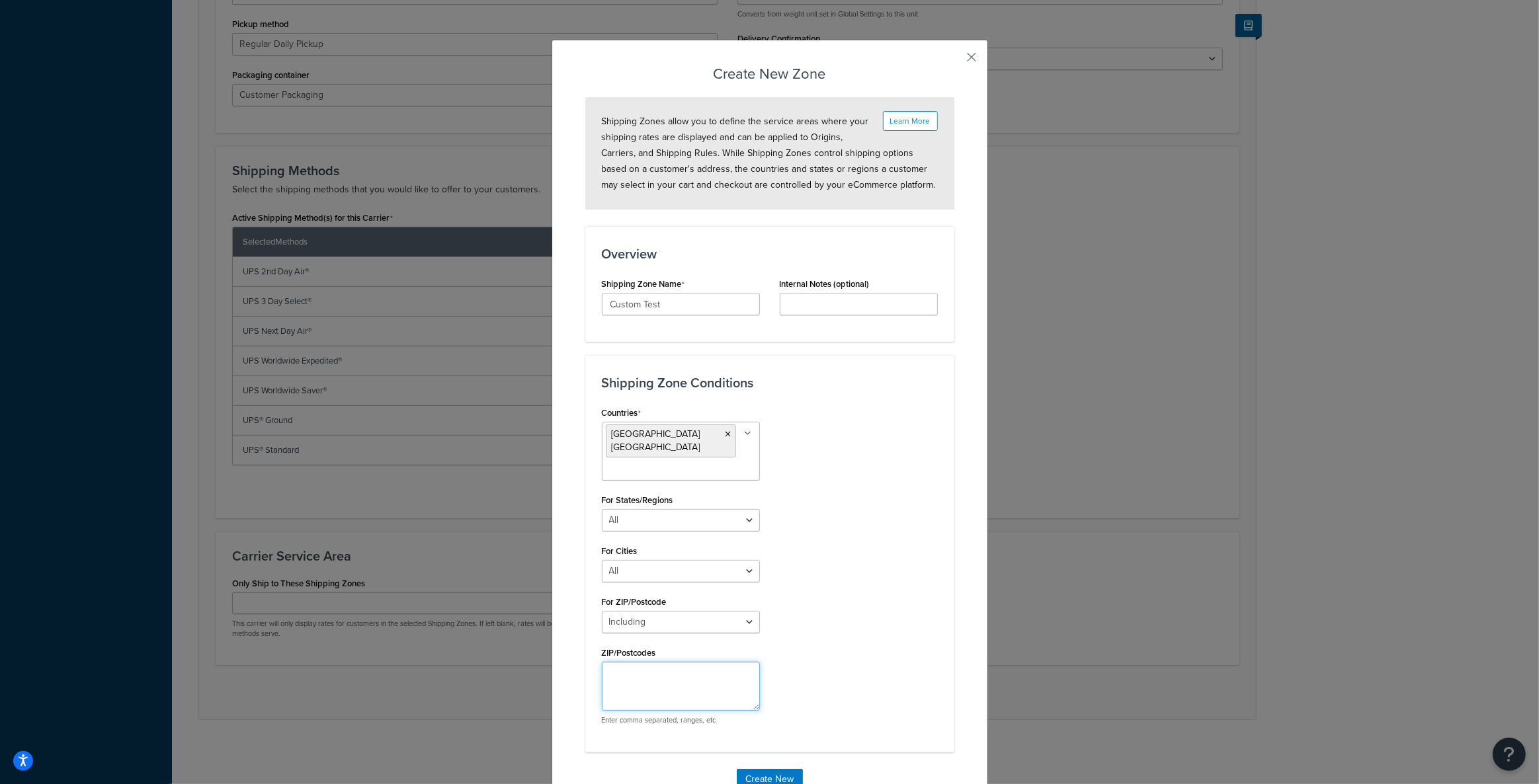
click at [634, 662] on textarea "ZIP/Postcodes" at bounding box center [680, 686] width 158 height 49
type textarea "99723"
click at [807, 572] on div "Countries United States USA All Countries ALL Afghanistan AFG Albania ALB Alger…" at bounding box center [770, 569] width 356 height 332
click at [713, 613] on select "All Including Excluding" at bounding box center [680, 622] width 158 height 23
click at [602, 611] on select "All Including Excluding" at bounding box center [680, 622] width 158 height 23
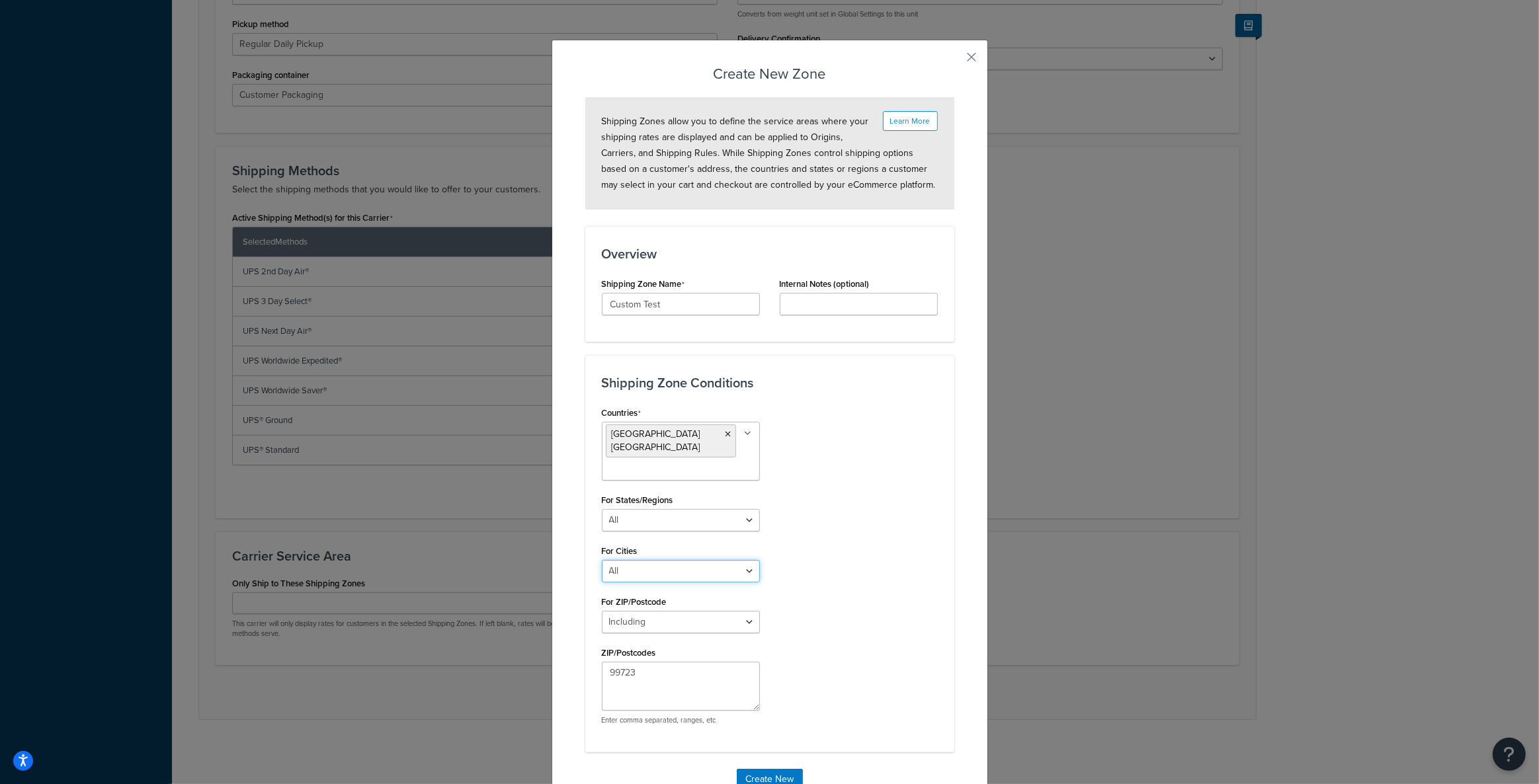
click at [687, 562] on select "All Including Excluding" at bounding box center [680, 571] width 158 height 23
click at [781, 536] on div "Countries United States USA All Countries ALL Afghanistan AFG Albania ALB Alger…" at bounding box center [770, 569] width 356 height 332
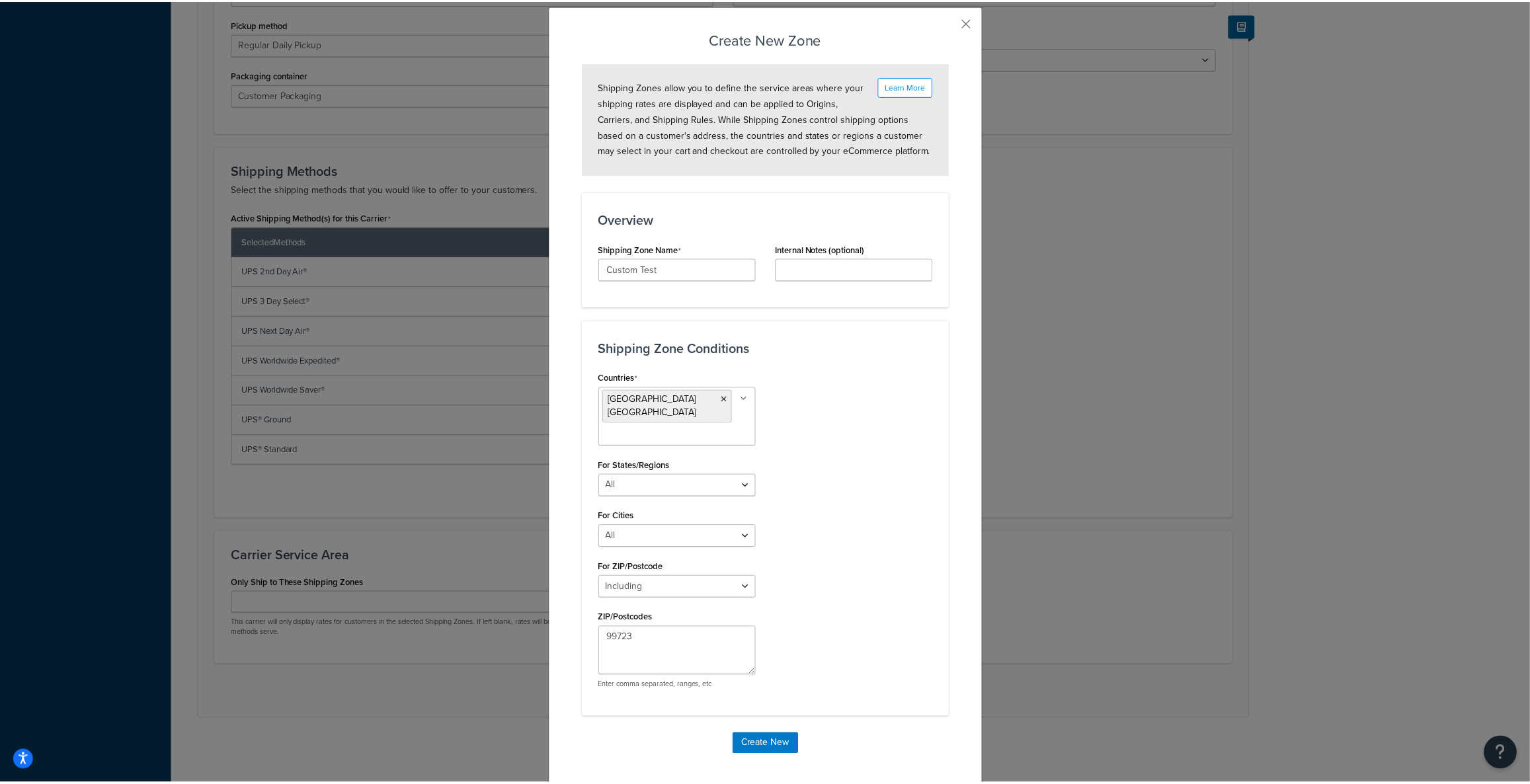
scroll to position [35, 0]
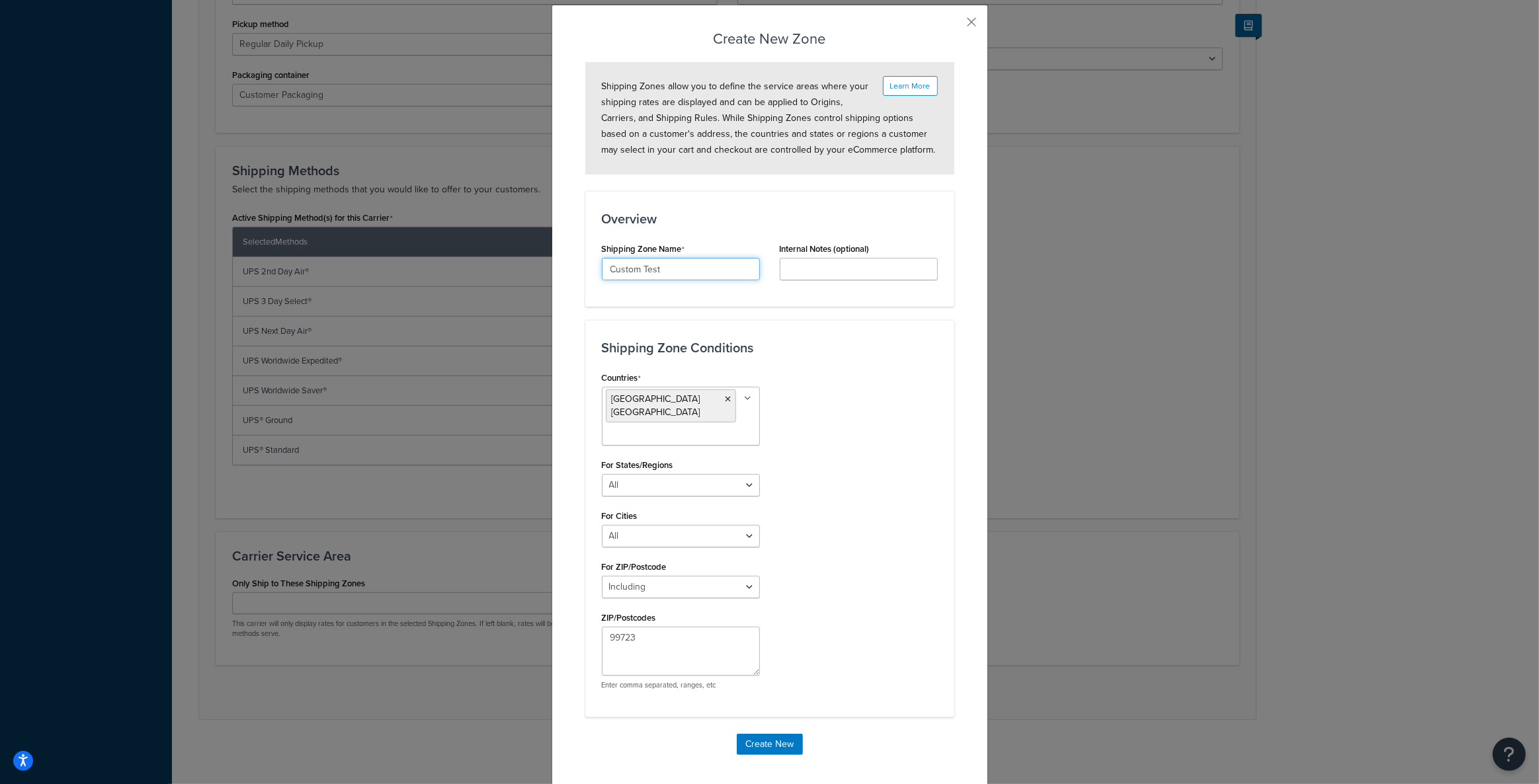
click at [716, 267] on input "Custom Test" at bounding box center [680, 269] width 158 height 23
type input "Custom Test Zone"
drag, startPoint x: 820, startPoint y: 330, endPoint x: 805, endPoint y: 383, distance: 55.1
click at [820, 330] on div "Shipping Zone Conditions Countries United States USA All Countries ALL Afghanis…" at bounding box center [770, 518] width 369 height 396
click at [777, 734] on button "Create New" at bounding box center [770, 745] width 66 height 21
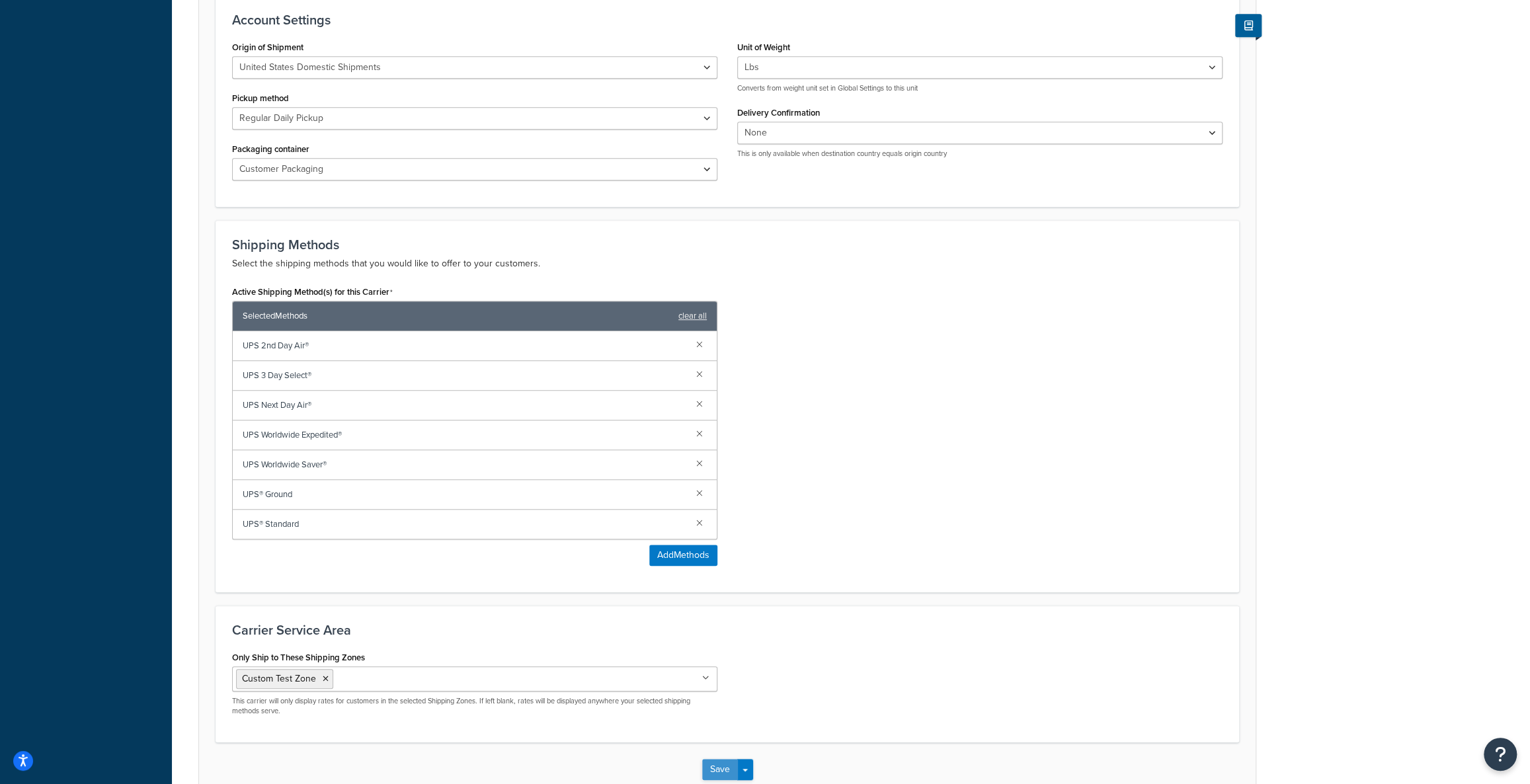
click at [716, 769] on button "Save" at bounding box center [720, 769] width 36 height 21
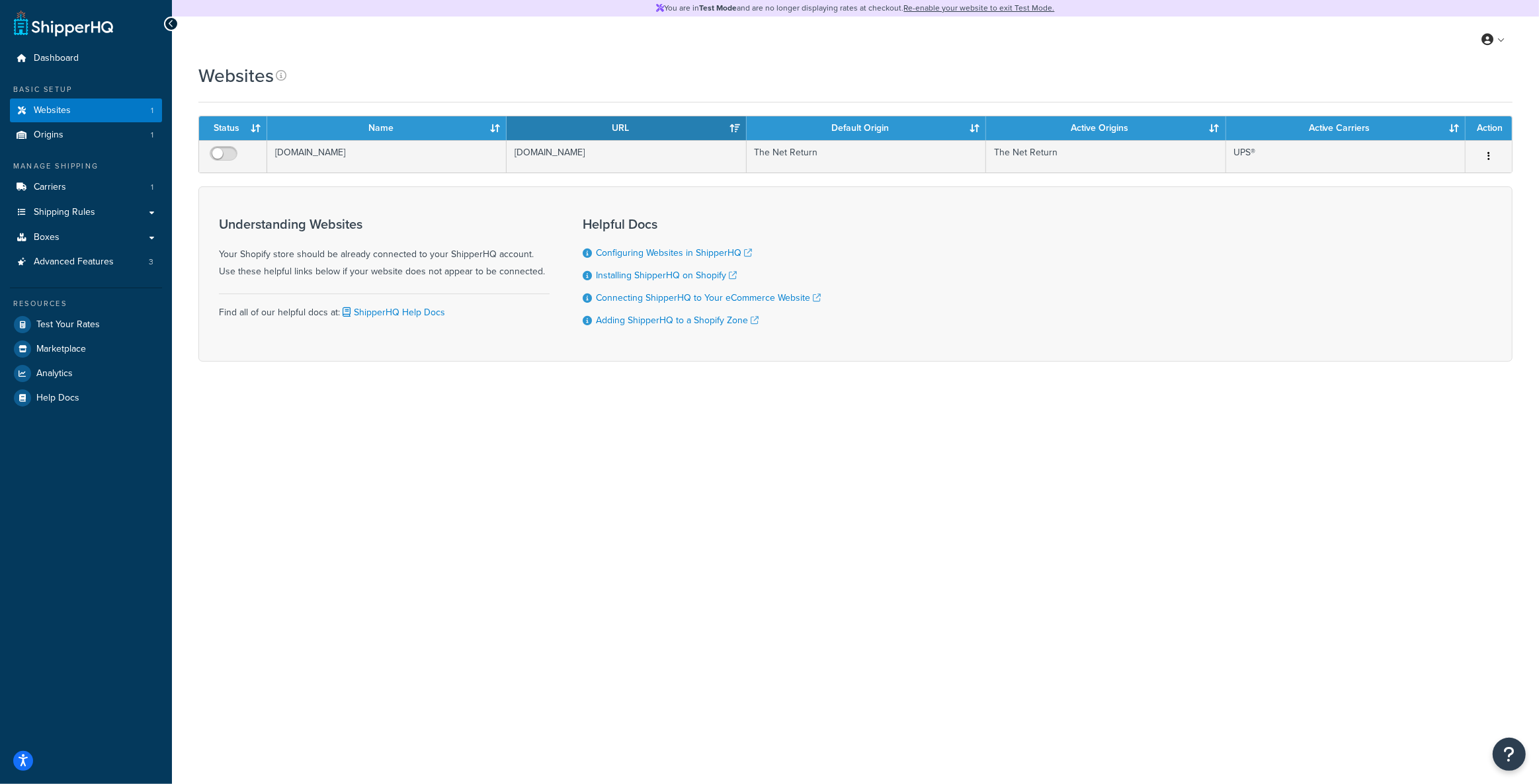
click at [278, 417] on div "You are in Test Mode and are no longer displaying rates at checkout. Re-enable …" at bounding box center [855, 392] width 1367 height 784
click at [157, 216] on link "Shipping Rules" at bounding box center [86, 212] width 152 height 24
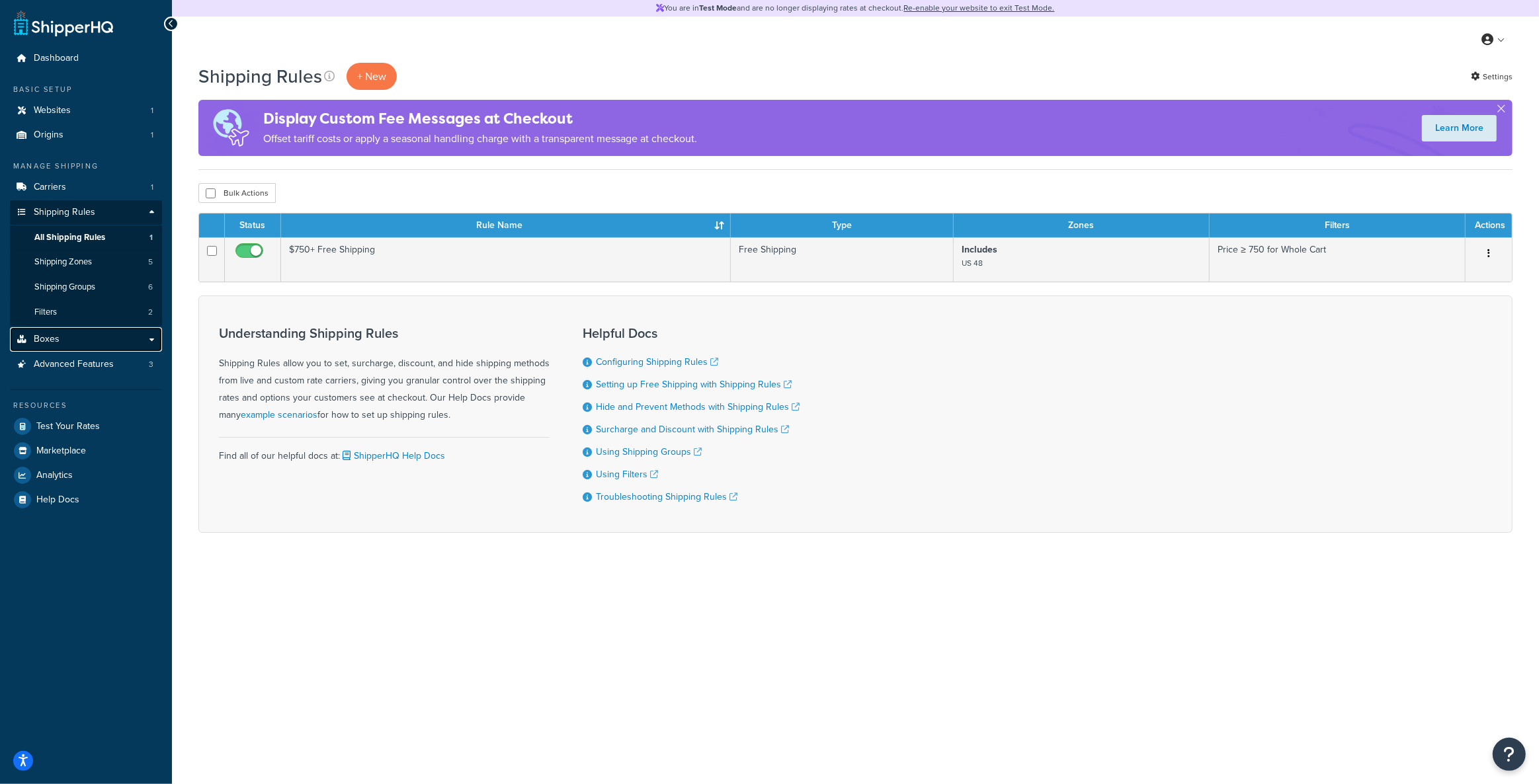
click at [148, 341] on link "Boxes" at bounding box center [86, 339] width 152 height 24
